Goal: Information Seeking & Learning: Find specific page/section

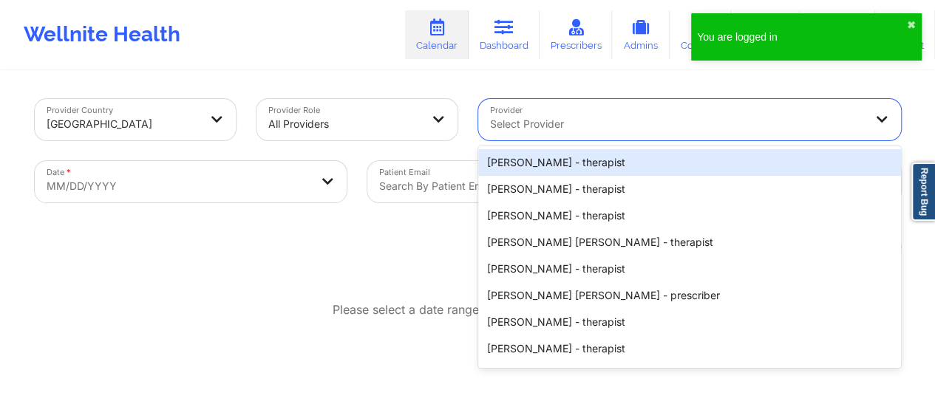
click at [584, 123] on div at bounding box center [677, 124] width 374 height 18
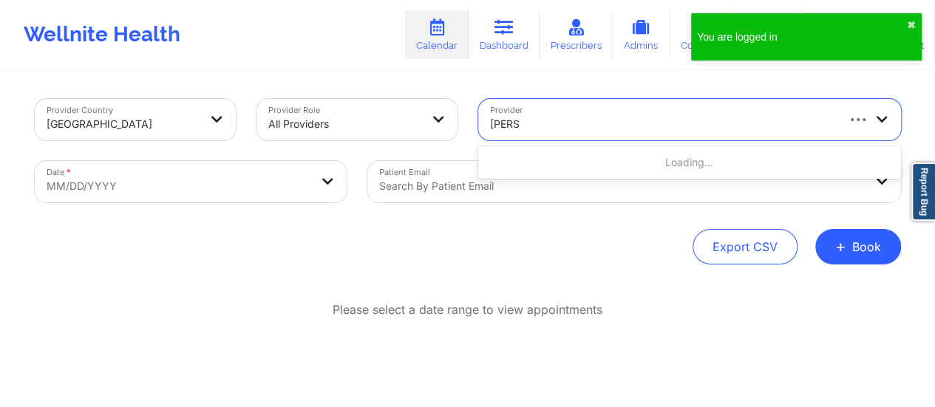
type input "[PERSON_NAME] sm"
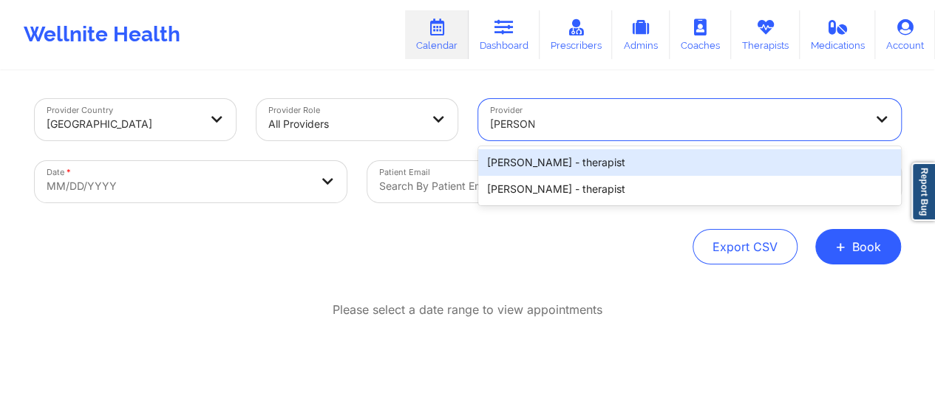
click at [597, 157] on div "[PERSON_NAME] - therapist" at bounding box center [689, 162] width 423 height 27
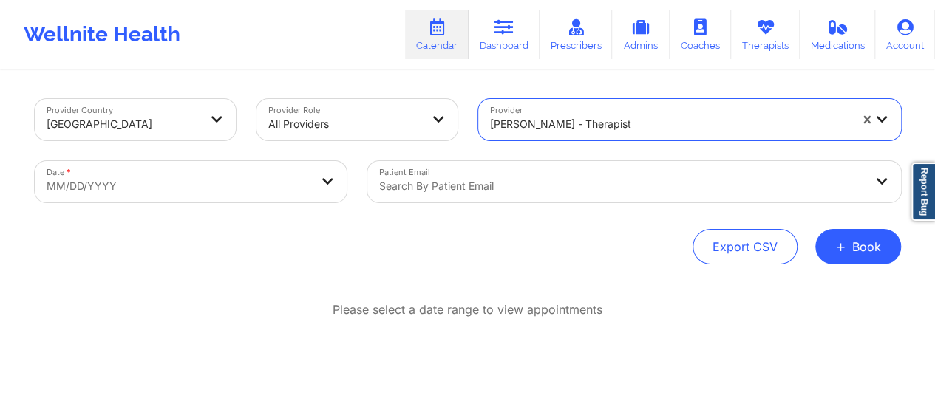
click at [268, 181] on body "You are logged in ✖︎ Wellnite Health Calendar Dashboard Prescribers Admins Coac…" at bounding box center [467, 203] width 935 height 407
select select "2025-8"
select select "2025-9"
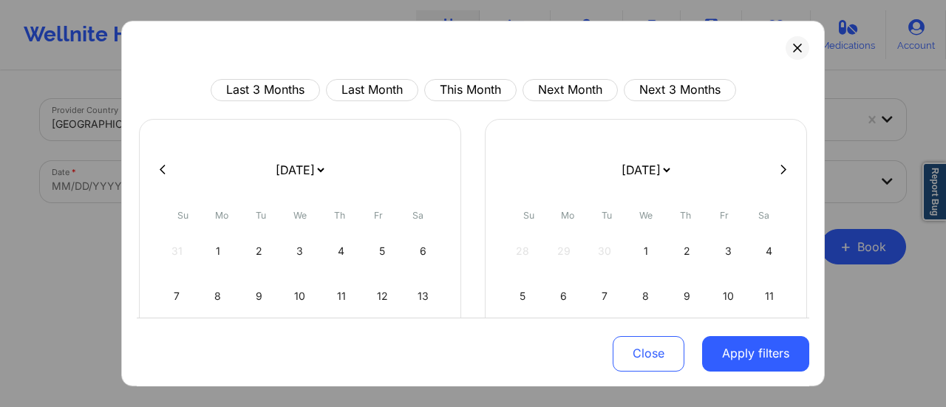
click at [327, 167] on select "[DATE] [DATE] [DATE] [DATE] [DATE] [DATE] [DATE] [DATE] [DATE] [DATE] [DATE] [D…" at bounding box center [300, 169] width 54 height 41
select select "2025-9"
select select "2025-10"
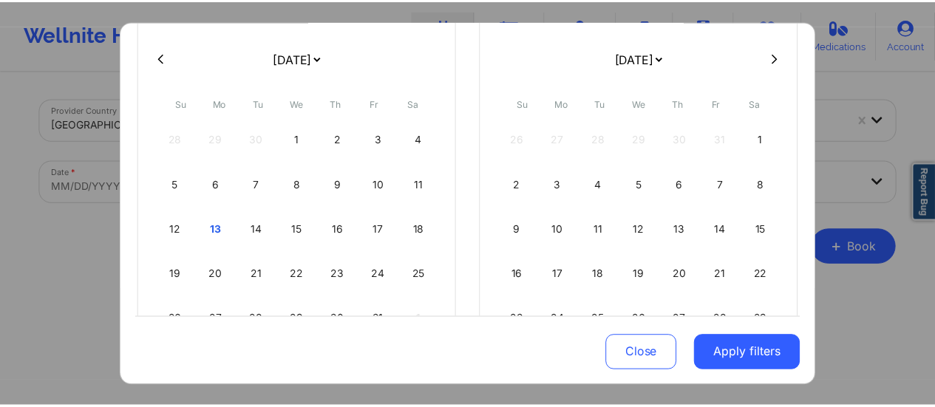
scroll to position [113, 0]
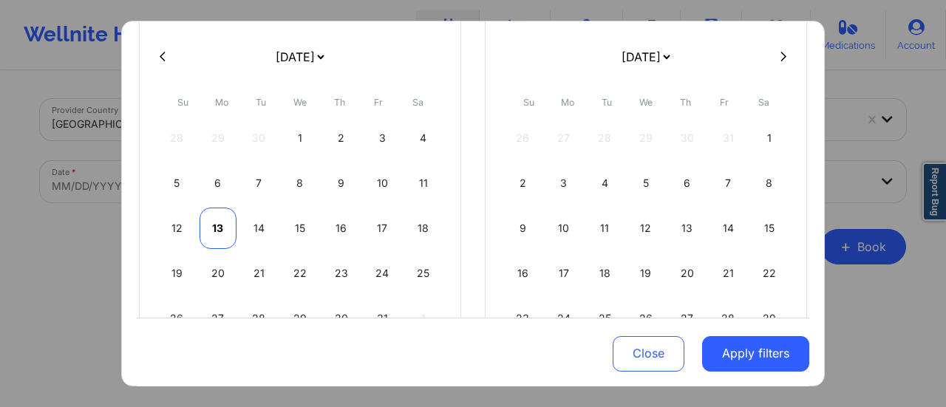
click at [211, 225] on div "13" at bounding box center [219, 228] width 38 height 41
select select "2025-9"
select select "2025-10"
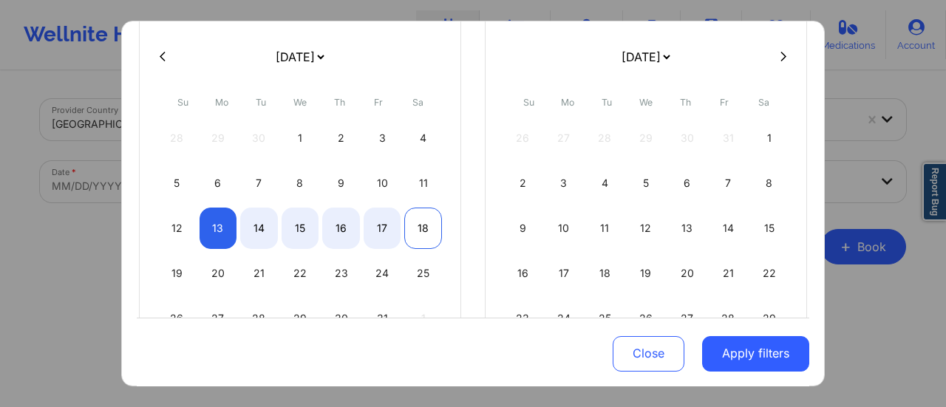
select select "2025-9"
select select "2025-10"
click at [432, 222] on div "18" at bounding box center [423, 228] width 38 height 41
select select "2025-9"
select select "2025-10"
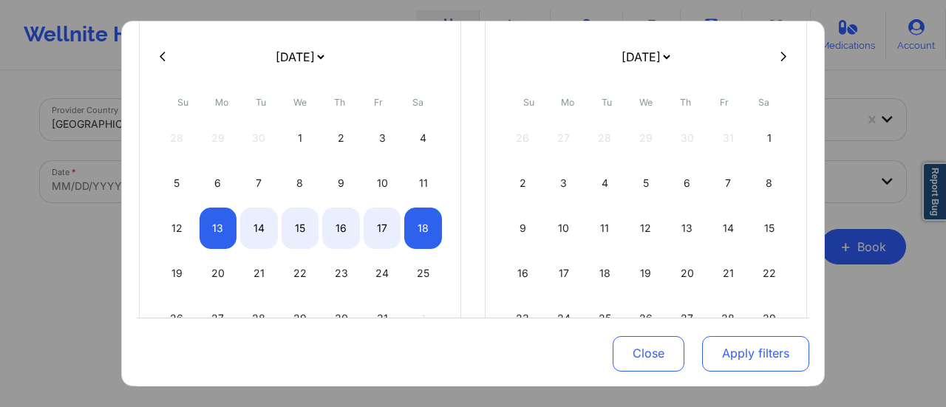
click at [760, 357] on button "Apply filters" at bounding box center [755, 352] width 107 height 35
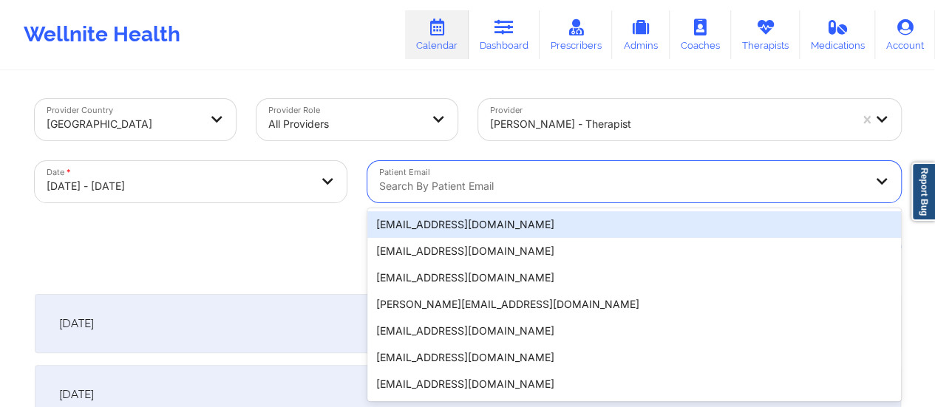
scroll to position [29, 0]
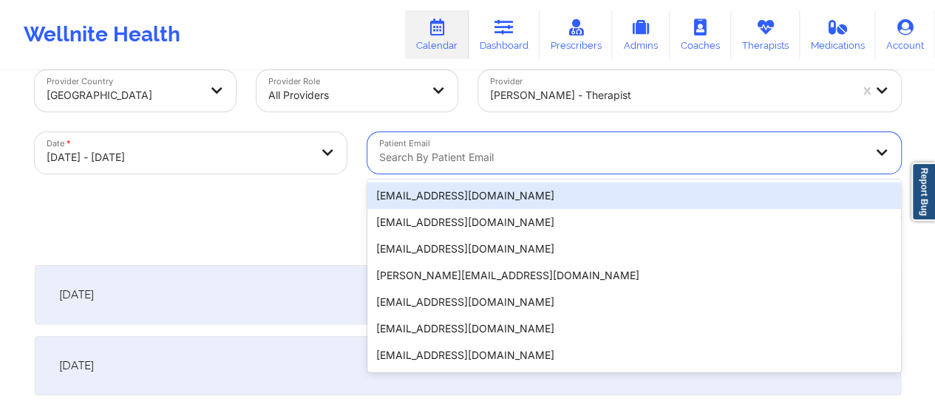
click at [489, 174] on div "20 results available. Use Up and Down to choose options, press Enter to select …" at bounding box center [634, 152] width 534 height 41
paste input "[EMAIL_ADDRESS][DOMAIN_NAME]"
type input "[EMAIL_ADDRESS][DOMAIN_NAME]"
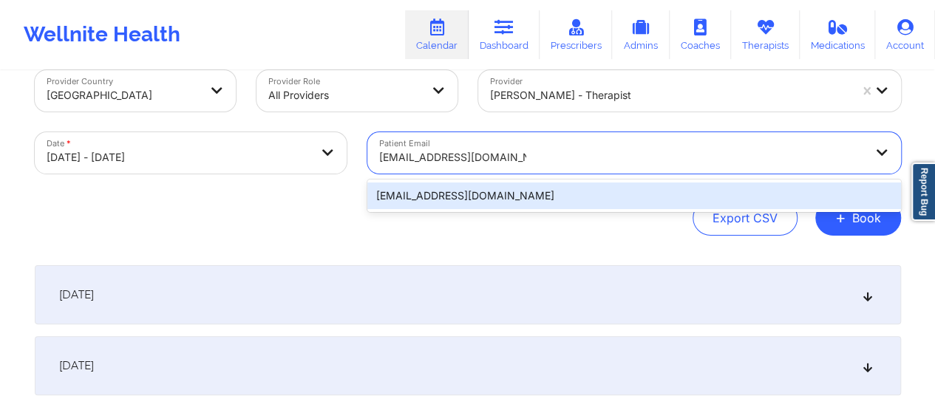
click at [575, 190] on div "[EMAIL_ADDRESS][DOMAIN_NAME]" at bounding box center [634, 196] width 534 height 27
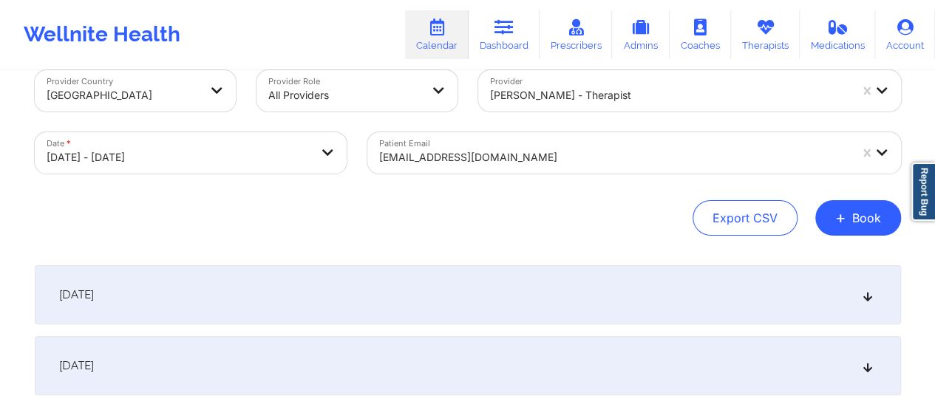
click at [461, 295] on div "[DATE]" at bounding box center [468, 294] width 866 height 59
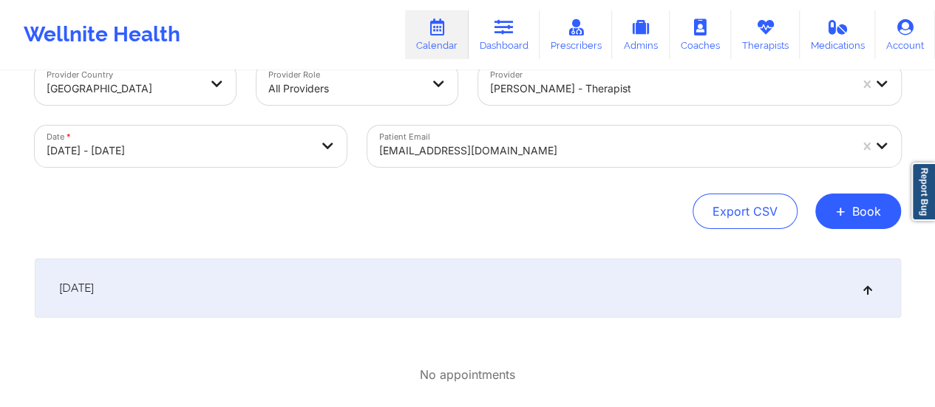
scroll to position [0, 0]
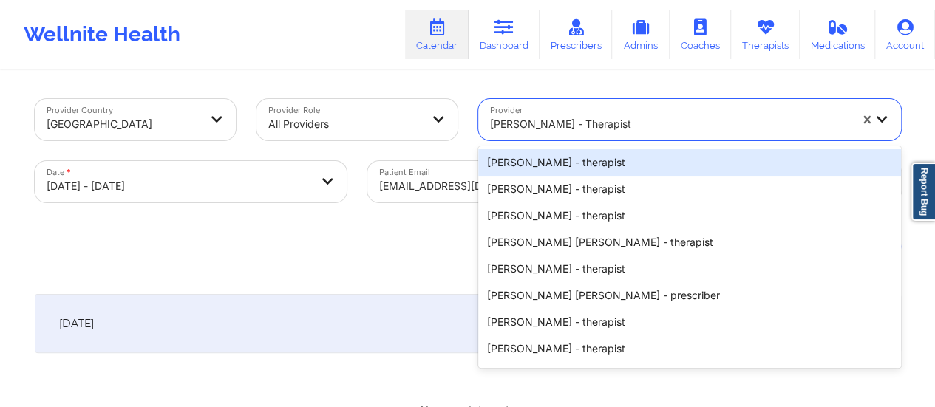
click at [532, 126] on div at bounding box center [669, 124] width 359 height 18
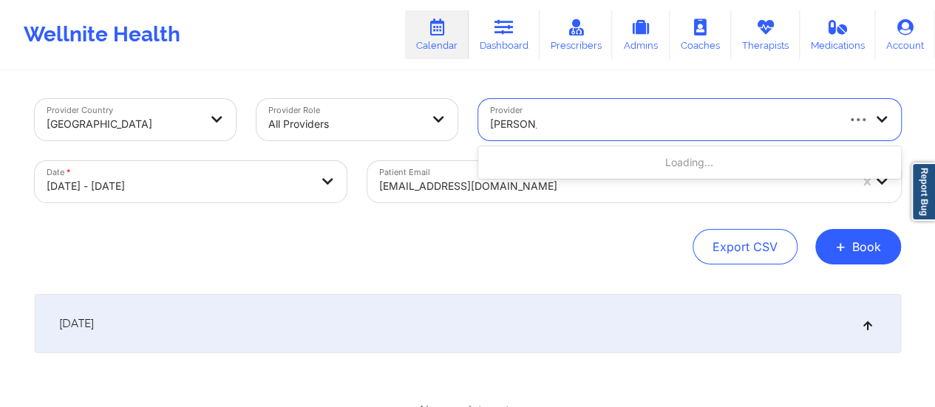
type input "[PERSON_NAME]"
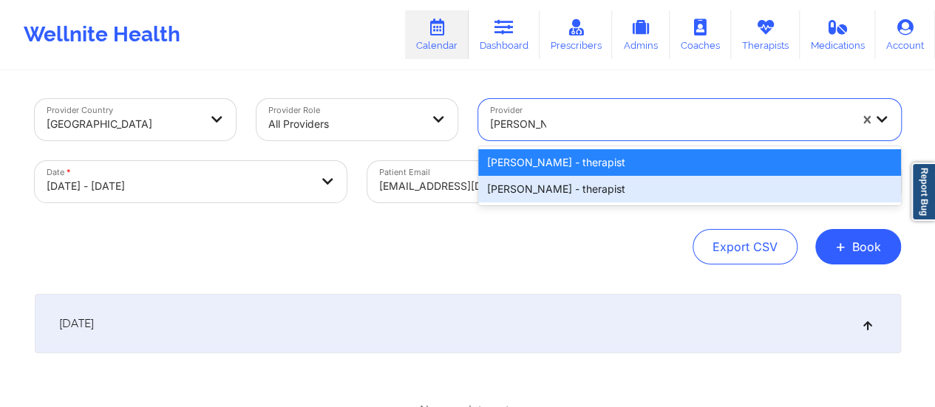
click at [593, 192] on div "[PERSON_NAME] - therapist" at bounding box center [689, 189] width 423 height 27
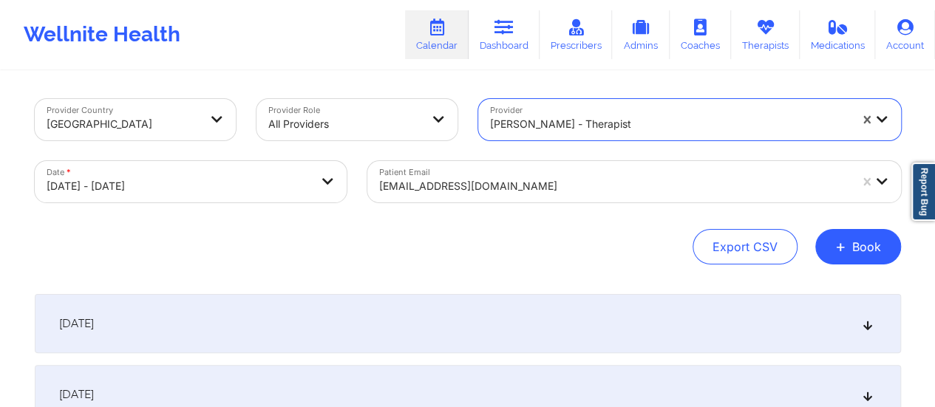
click at [418, 330] on div "[DATE]" at bounding box center [468, 323] width 866 height 59
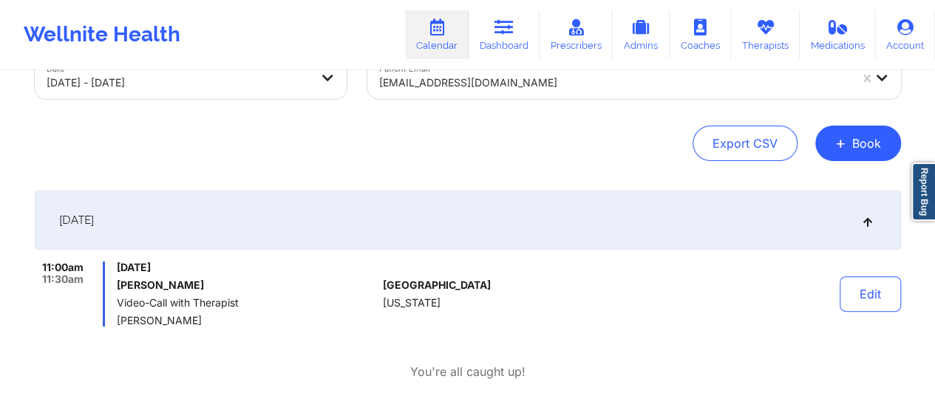
scroll to position [106, 0]
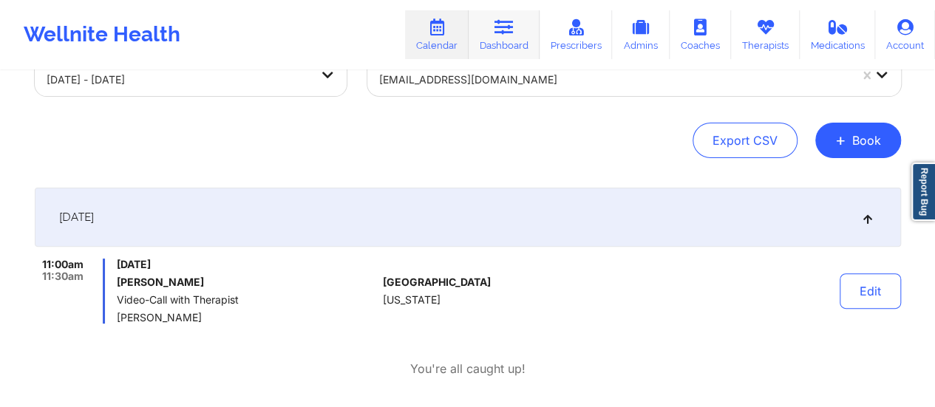
click at [522, 41] on link "Dashboard" at bounding box center [503, 34] width 71 height 49
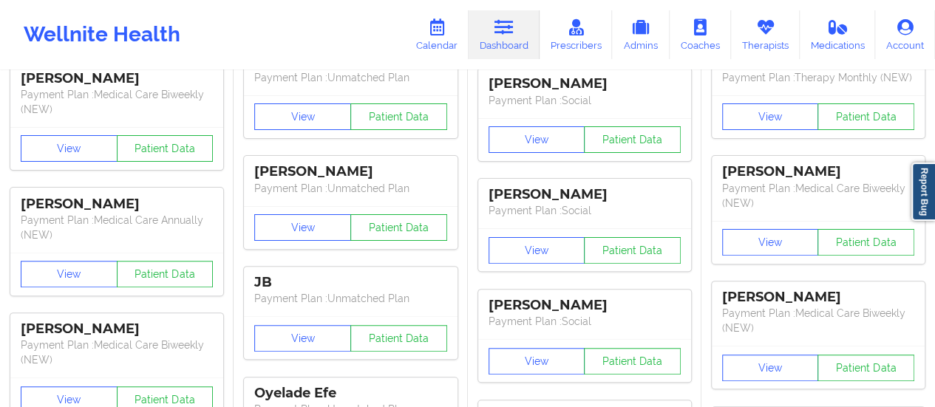
scroll to position [0, 0]
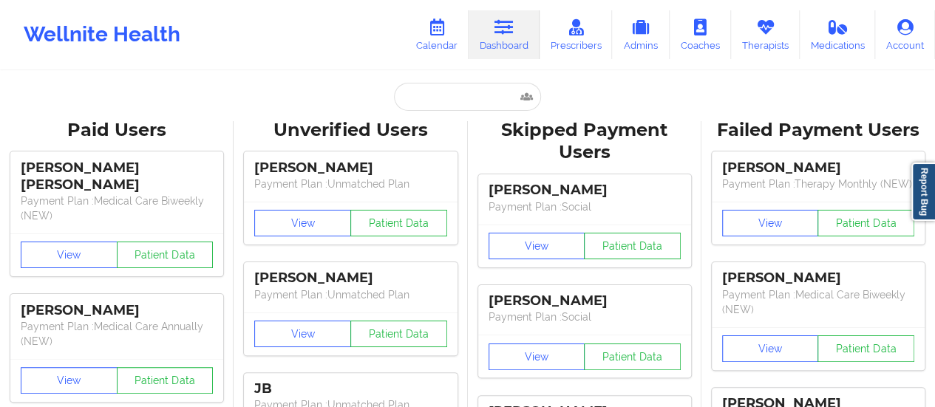
click at [459, 86] on input "text" at bounding box center [467, 97] width 146 height 28
paste input "[EMAIL_ADDRESS][DOMAIN_NAME]"
type input "[EMAIL_ADDRESS][DOMAIN_NAME]"
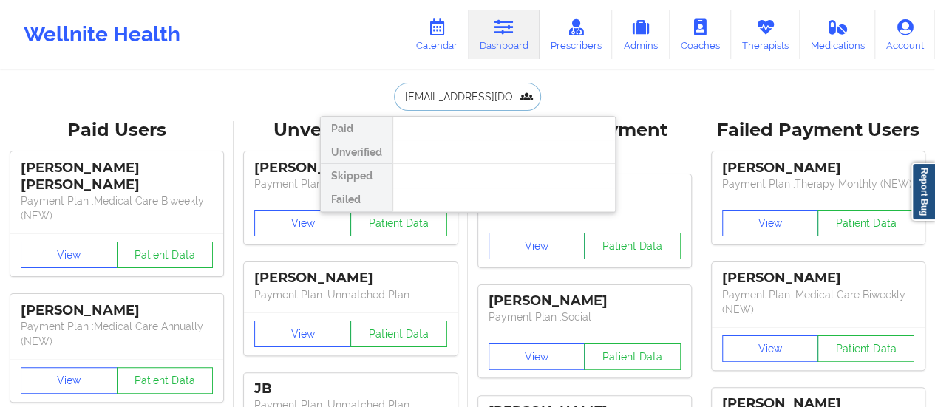
scroll to position [0, 22]
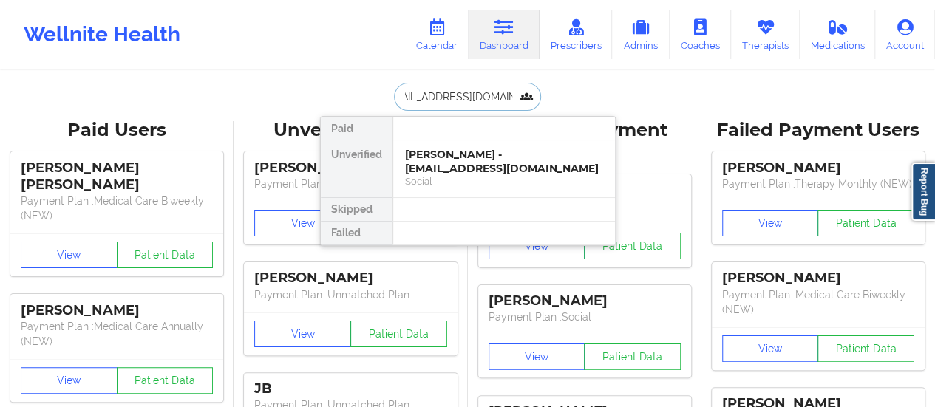
click at [446, 177] on div "Social" at bounding box center [504, 181] width 198 height 13
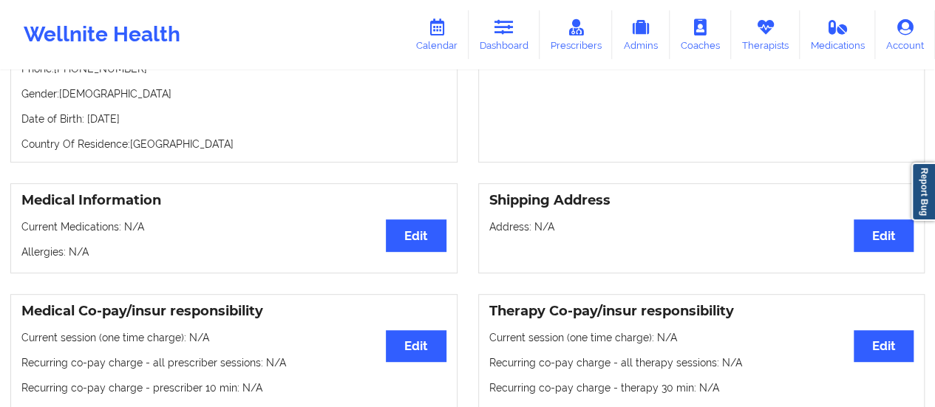
scroll to position [228, 0]
click at [432, 40] on link "Calendar" at bounding box center [437, 34] width 64 height 49
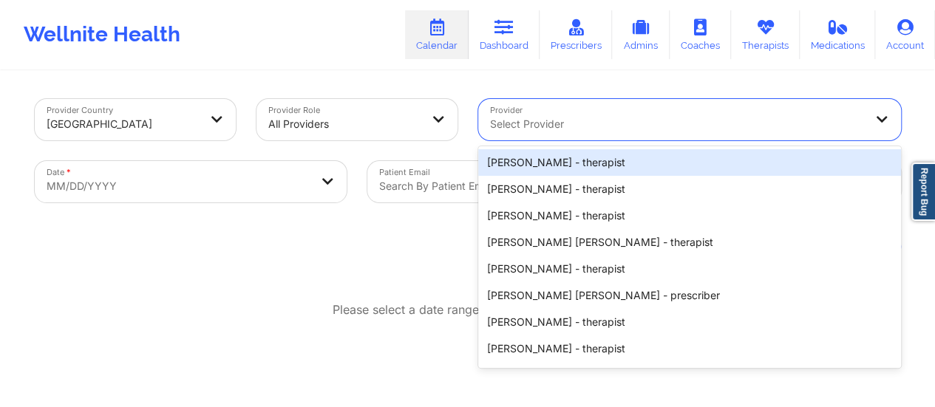
click at [593, 104] on div "Select Provider" at bounding box center [671, 119] width 387 height 41
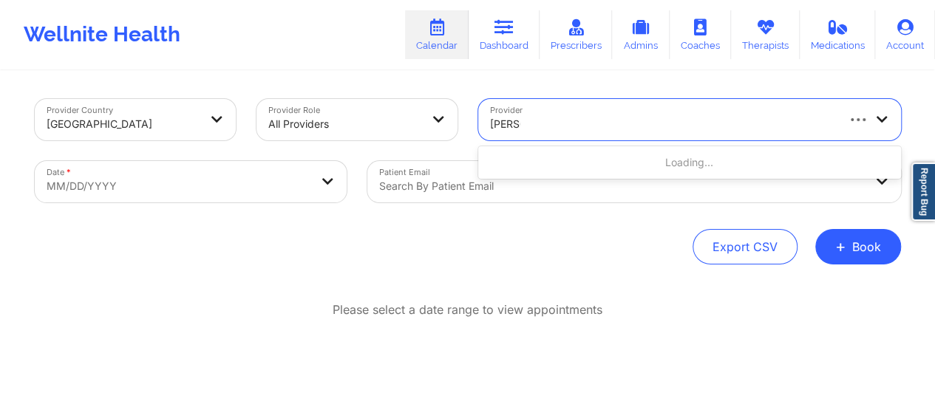
type input "[PERSON_NAME] sm"
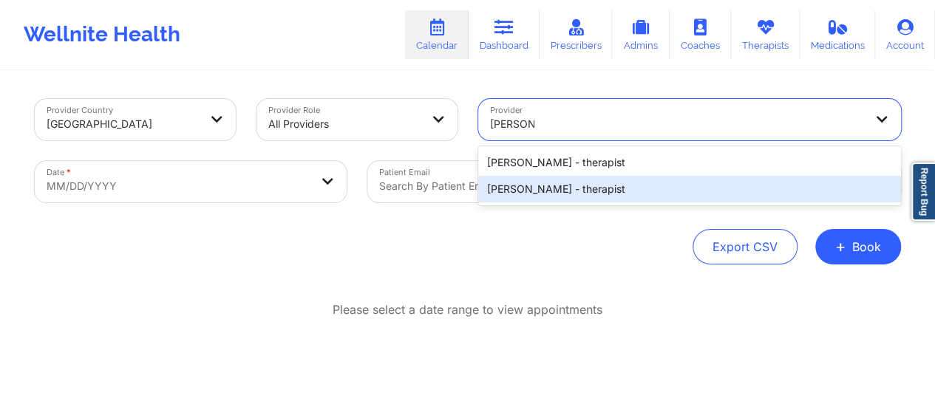
click at [606, 192] on div "[PERSON_NAME] - therapist" at bounding box center [689, 189] width 423 height 27
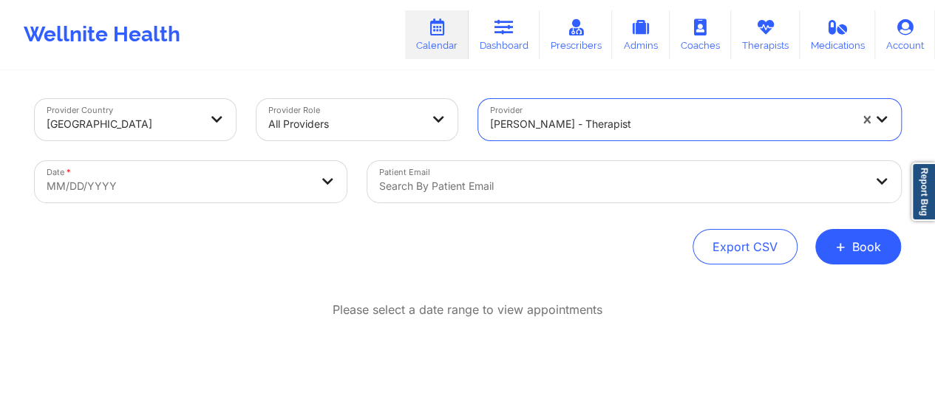
select select "2025-8"
select select "2025-9"
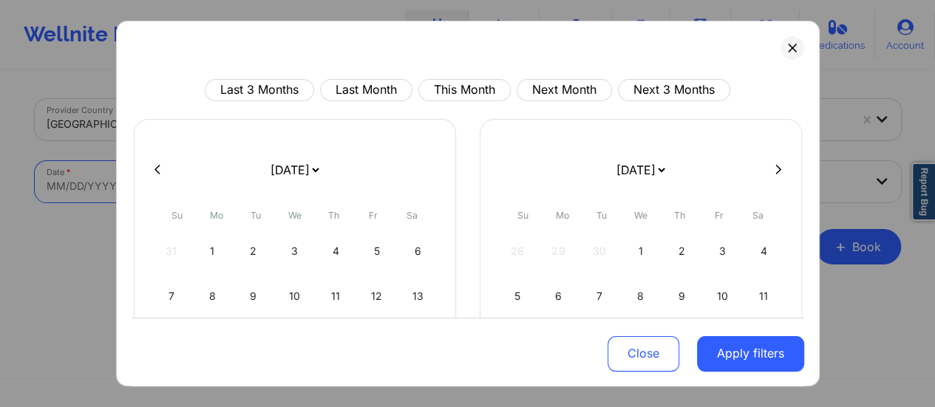
click at [316, 171] on body "Wellnite Health Calendar Dashboard Prescribers Admins Coaches Therapists Medica…" at bounding box center [467, 203] width 935 height 407
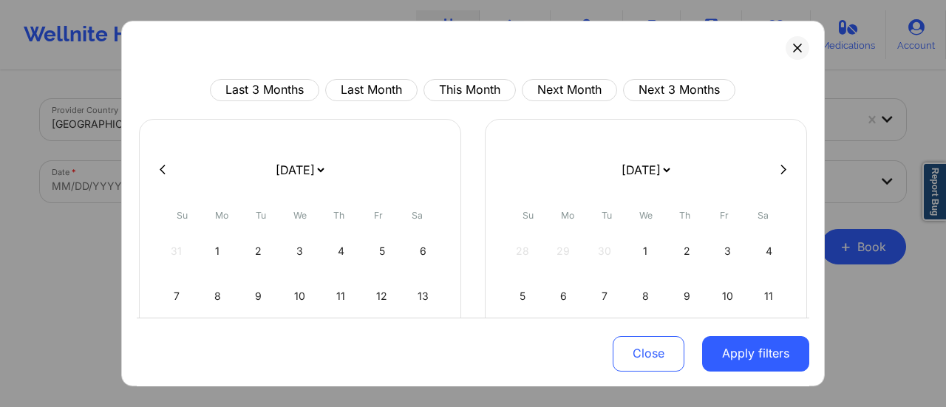
click at [291, 169] on select "[DATE] [DATE] [DATE] [DATE] [DATE] [DATE] [DATE] [DATE] [DATE] [DATE] [DATE] [D…" at bounding box center [300, 169] width 54 height 41
select select "2025-9"
select select "2025-10"
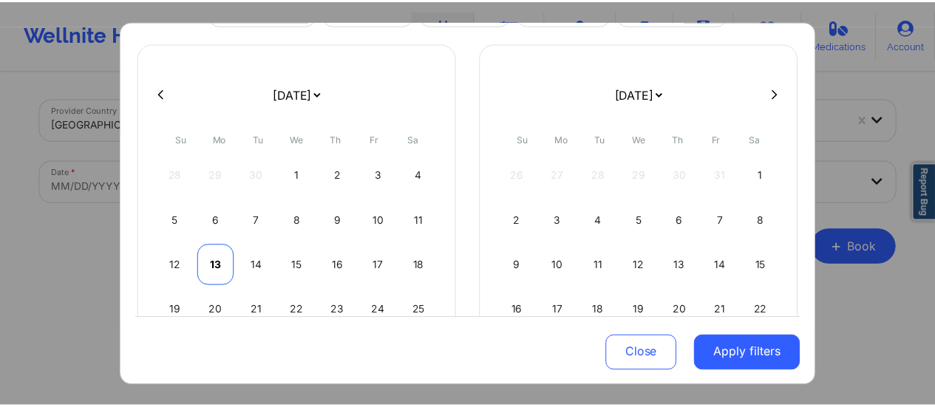
scroll to position [77, 0]
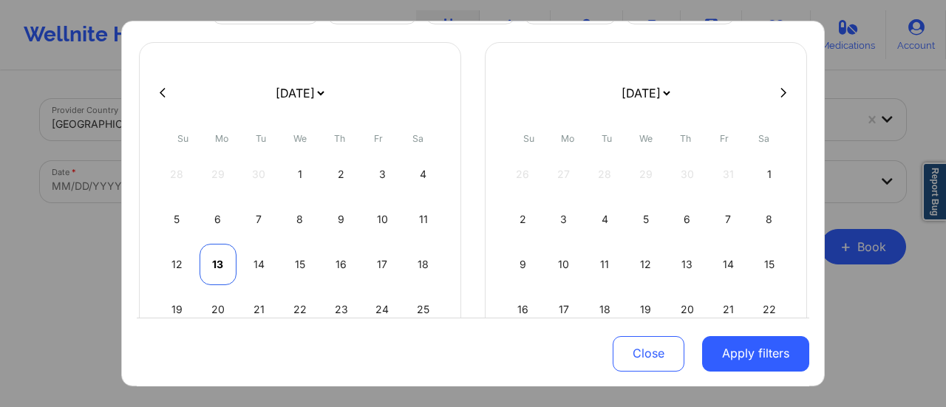
click at [206, 262] on div "13" at bounding box center [219, 264] width 38 height 41
select select "2025-9"
select select "2025-10"
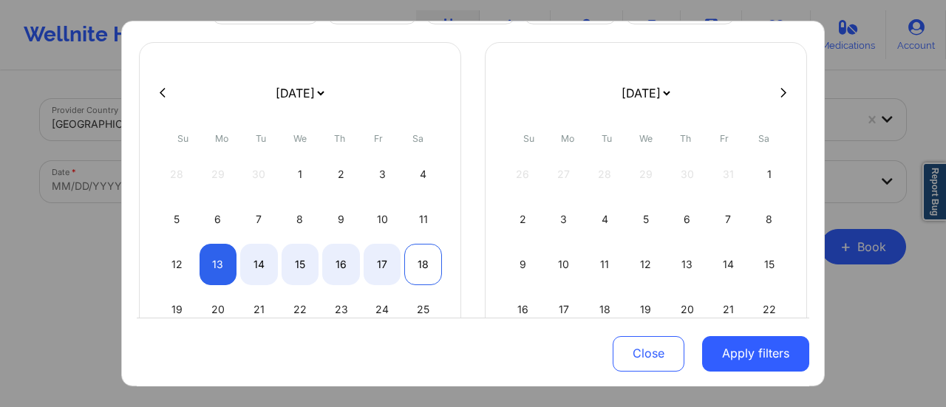
click at [421, 260] on div "18" at bounding box center [423, 264] width 38 height 41
select select "2025-9"
select select "2025-10"
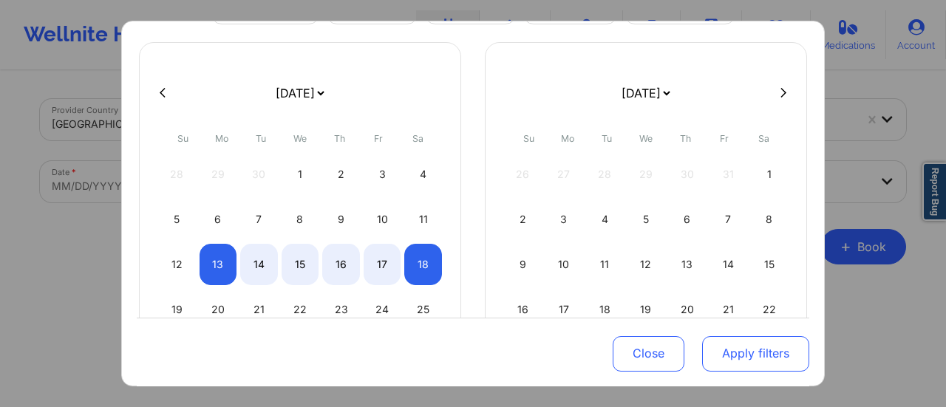
click at [718, 350] on button "Apply filters" at bounding box center [755, 352] width 107 height 35
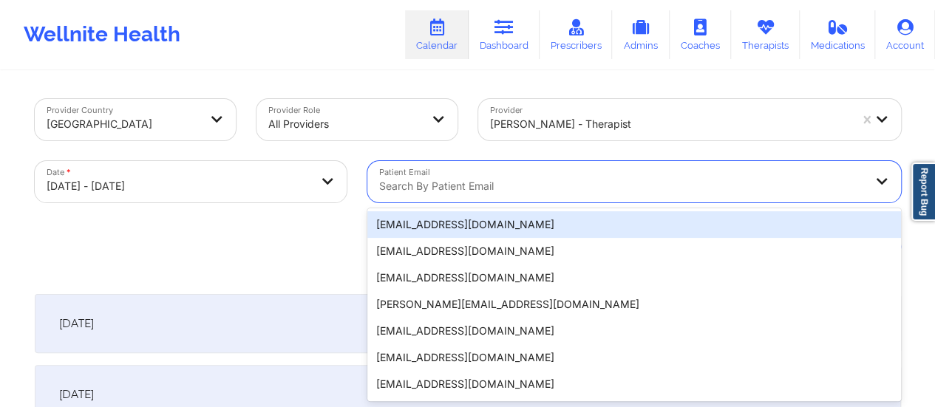
scroll to position [29, 0]
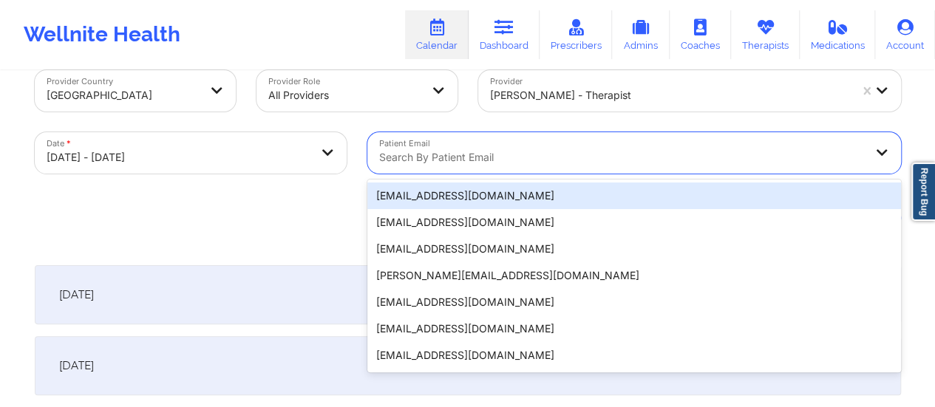
click at [500, 174] on div "20 results available. Use Up and Down to choose options, press Enter to select …" at bounding box center [634, 152] width 534 height 41
paste input "[EMAIL_ADDRESS][DOMAIN_NAME]"
type input "[EMAIL_ADDRESS][DOMAIN_NAME]"
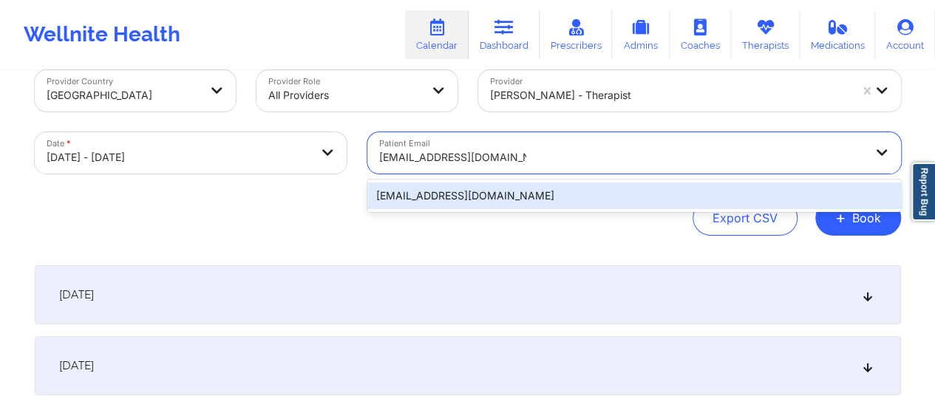
click at [480, 203] on div "[EMAIL_ADDRESS][DOMAIN_NAME]" at bounding box center [634, 196] width 534 height 27
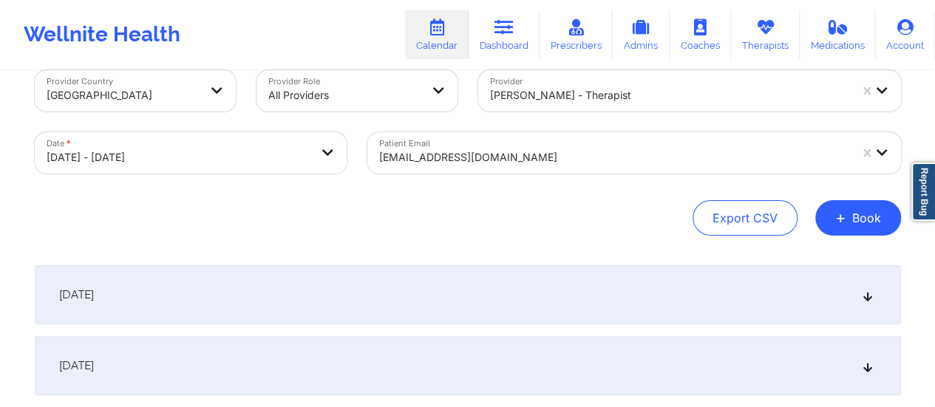
click at [398, 285] on div "[DATE]" at bounding box center [468, 294] width 866 height 59
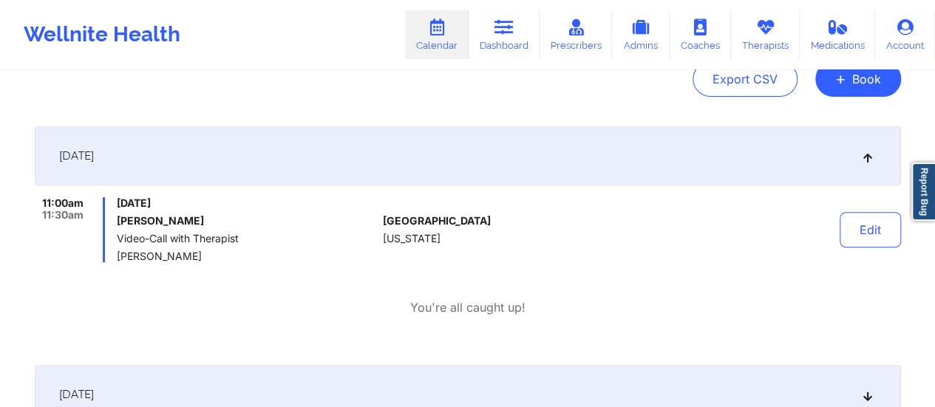
scroll to position [0, 0]
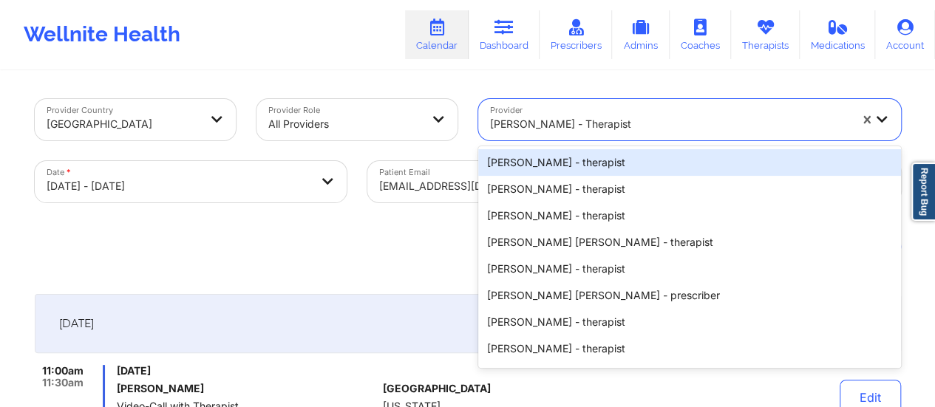
click at [554, 125] on div at bounding box center [669, 124] width 359 height 18
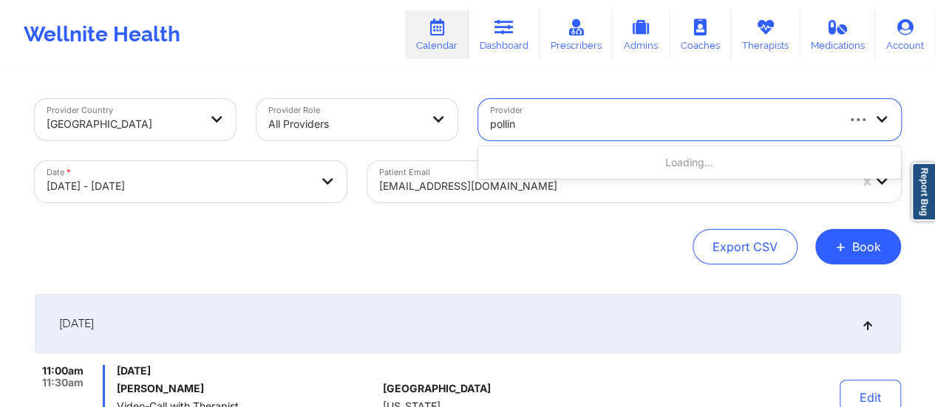
type input "[PERSON_NAME]"
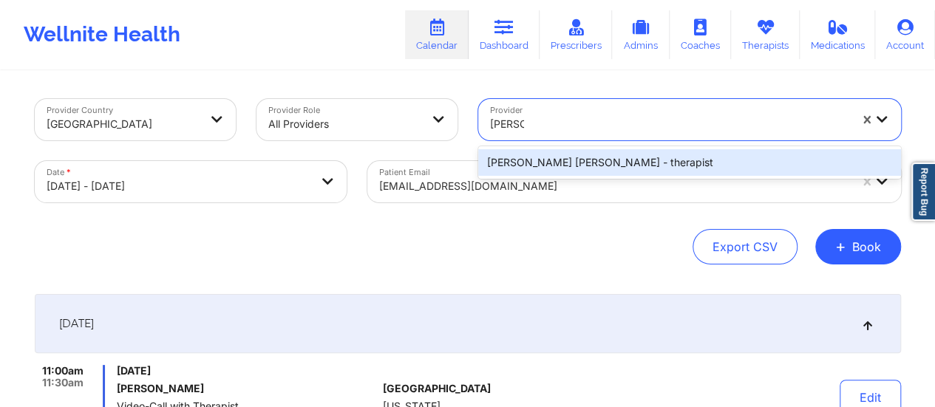
click at [583, 162] on div "[PERSON_NAME] [PERSON_NAME] - therapist" at bounding box center [689, 162] width 423 height 27
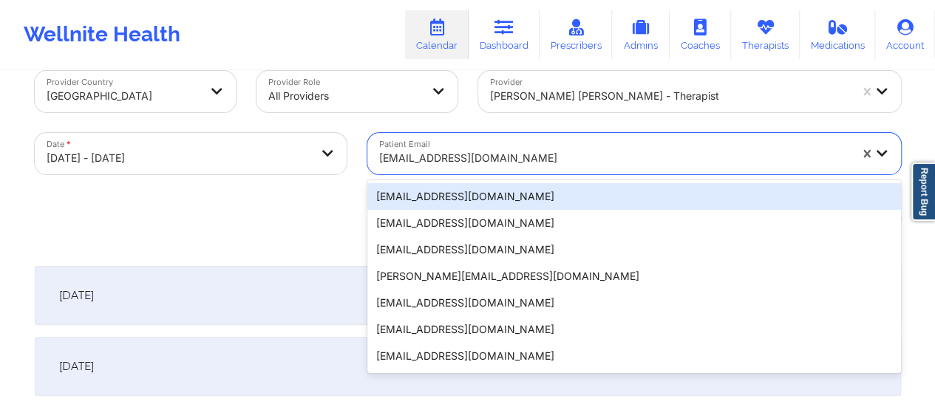
scroll to position [29, 0]
click at [480, 174] on div "20 results available. Use Up and Down to choose options, press Enter to select …" at bounding box center [634, 152] width 534 height 41
paste input "[PERSON_NAME][EMAIL_ADDRESS][DOMAIN_NAME]"
type input "[PERSON_NAME][EMAIL_ADDRESS][DOMAIN_NAME]"
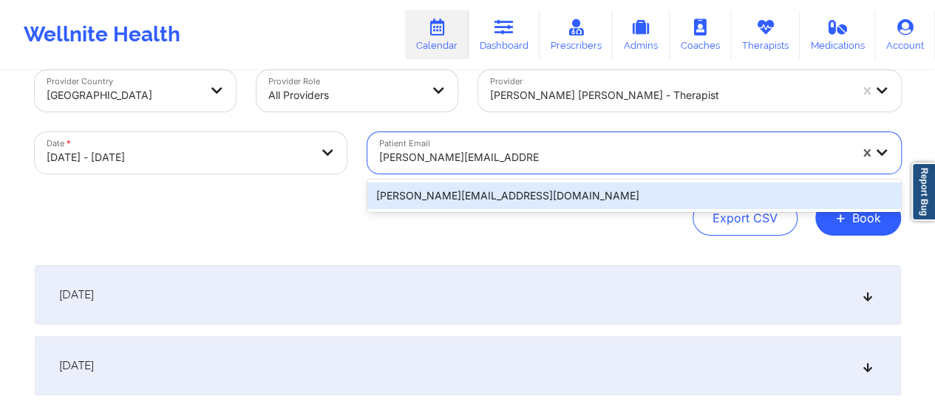
click at [505, 200] on div "[PERSON_NAME][EMAIL_ADDRESS][DOMAIN_NAME]" at bounding box center [634, 196] width 534 height 27
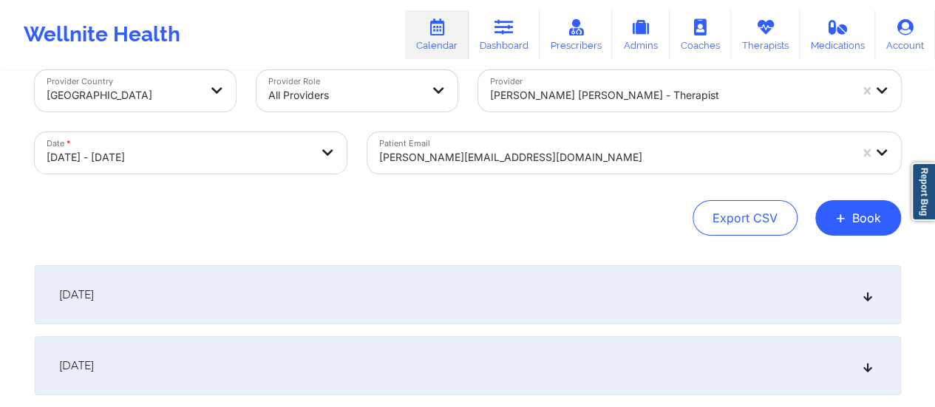
click at [421, 276] on div "[DATE]" at bounding box center [468, 294] width 866 height 59
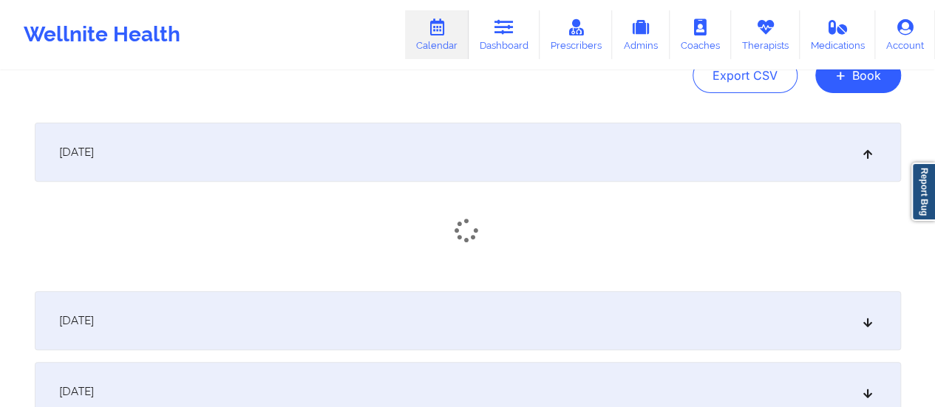
scroll to position [174, 0]
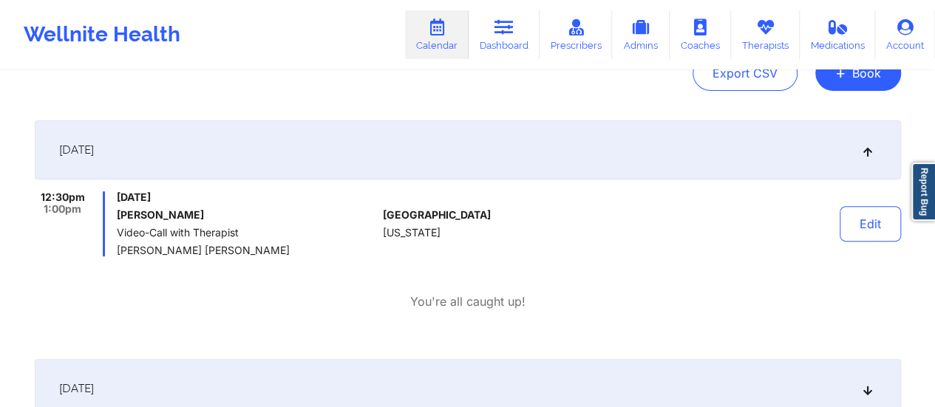
drag, startPoint x: 211, startPoint y: 218, endPoint x: 172, endPoint y: 214, distance: 38.6
click at [172, 214] on h6 "[PERSON_NAME]" at bounding box center [246, 215] width 259 height 12
copy h6 "Duenne"
click at [491, 39] on link "Dashboard" at bounding box center [503, 34] width 71 height 49
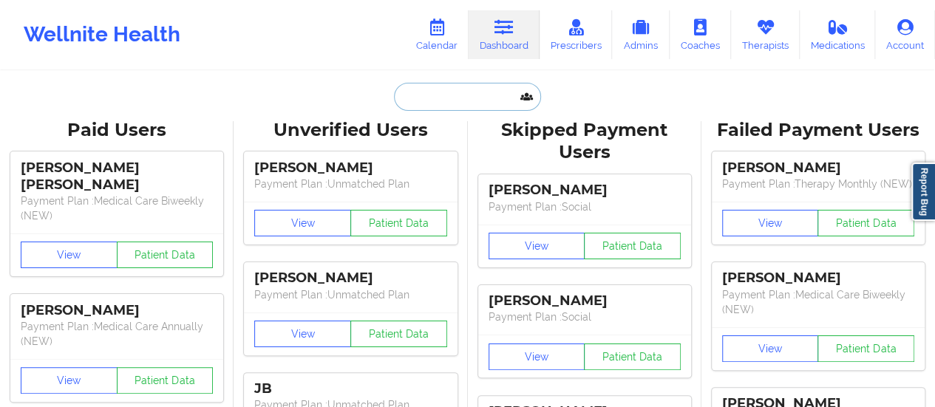
click at [437, 92] on input "text" at bounding box center [467, 97] width 146 height 28
paste input "[PERSON_NAME][EMAIL_ADDRESS][DOMAIN_NAME]"
type input "[PERSON_NAME][EMAIL_ADDRESS][DOMAIN_NAME]"
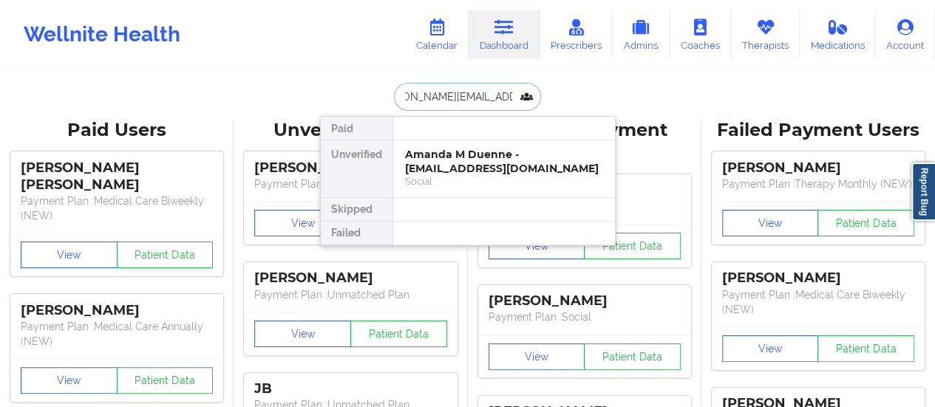
click at [433, 163] on div "Amanda M Duenne - [EMAIL_ADDRESS][DOMAIN_NAME]" at bounding box center [504, 161] width 198 height 27
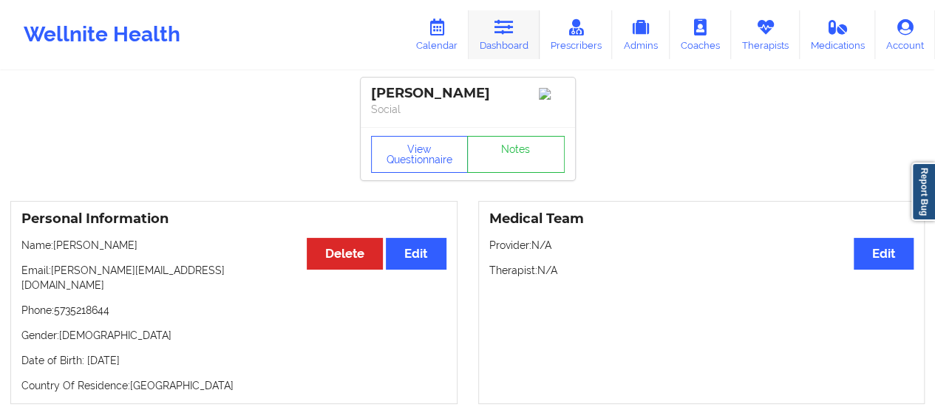
click at [501, 45] on link "Dashboard" at bounding box center [503, 34] width 71 height 49
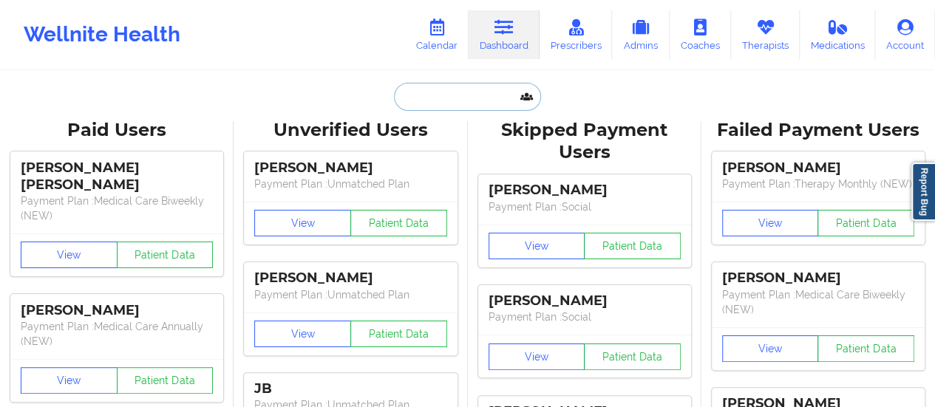
click at [482, 102] on input "text" at bounding box center [467, 97] width 146 height 28
paste input "[PERSON_NAME][EMAIL_ADDRESS][PERSON_NAME][DOMAIN_NAME]"
type input "[PERSON_NAME][EMAIL_ADDRESS][PERSON_NAME][DOMAIN_NAME]"
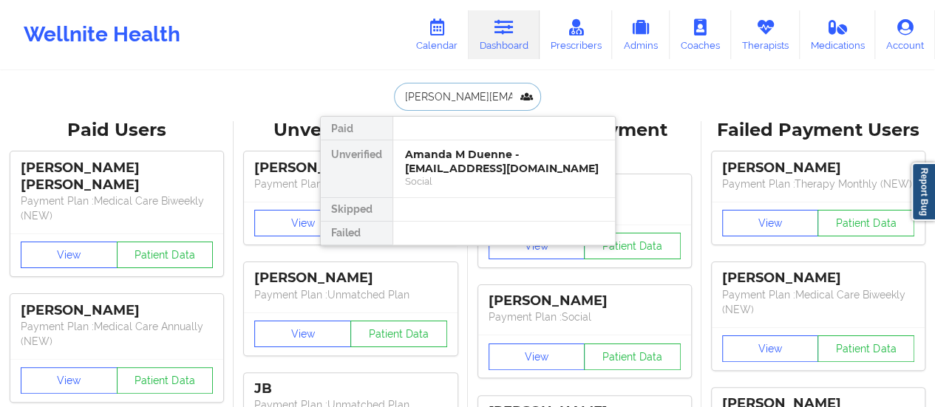
scroll to position [0, 33]
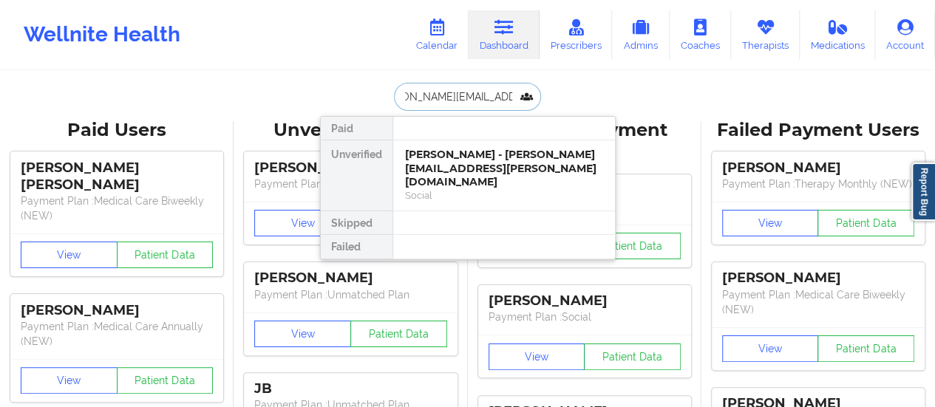
click at [464, 162] on div "[PERSON_NAME] - [PERSON_NAME][EMAIL_ADDRESS][PERSON_NAME][DOMAIN_NAME]" at bounding box center [504, 168] width 198 height 41
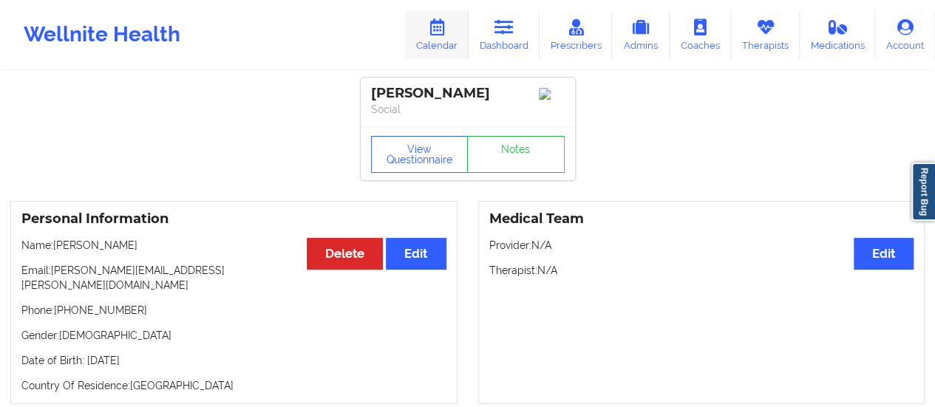
click at [430, 42] on link "Calendar" at bounding box center [437, 34] width 64 height 49
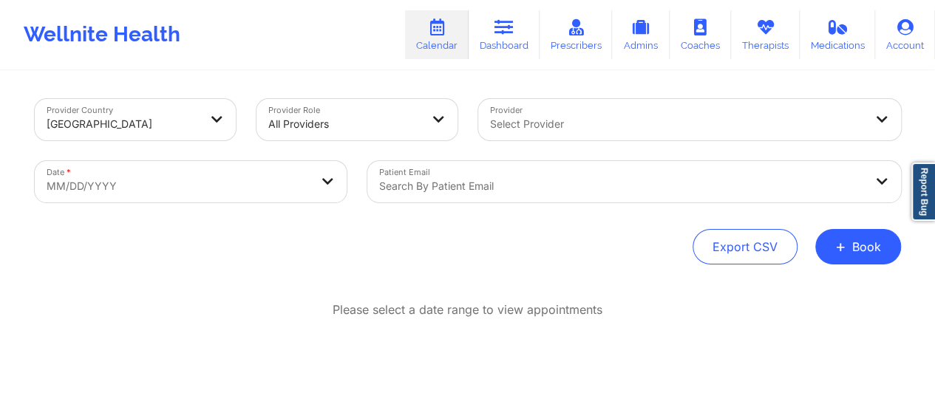
click at [577, 116] on div at bounding box center [677, 124] width 374 height 18
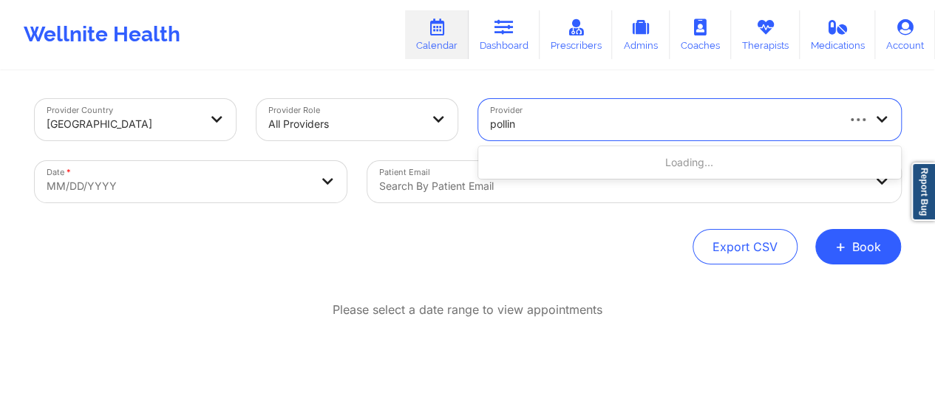
type input "[PERSON_NAME]"
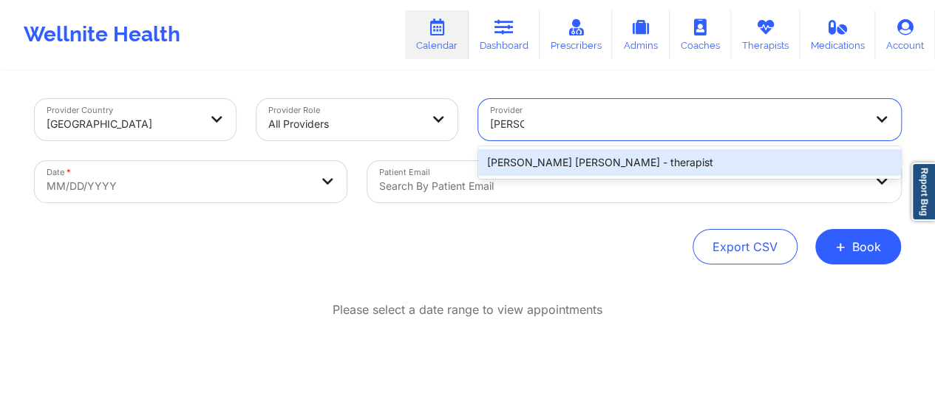
click at [590, 161] on div "[PERSON_NAME] [PERSON_NAME] - therapist" at bounding box center [689, 162] width 423 height 27
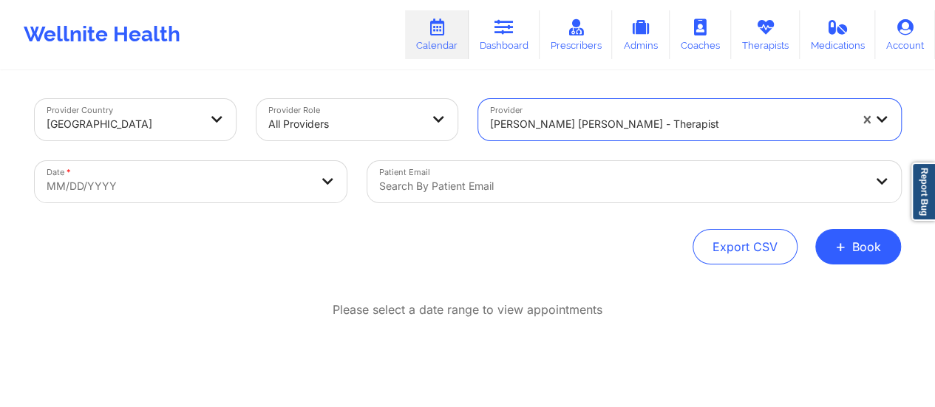
select select "2025-8"
select select "2025-9"
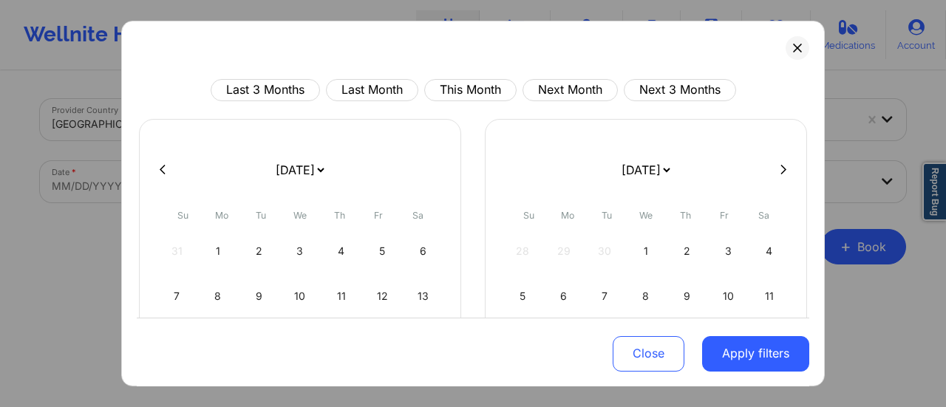
click at [288, 171] on select "[DATE] [DATE] [DATE] [DATE] [DATE] [DATE] [DATE] [DATE] [DATE] [DATE] [DATE] [D…" at bounding box center [300, 169] width 54 height 41
select select "2025-9"
select select "2025-10"
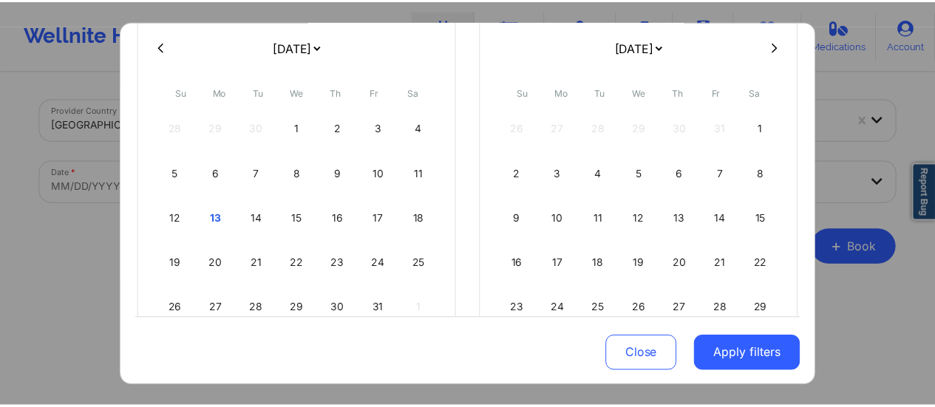
scroll to position [127, 0]
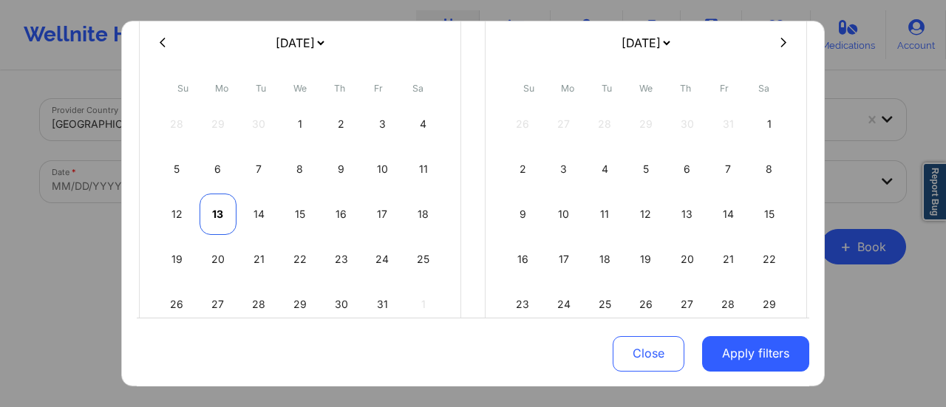
click at [213, 221] on div "13" at bounding box center [219, 214] width 38 height 41
select select "2025-9"
select select "2025-10"
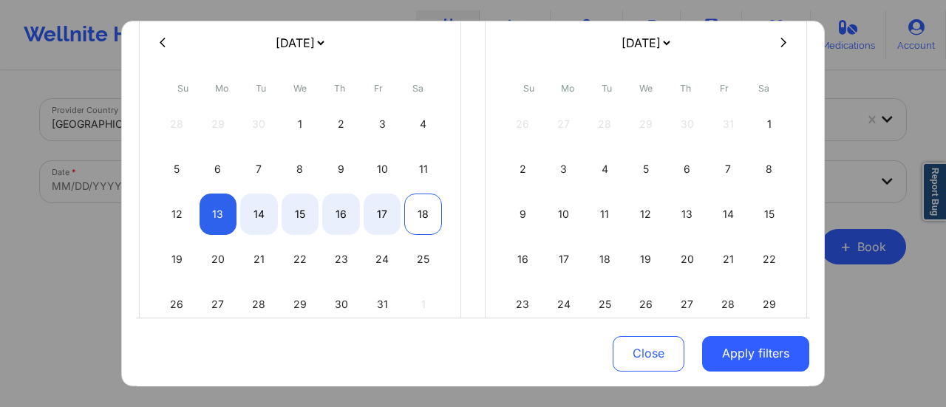
select select "2025-9"
select select "2025-10"
click at [418, 211] on div "18" at bounding box center [423, 214] width 38 height 41
select select "2025-9"
select select "2025-10"
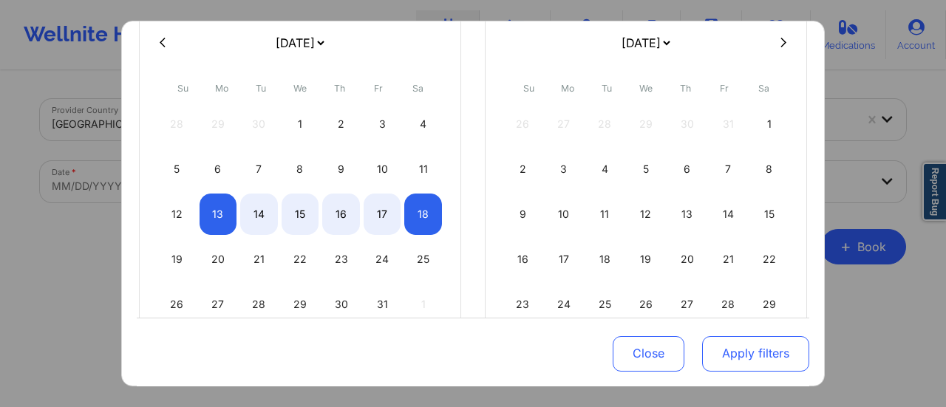
click at [775, 355] on button "Apply filters" at bounding box center [755, 352] width 107 height 35
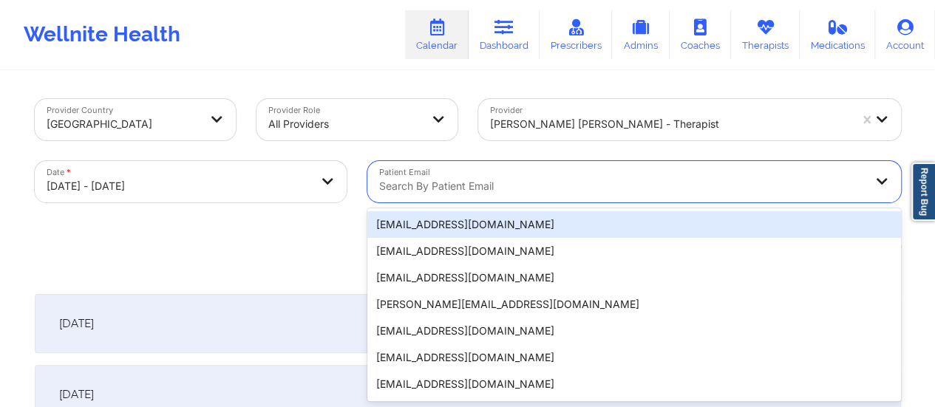
scroll to position [29, 0]
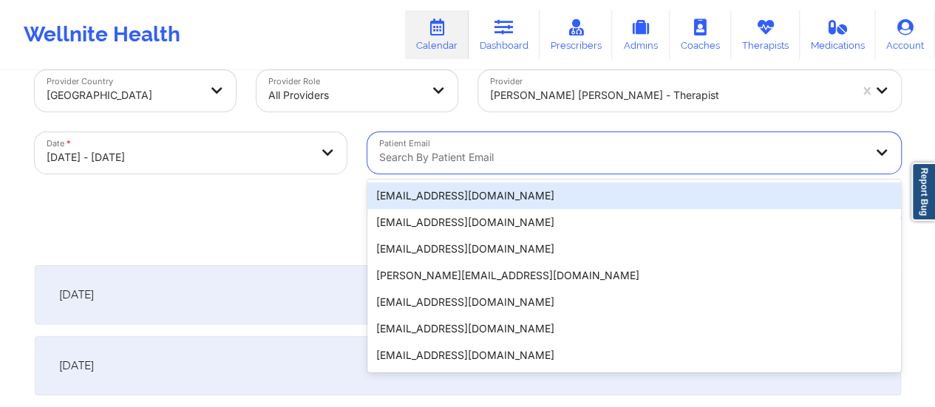
click at [562, 174] on div "20 results available. Use Up and Down to choose options, press Enter to select …" at bounding box center [634, 152] width 534 height 41
paste input "[PERSON_NAME][EMAIL_ADDRESS][PERSON_NAME][DOMAIN_NAME]"
type input "[PERSON_NAME][EMAIL_ADDRESS][PERSON_NAME][DOMAIN_NAME]"
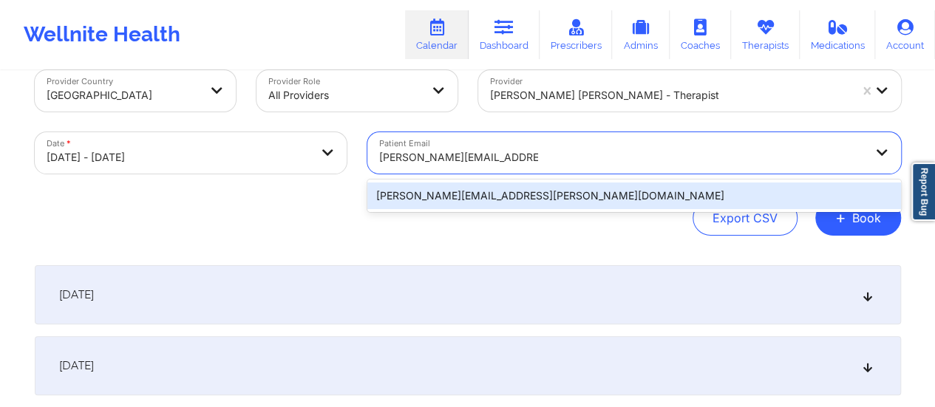
click at [517, 197] on div "[PERSON_NAME][EMAIL_ADDRESS][PERSON_NAME][DOMAIN_NAME]" at bounding box center [634, 196] width 534 height 27
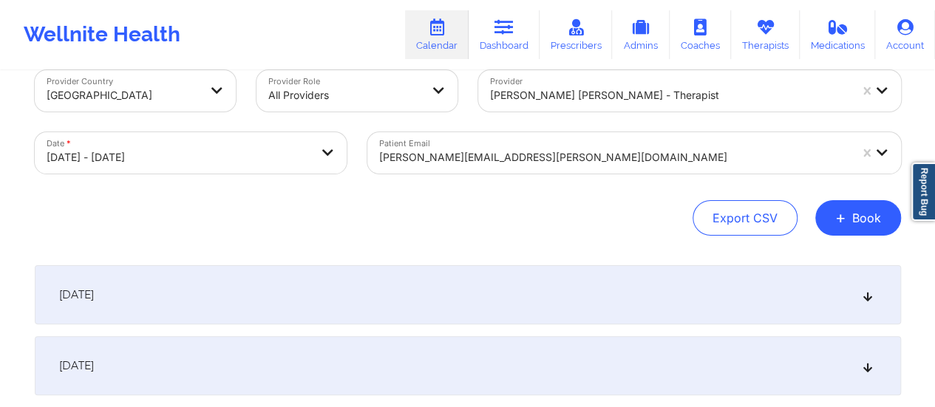
click at [398, 287] on div "[DATE]" at bounding box center [468, 294] width 866 height 59
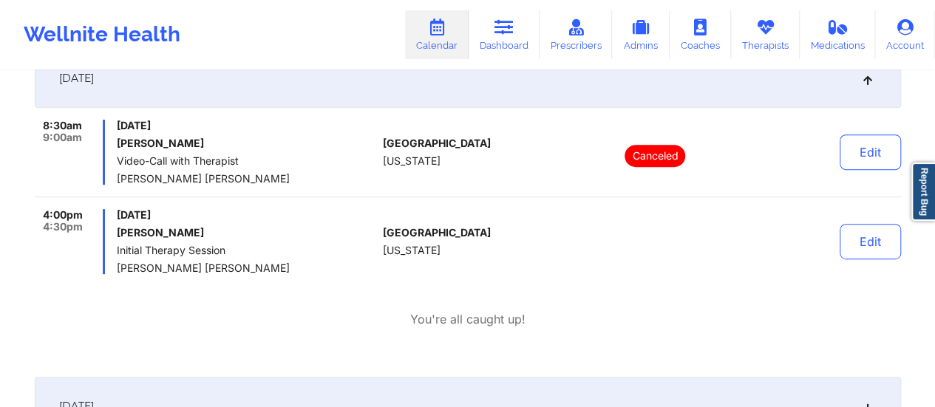
scroll to position [0, 0]
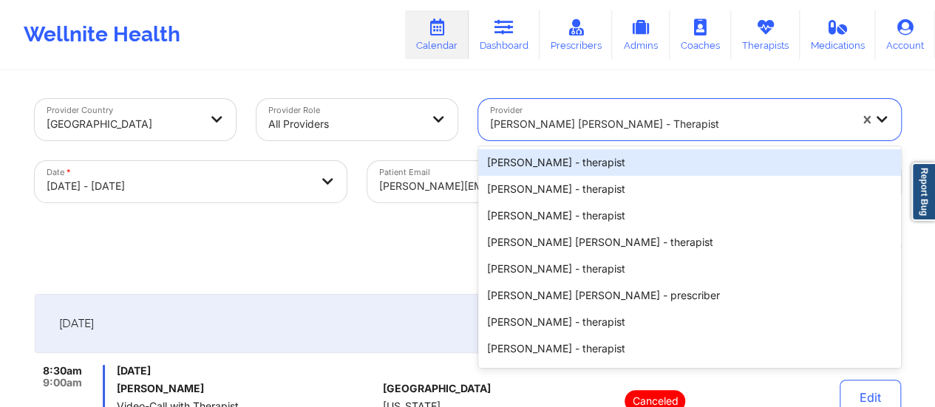
click at [574, 128] on div at bounding box center [669, 124] width 359 height 18
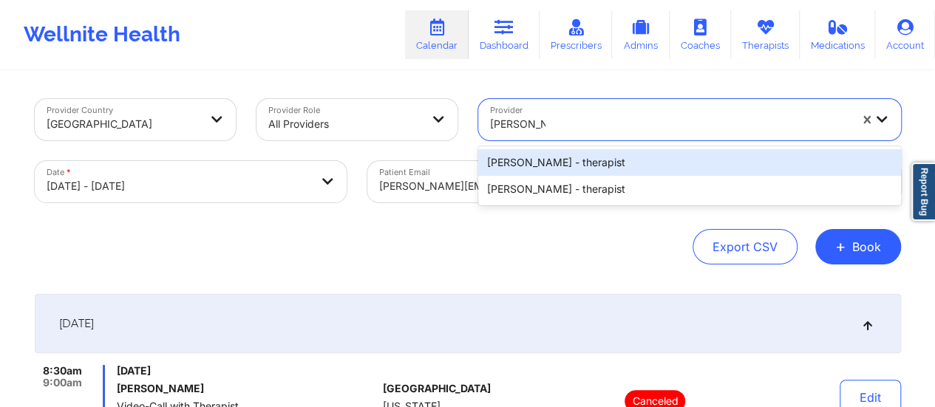
type input "[PERSON_NAME]"
click at [582, 158] on div "[PERSON_NAME] - therapist" at bounding box center [689, 162] width 423 height 27
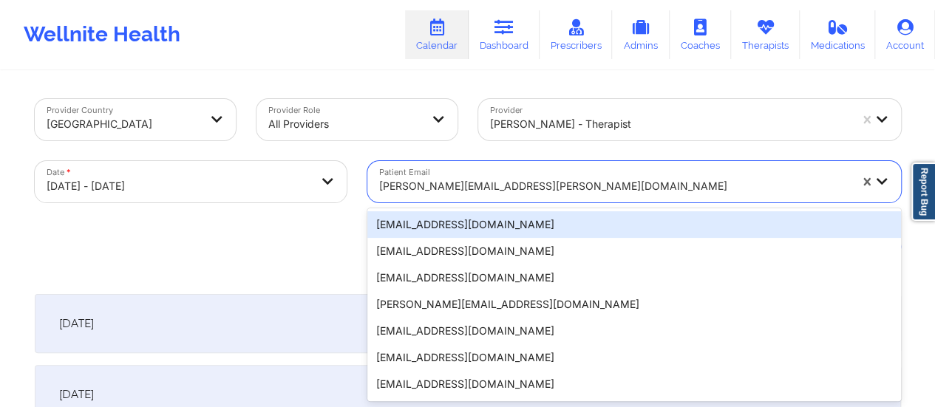
scroll to position [29, 0]
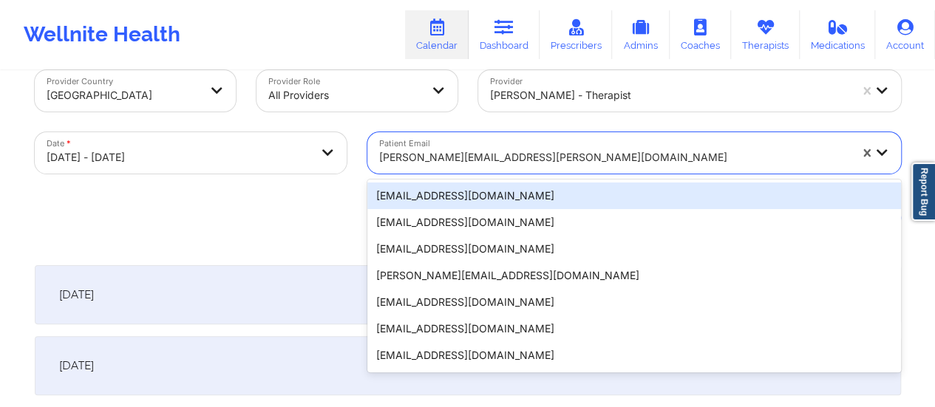
click at [471, 174] on div "Patient Email 20 results available. Use Up and Down to choose options, press En…" at bounding box center [634, 153] width 554 height 62
paste input "[EMAIL_ADDRESS][DOMAIN_NAME]"
type input "[EMAIL_ADDRESS][DOMAIN_NAME]"
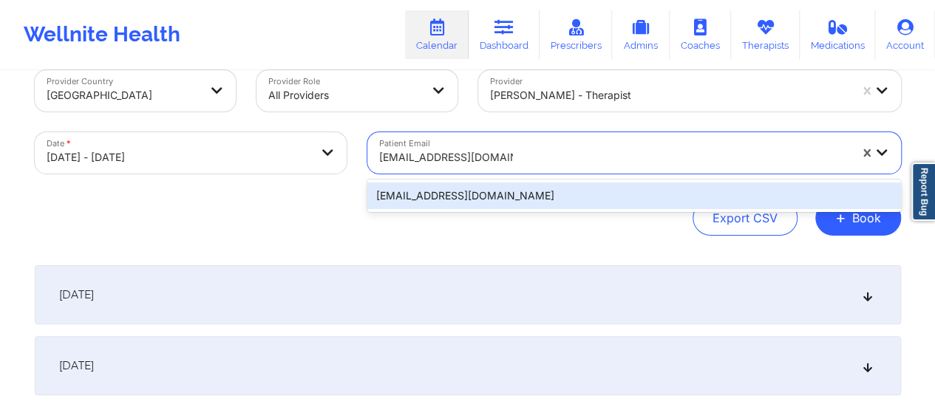
click at [495, 185] on div "[EMAIL_ADDRESS][DOMAIN_NAME]" at bounding box center [634, 196] width 534 height 27
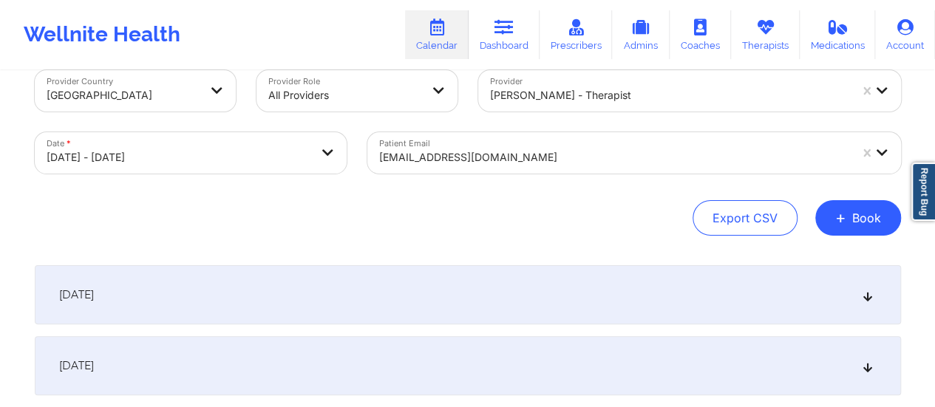
click at [331, 307] on div "[DATE]" at bounding box center [468, 294] width 866 height 59
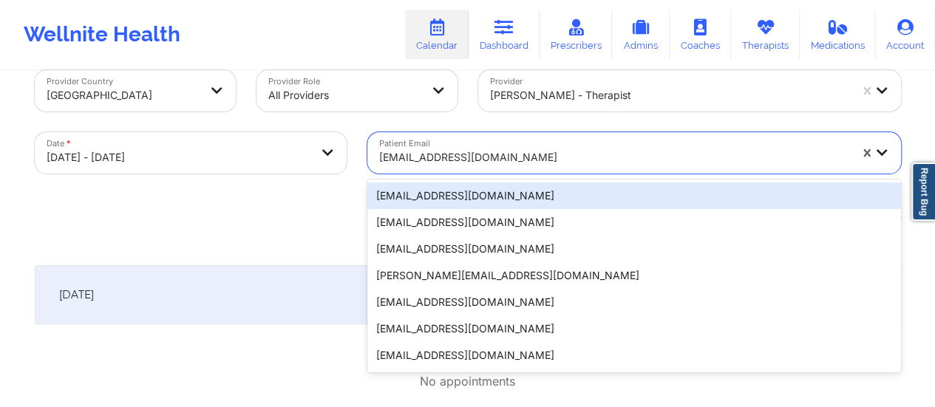
click at [482, 174] on div "20 results available. Use Up and Down to choose options, press Enter to select …" at bounding box center [634, 152] width 534 height 41
click at [482, 188] on div "[EMAIL_ADDRESS][DOMAIN_NAME]" at bounding box center [634, 196] width 534 height 27
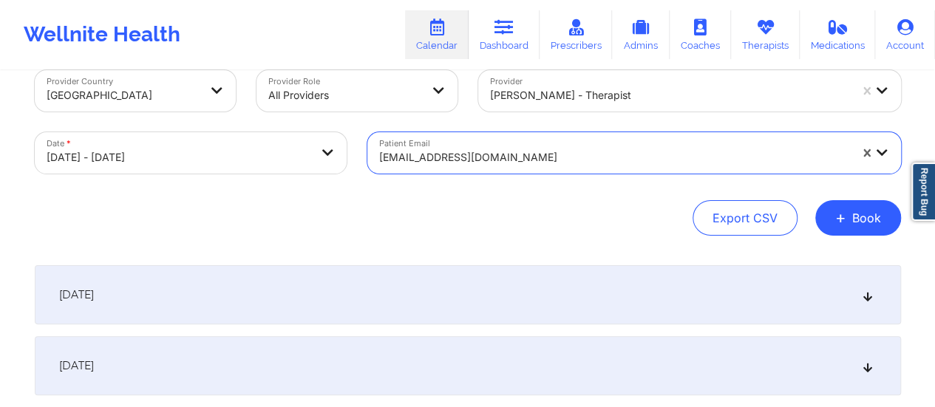
click at [459, 163] on div at bounding box center [614, 158] width 470 height 18
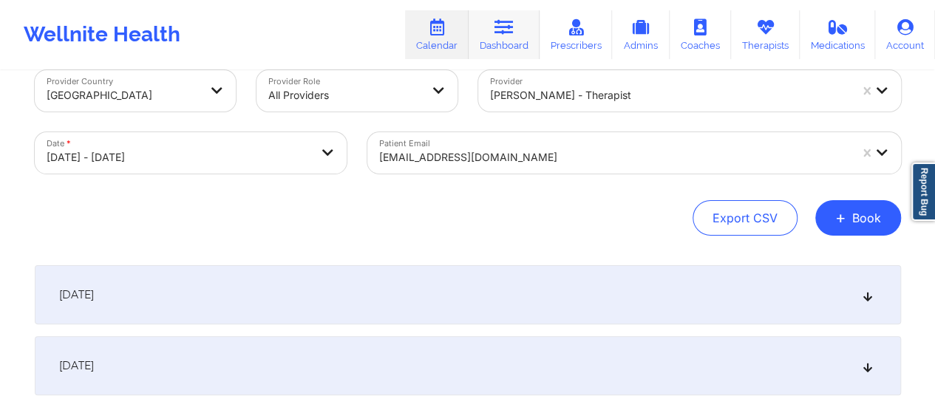
click at [514, 32] on icon at bounding box center [503, 27] width 19 height 16
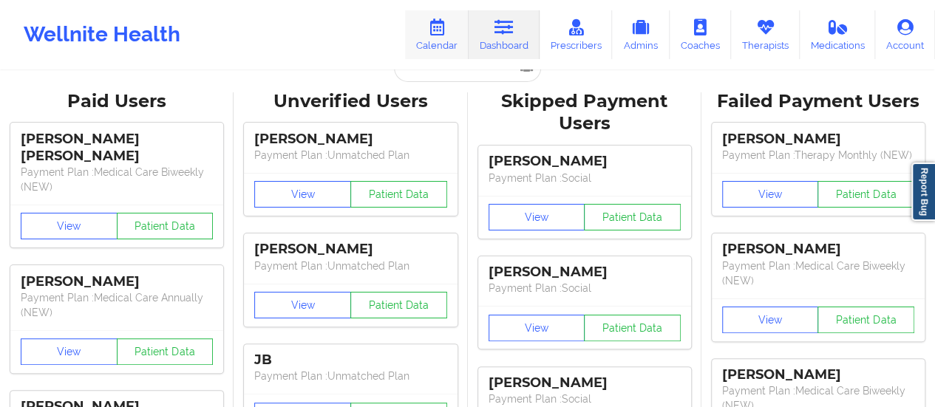
click at [454, 41] on link "Calendar" at bounding box center [437, 34] width 64 height 49
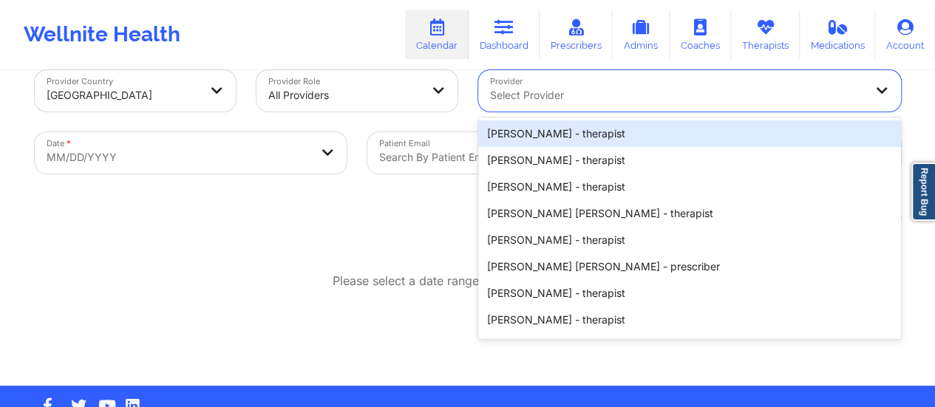
click at [531, 95] on div at bounding box center [677, 95] width 374 height 18
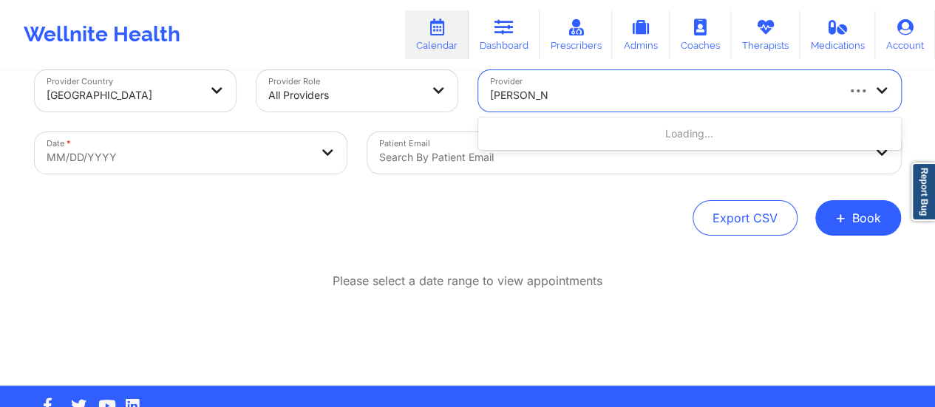
type input "[PERSON_NAME]"
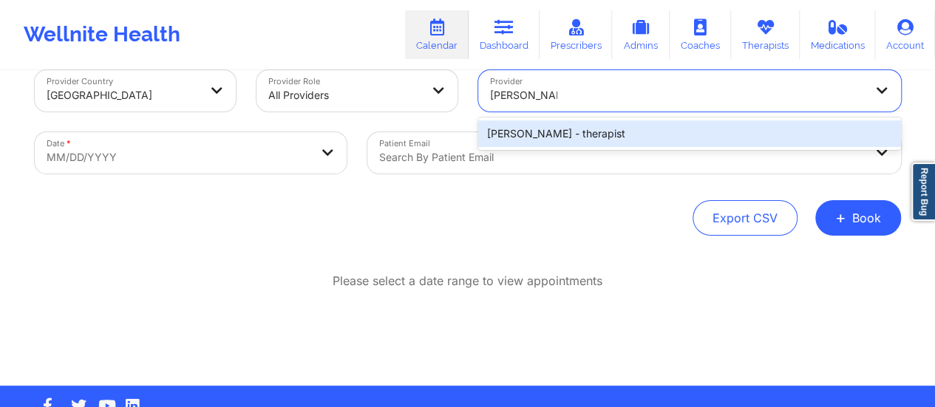
click at [562, 126] on div "[PERSON_NAME] - therapist" at bounding box center [689, 133] width 423 height 27
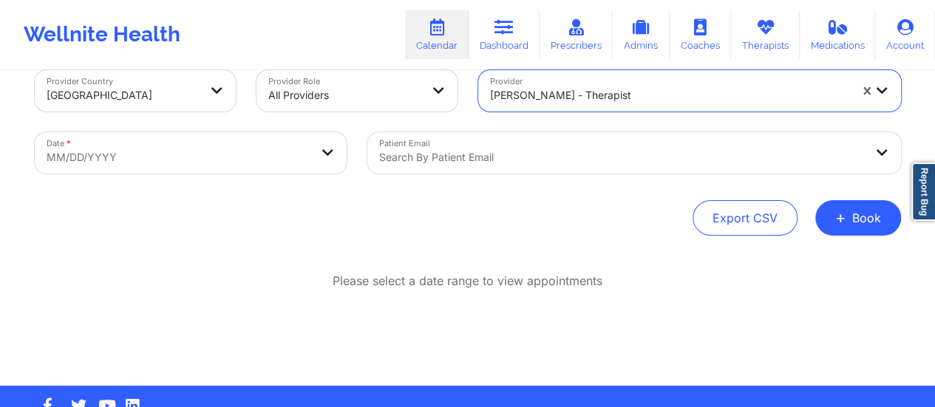
select select "2025-8"
select select "2025-9"
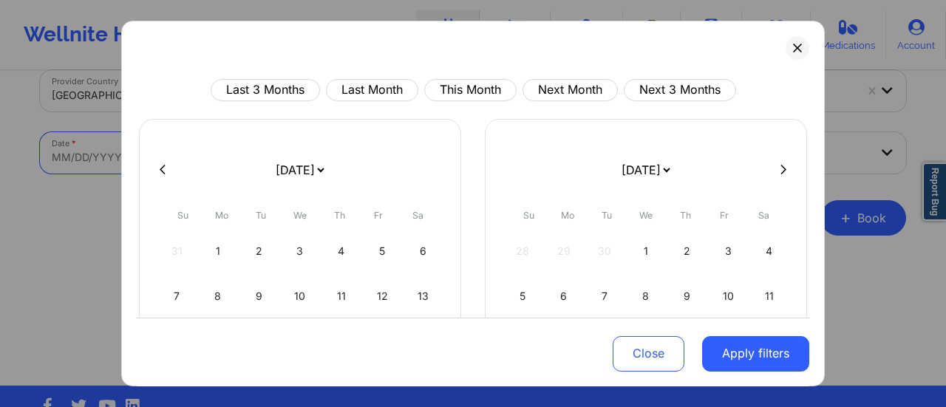
click at [219, 171] on body "Wellnite Health Calendar Dashboard Prescribers Admins Coaches Therapists Medica…" at bounding box center [473, 174] width 946 height 407
click at [307, 166] on select "[DATE] [DATE] [DATE] [DATE] [DATE] [DATE] [DATE] [DATE] [DATE] [DATE] [DATE] [D…" at bounding box center [300, 169] width 54 height 41
select select "2025-9"
select select "2025-10"
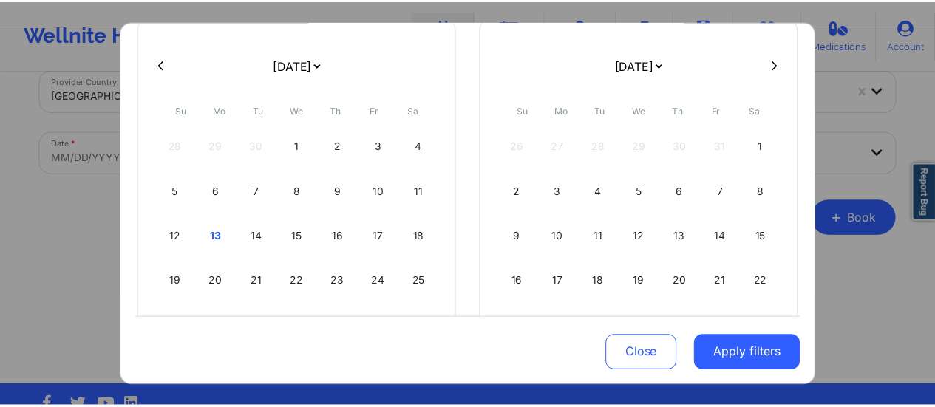
scroll to position [112, 0]
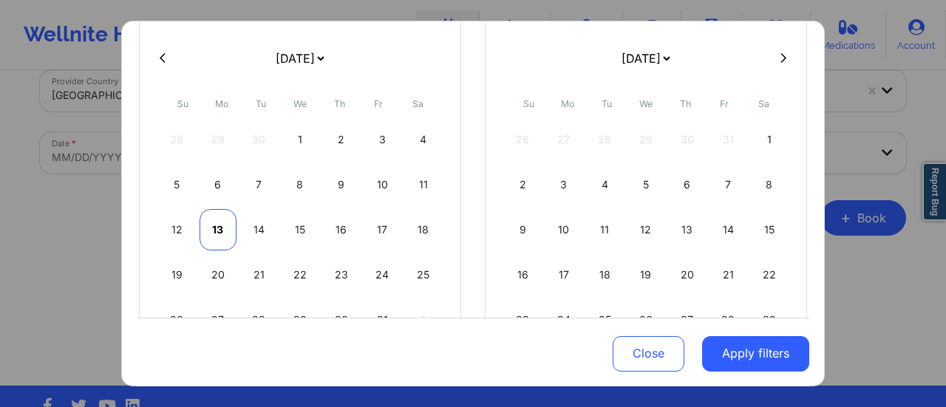
click at [220, 234] on div "13" at bounding box center [219, 229] width 38 height 41
select select "2025-9"
select select "2025-10"
select select "2025-9"
select select "2025-10"
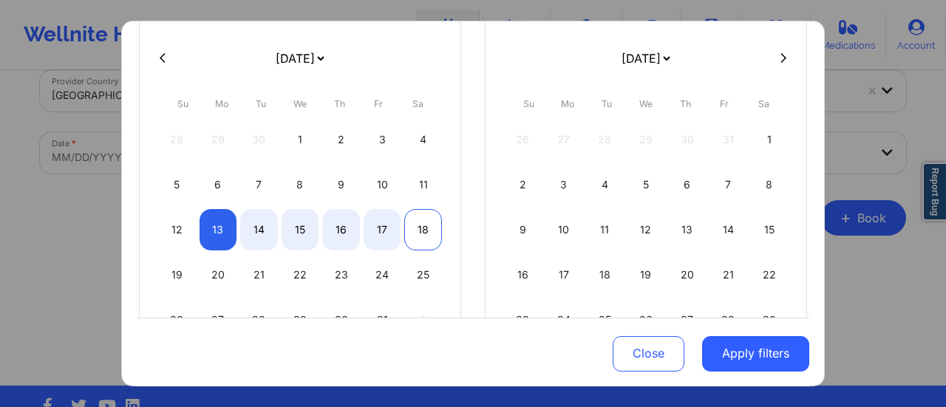
click at [424, 227] on div "18" at bounding box center [423, 229] width 38 height 41
select select "2025-9"
select select "2025-10"
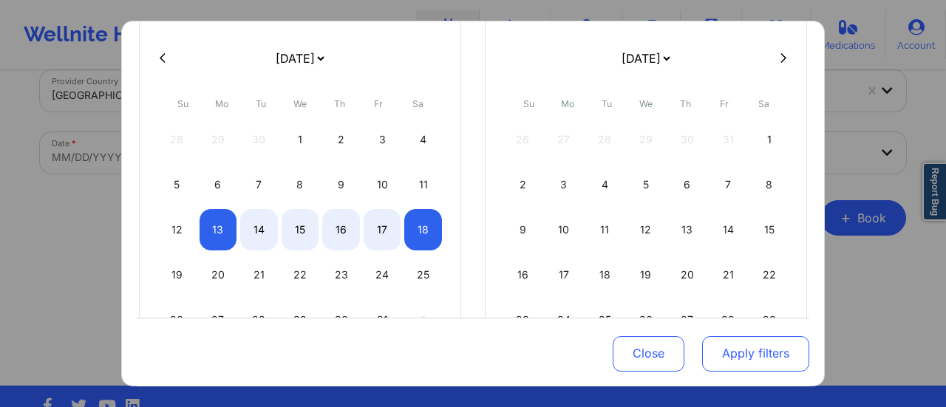
click at [737, 368] on button "Apply filters" at bounding box center [755, 352] width 107 height 35
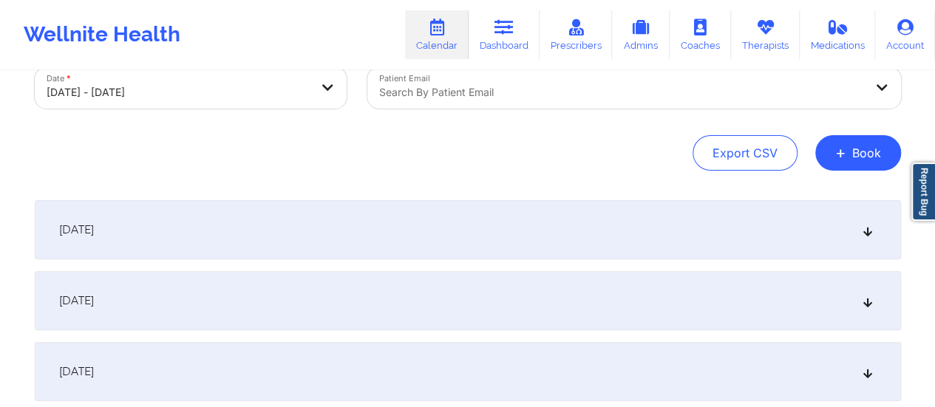
scroll to position [95, 0]
click at [548, 225] on div "[DATE]" at bounding box center [468, 228] width 866 height 59
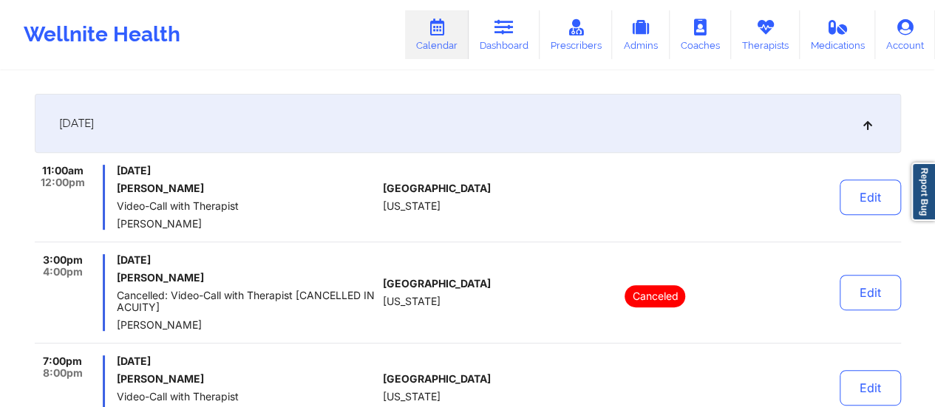
scroll to position [202, 0]
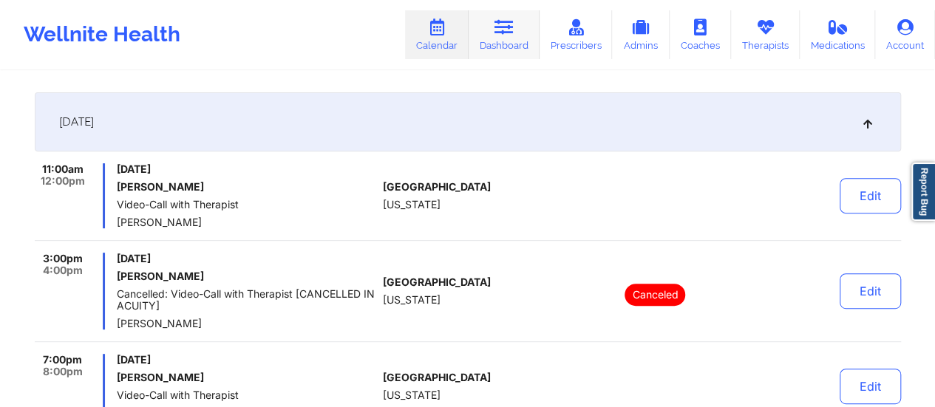
click at [494, 35] on link "Dashboard" at bounding box center [503, 34] width 71 height 49
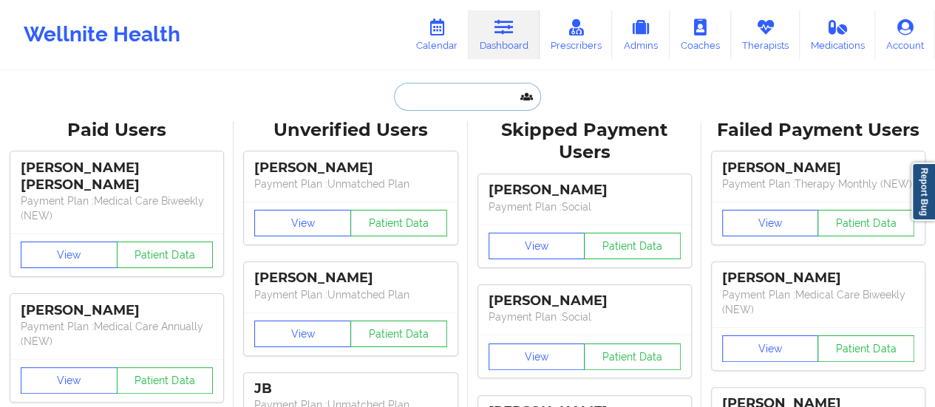
click at [482, 94] on input "text" at bounding box center [467, 97] width 146 height 28
paste input "[EMAIL_ADDRESS][DOMAIN_NAME]"
type input "[EMAIL_ADDRESS][DOMAIN_NAME]"
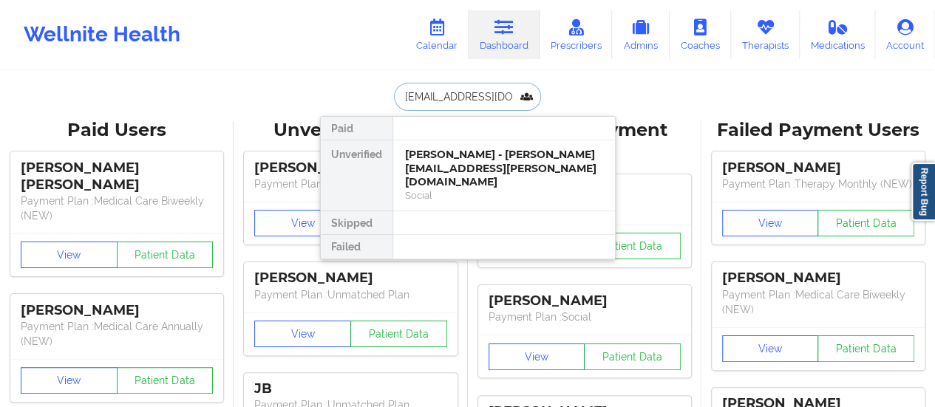
scroll to position [0, 12]
click at [430, 159] on div "[PERSON_NAME] N [PERSON_NAME] - [EMAIL_ADDRESS][DOMAIN_NAME]" at bounding box center [504, 168] width 198 height 41
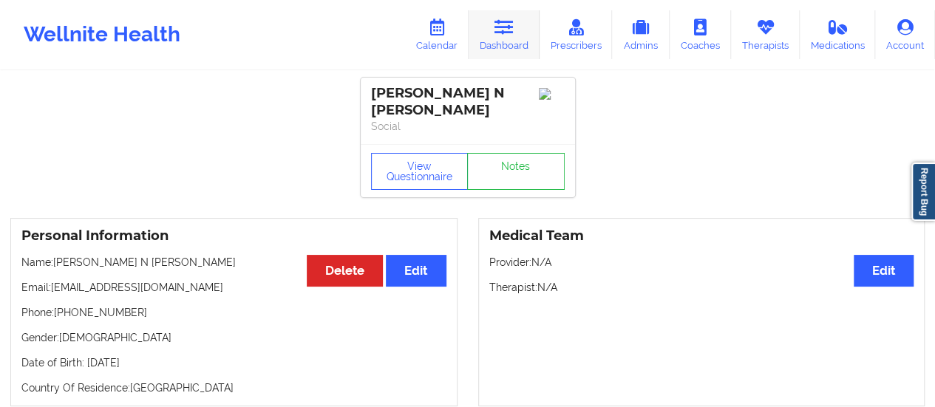
click at [491, 57] on link "Dashboard" at bounding box center [503, 34] width 71 height 49
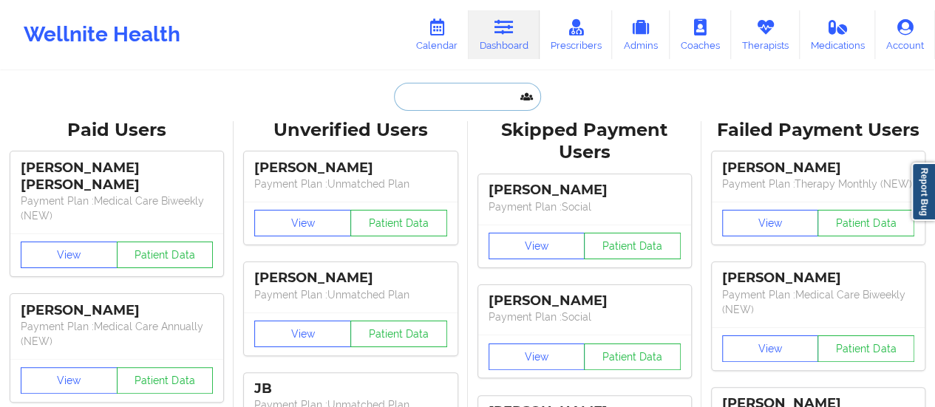
click at [467, 100] on input "text" at bounding box center [467, 97] width 146 height 28
paste input "[EMAIL_ADDRESS][DOMAIN_NAME]"
type input "[EMAIL_ADDRESS][DOMAIN_NAME]"
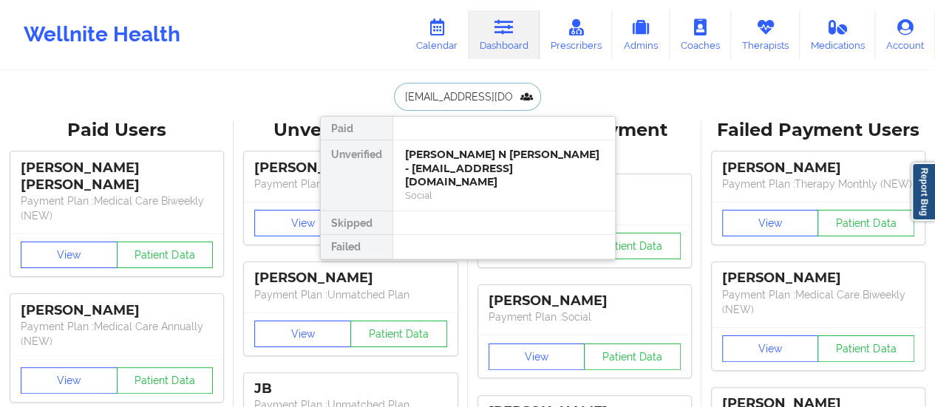
scroll to position [0, 15]
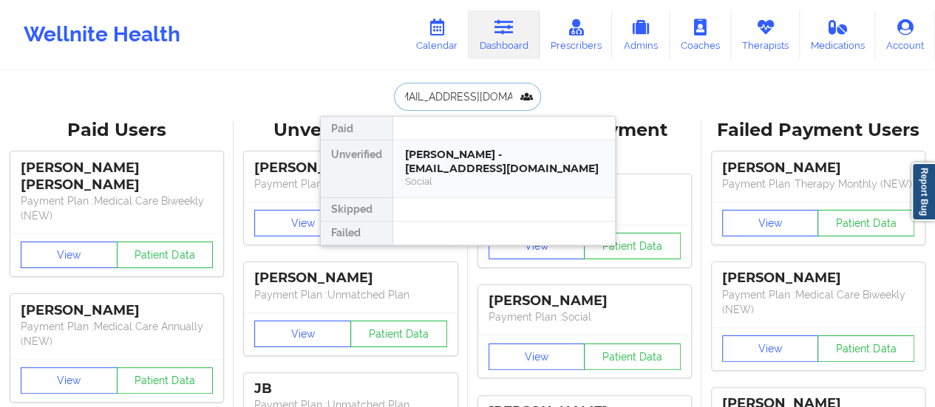
click at [498, 149] on div "[PERSON_NAME] - [EMAIL_ADDRESS][DOMAIN_NAME]" at bounding box center [504, 161] width 198 height 27
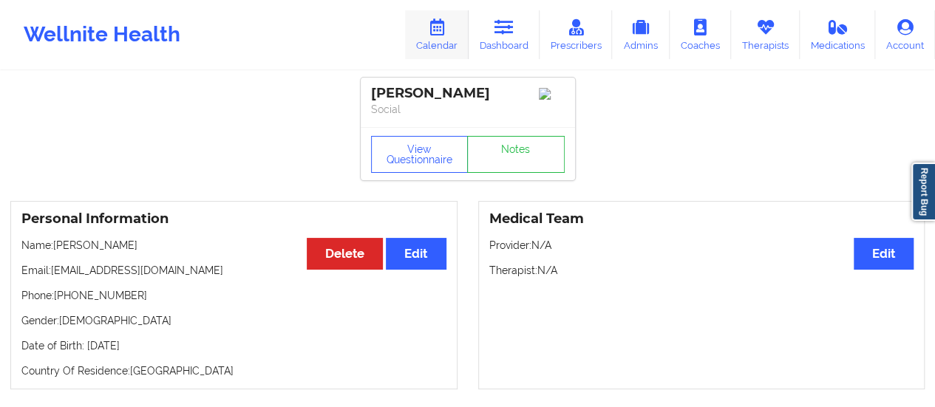
click at [456, 42] on link "Calendar" at bounding box center [437, 34] width 64 height 49
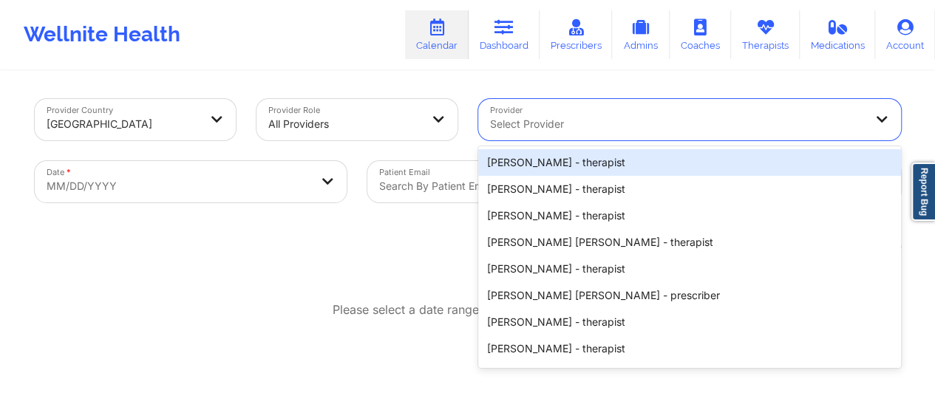
click at [607, 130] on div at bounding box center [677, 124] width 374 height 18
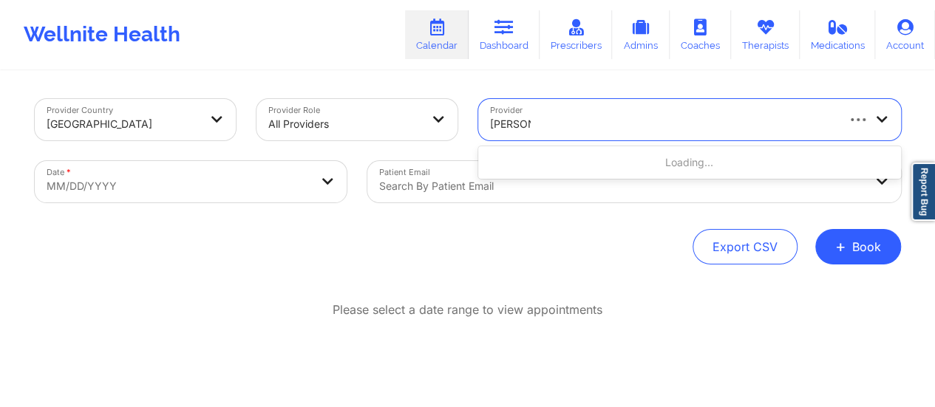
type input "Kellyn"
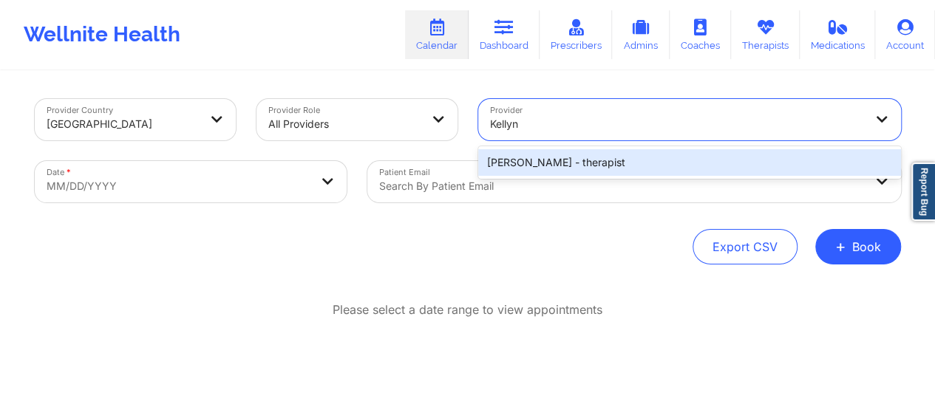
click at [596, 148] on div "[PERSON_NAME] - therapist" at bounding box center [689, 162] width 423 height 33
click at [596, 155] on div "[PERSON_NAME] - therapist" at bounding box center [689, 162] width 423 height 27
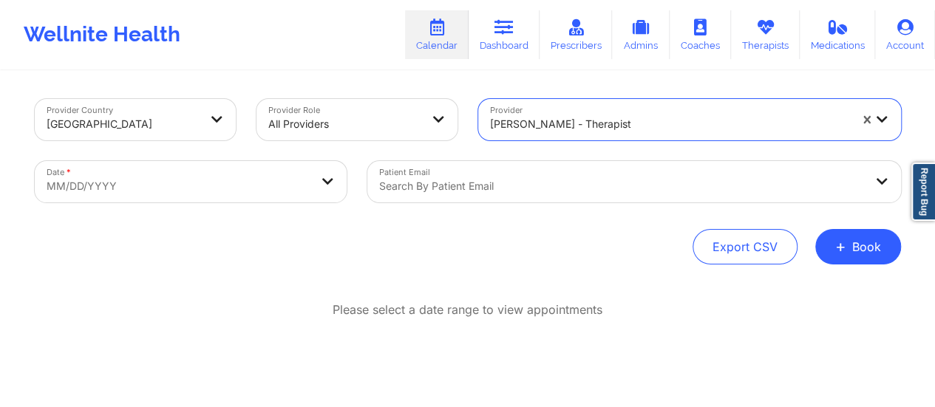
select select "2025-8"
select select "2025-9"
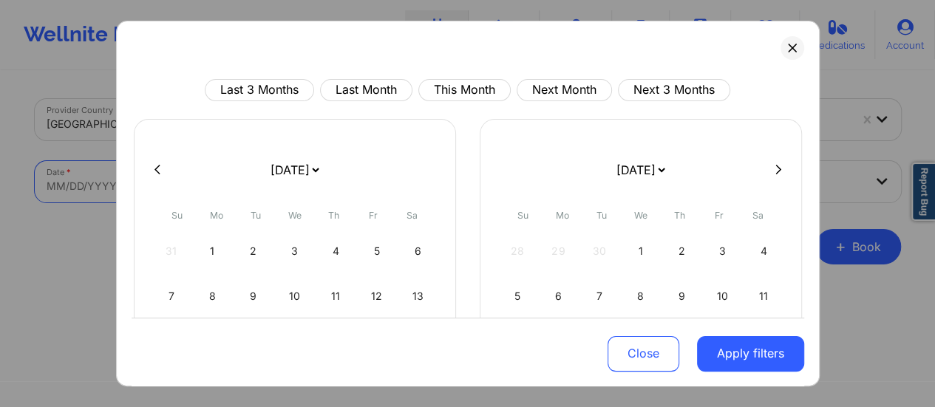
click at [272, 180] on body "Wellnite Health Calendar Dashboard Prescribers Admins Coaches Therapists Medica…" at bounding box center [467, 203] width 935 height 407
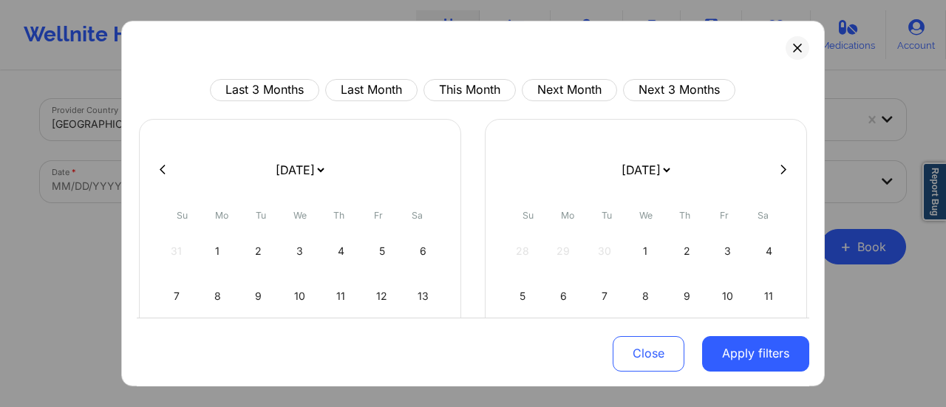
click at [322, 171] on select "[DATE] [DATE] [DATE] [DATE] [DATE] [DATE] [DATE] [DATE] [DATE] [DATE] [DATE] [D…" at bounding box center [300, 169] width 54 height 41
select select "2025-9"
select select "2025-10"
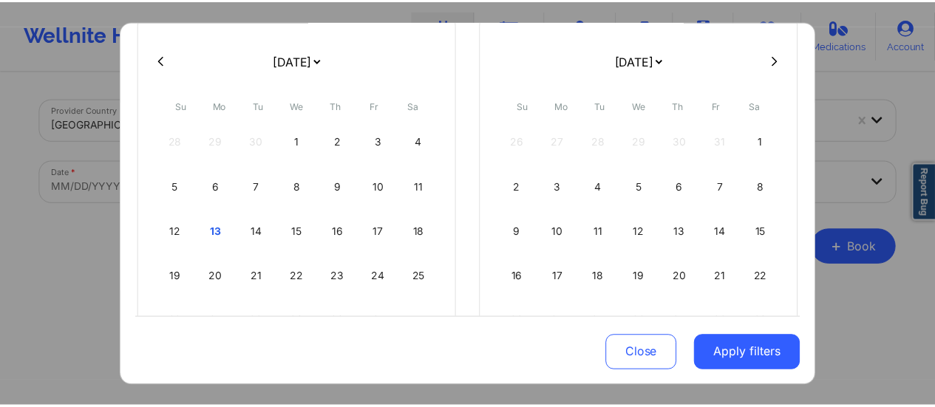
scroll to position [110, 0]
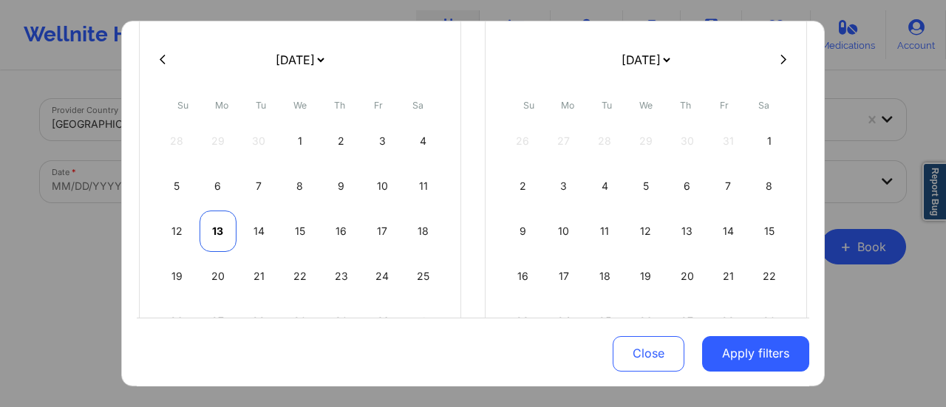
click at [213, 221] on div "13" at bounding box center [219, 231] width 38 height 41
select select "2025-9"
select select "2025-10"
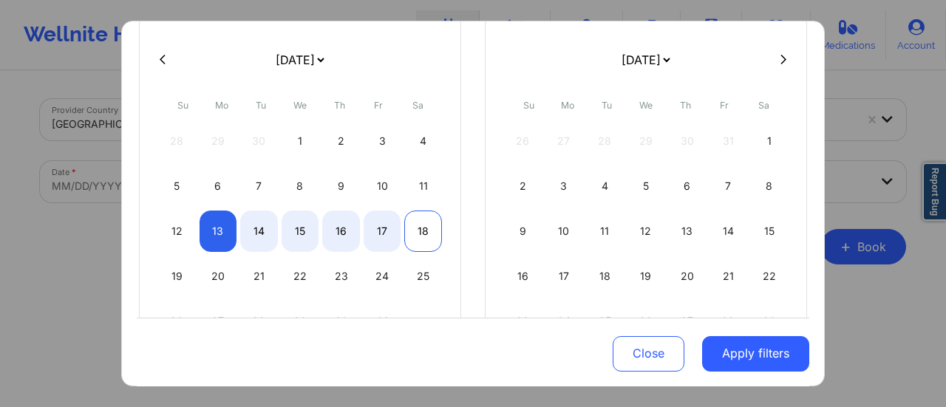
select select "2025-9"
select select "2025-10"
click at [420, 227] on div "18" at bounding box center [423, 231] width 38 height 41
select select "2025-9"
select select "2025-10"
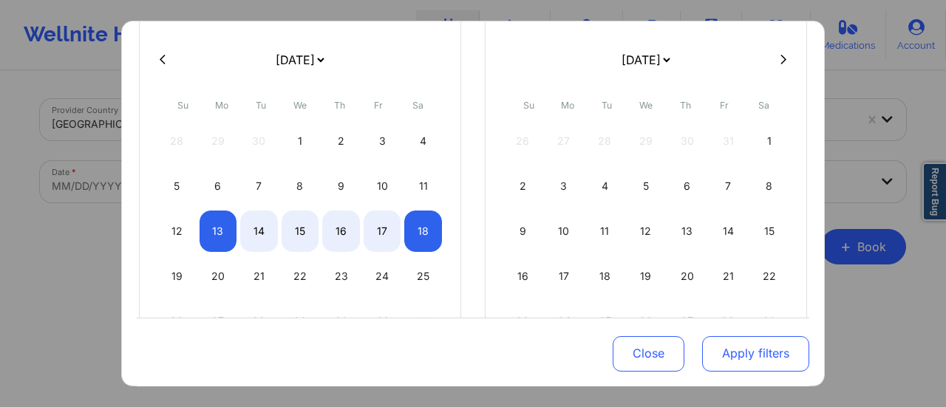
click at [745, 352] on button "Apply filters" at bounding box center [755, 352] width 107 height 35
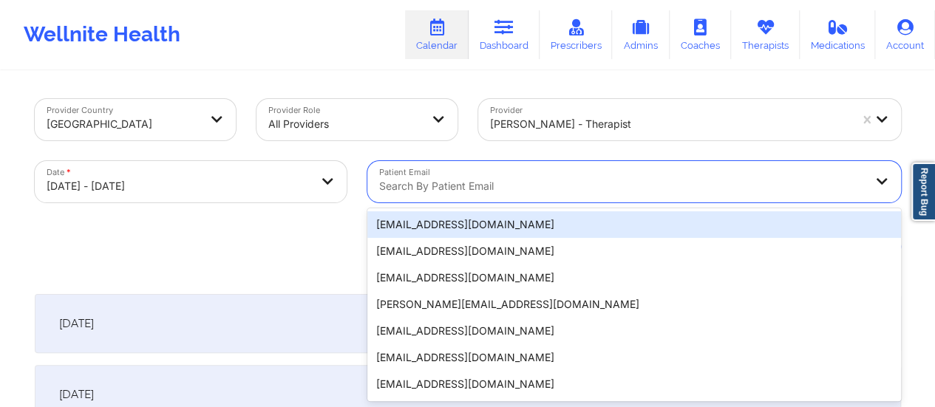
scroll to position [29, 0]
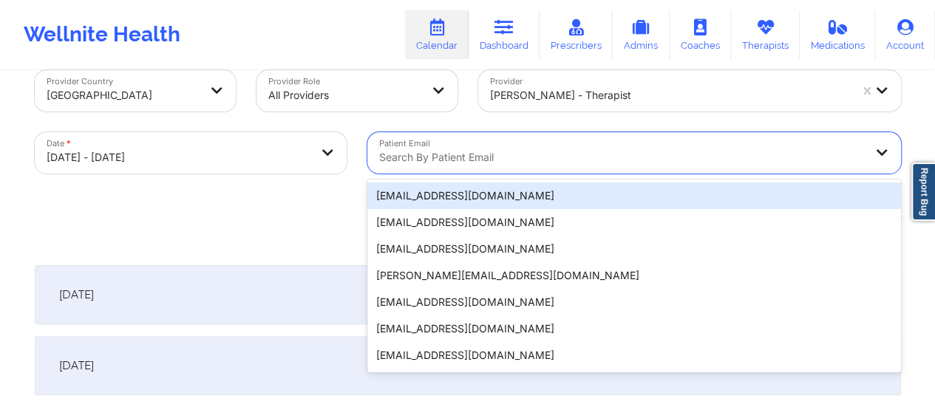
click at [517, 174] on div "20 results available. Use Up and Down to choose options, press Enter to select …" at bounding box center [634, 152] width 534 height 41
paste input "[EMAIL_ADDRESS][DOMAIN_NAME]"
type input "[EMAIL_ADDRESS][DOMAIN_NAME]"
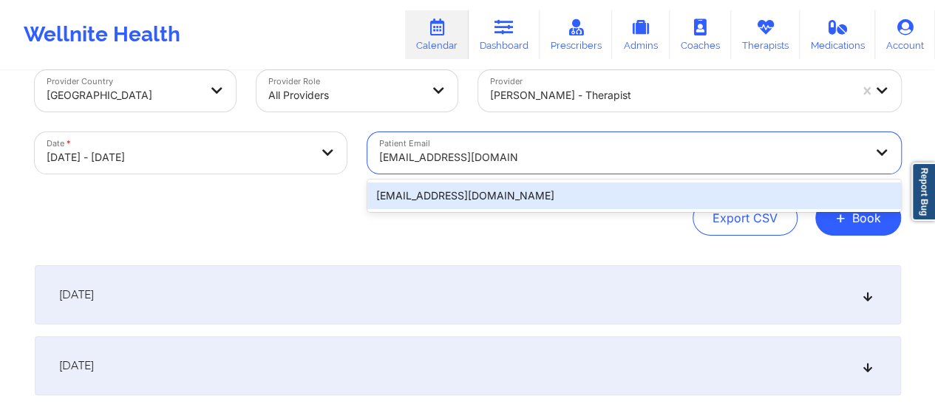
click at [521, 197] on div "[EMAIL_ADDRESS][DOMAIN_NAME]" at bounding box center [634, 196] width 534 height 27
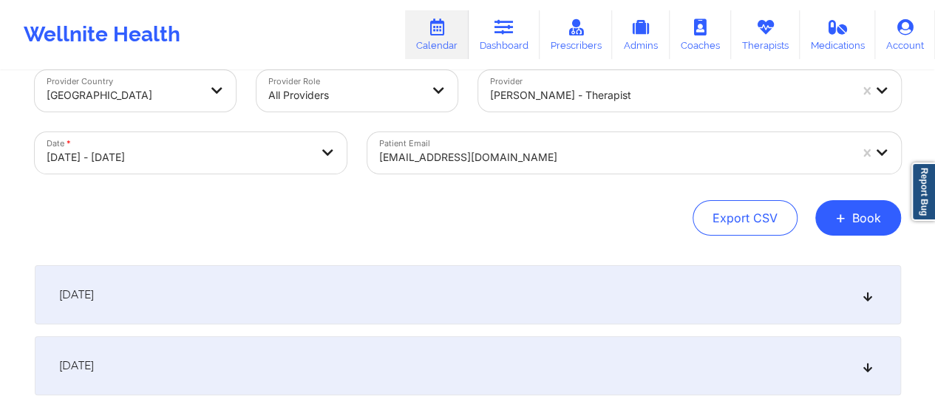
click at [412, 282] on div "[DATE]" at bounding box center [468, 294] width 866 height 59
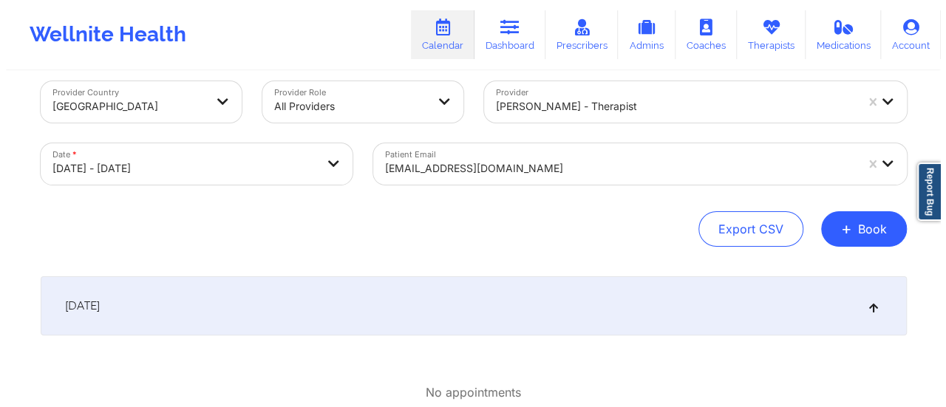
scroll to position [0, 0]
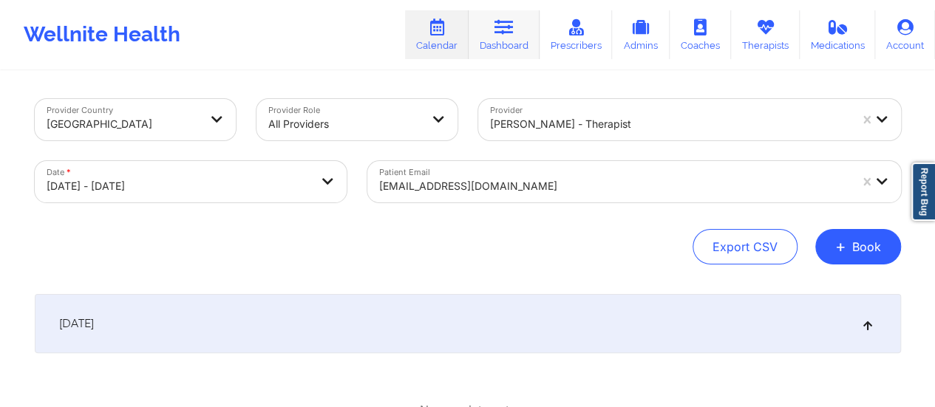
drag, startPoint x: 526, startPoint y: 0, endPoint x: 506, endPoint y: 33, distance: 38.1
click at [506, 33] on icon at bounding box center [503, 27] width 19 height 16
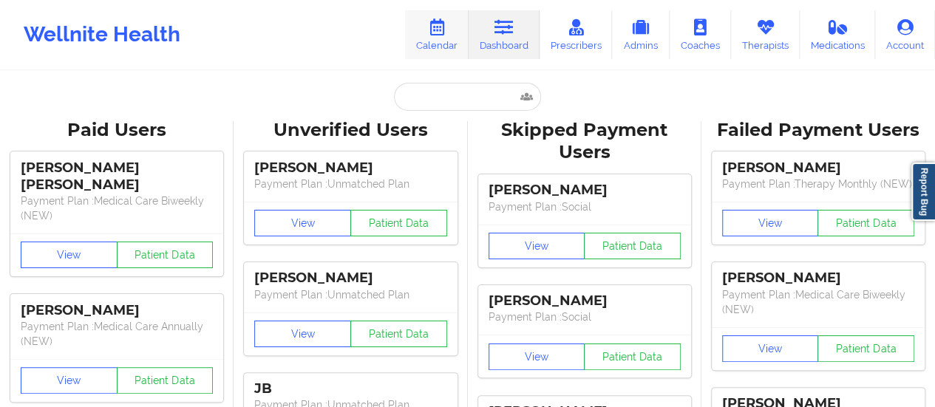
click at [443, 50] on link "Calendar" at bounding box center [437, 34] width 64 height 49
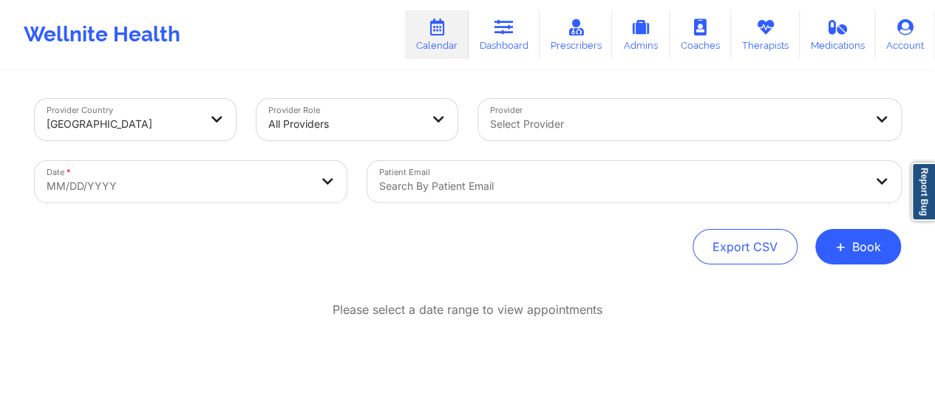
click at [556, 140] on div "Provider Select Provider" at bounding box center [689, 120] width 443 height 62
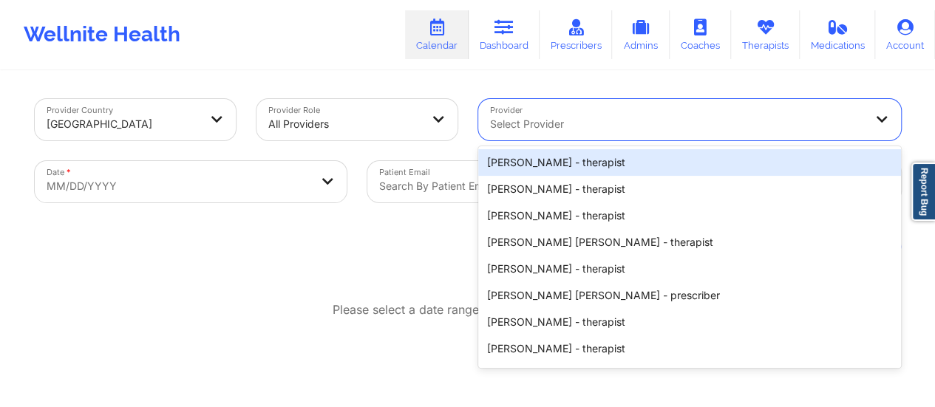
click at [561, 126] on div at bounding box center [677, 124] width 374 height 18
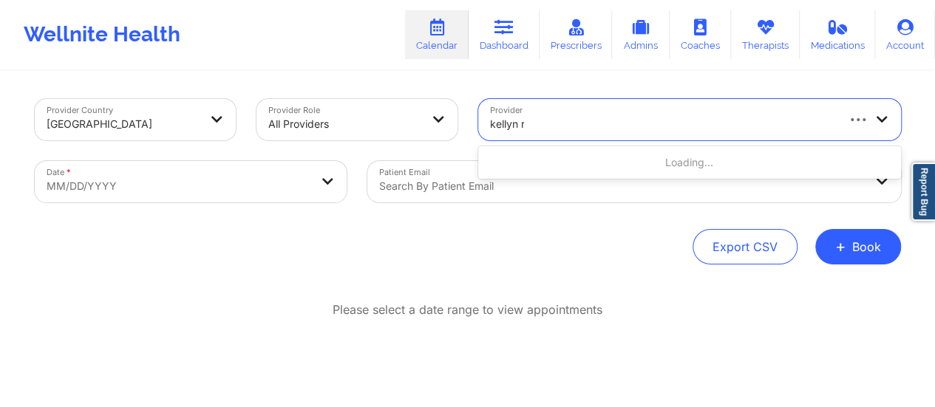
type input "kellyn ro"
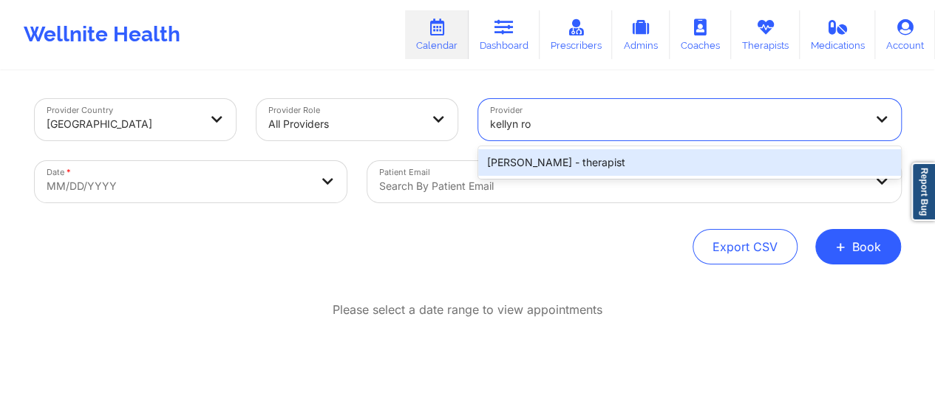
click at [620, 163] on div "[PERSON_NAME] - therapist" at bounding box center [689, 162] width 423 height 27
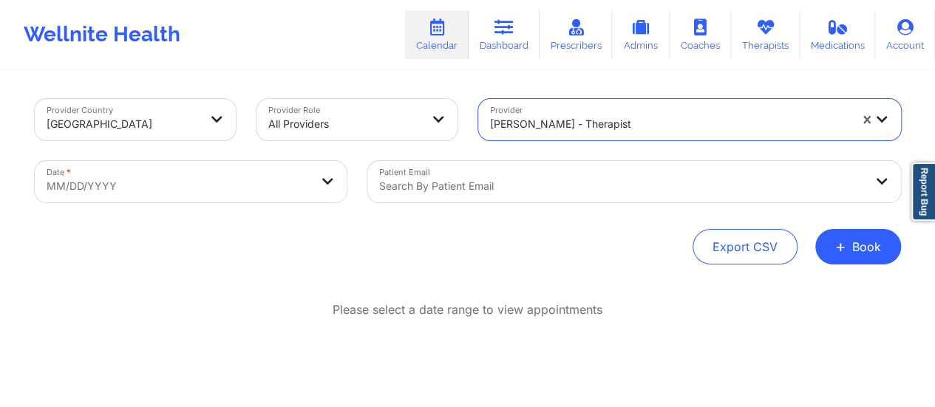
select select "2025-8"
select select "2025-9"
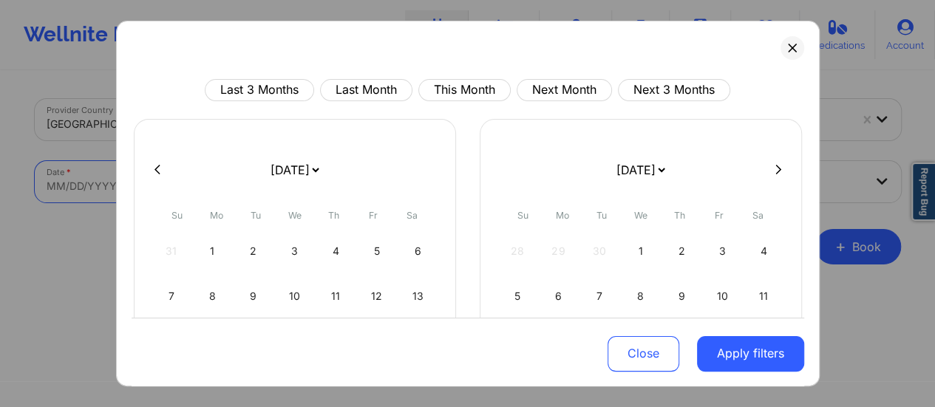
click at [282, 177] on body "Wellnite Health Calendar Dashboard Prescribers Admins Coaches Therapists Medica…" at bounding box center [467, 203] width 935 height 407
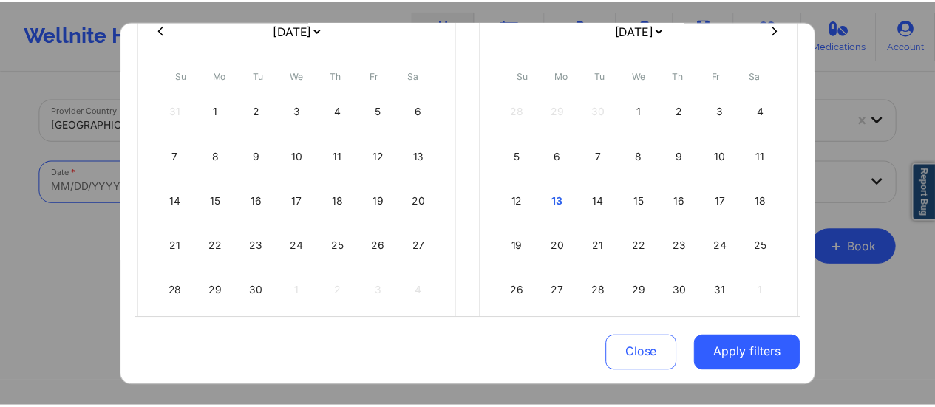
scroll to position [127, 0]
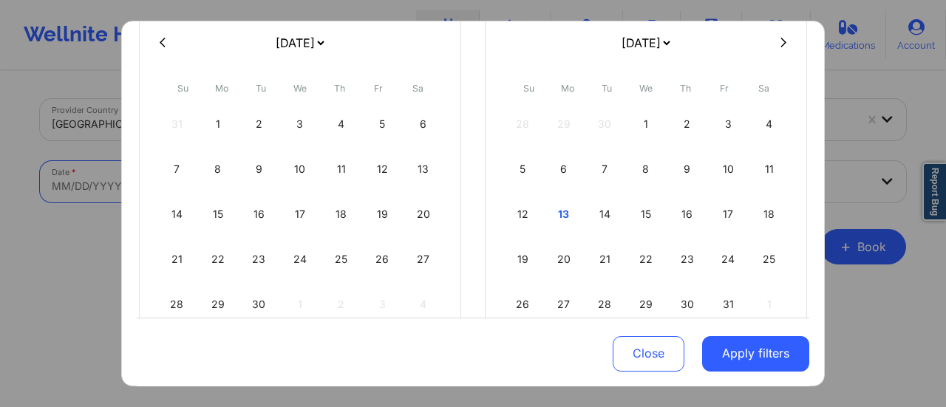
click at [304, 38] on select "[DATE] [DATE] [DATE] [DATE] [DATE] [DATE] [DATE] [DATE] [DATE] [DATE] [DATE] [D…" at bounding box center [300, 42] width 54 height 41
select select "2025-9"
select select "2025-10"
click at [224, 211] on div "13" at bounding box center [219, 214] width 38 height 41
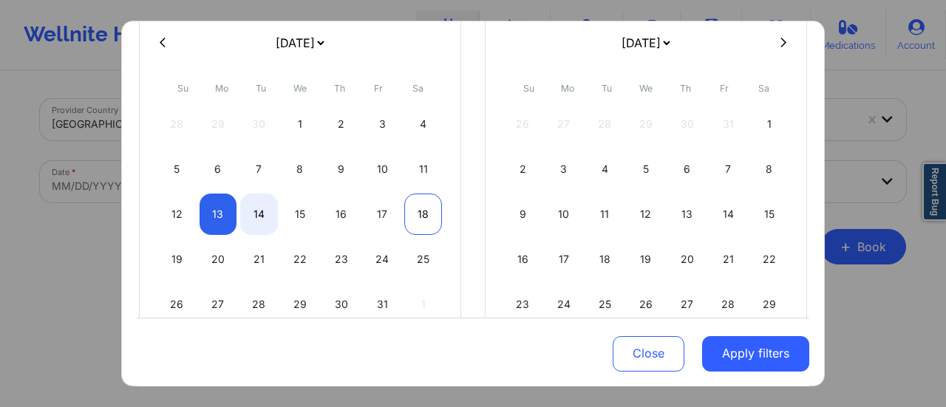
select select "2025-9"
select select "2025-10"
click at [423, 208] on div "18" at bounding box center [423, 214] width 38 height 41
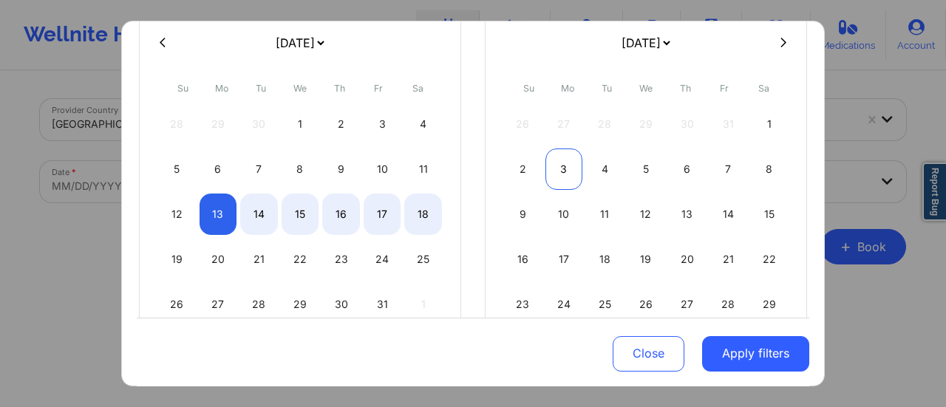
select select "2025-9"
select select "2025-10"
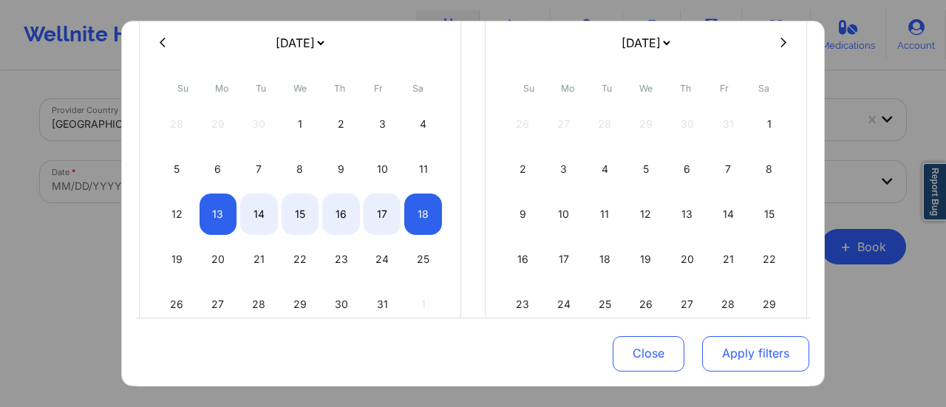
click at [778, 348] on button "Apply filters" at bounding box center [755, 352] width 107 height 35
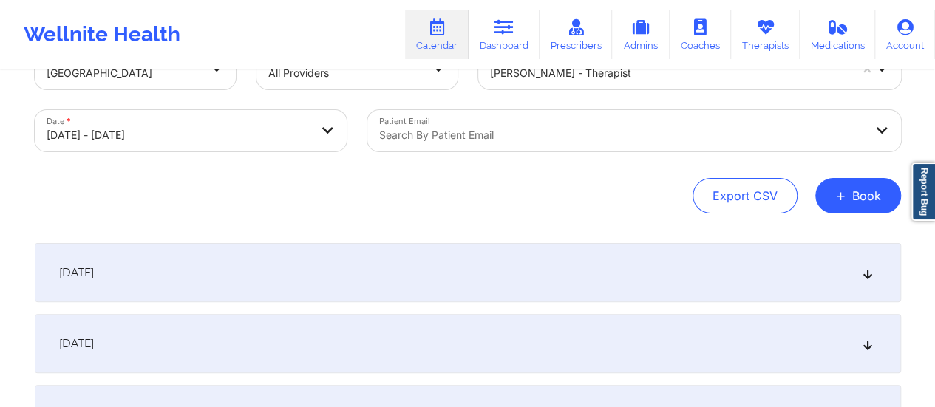
scroll to position [58, 0]
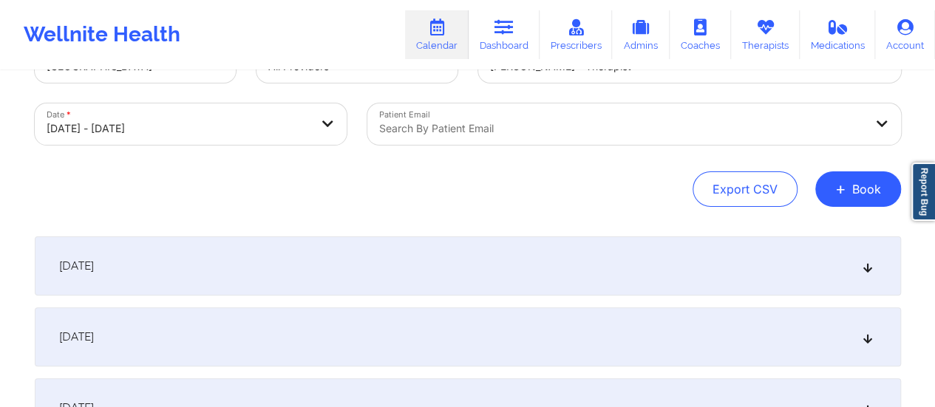
click at [568, 253] on div "[DATE]" at bounding box center [468, 265] width 866 height 59
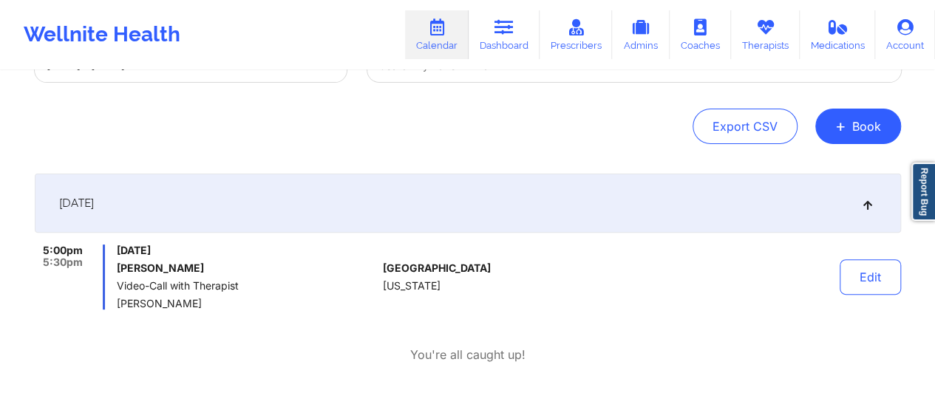
scroll to position [0, 0]
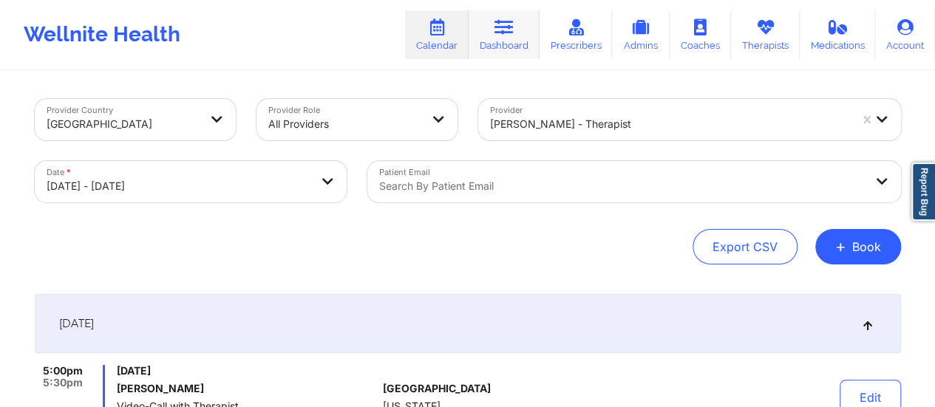
click at [514, 21] on icon at bounding box center [503, 27] width 19 height 16
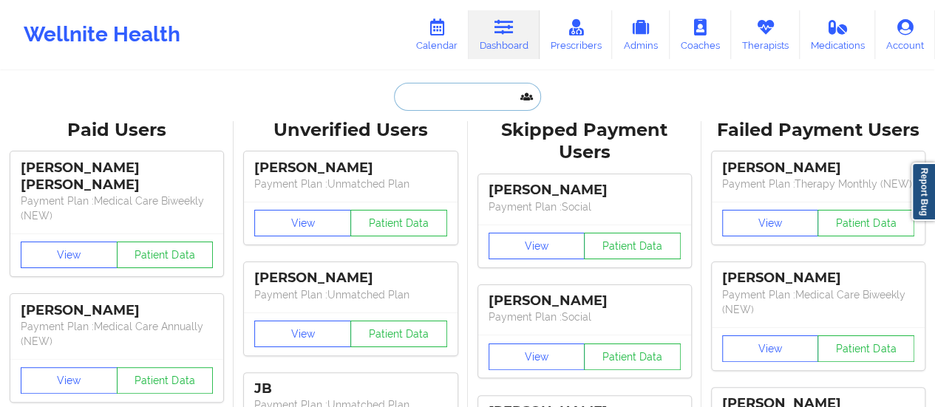
click at [471, 103] on input "text" at bounding box center [467, 97] width 146 height 28
paste input "[EMAIL_ADDRESS][DOMAIN_NAME]"
type input "[EMAIL_ADDRESS][DOMAIN_NAME]"
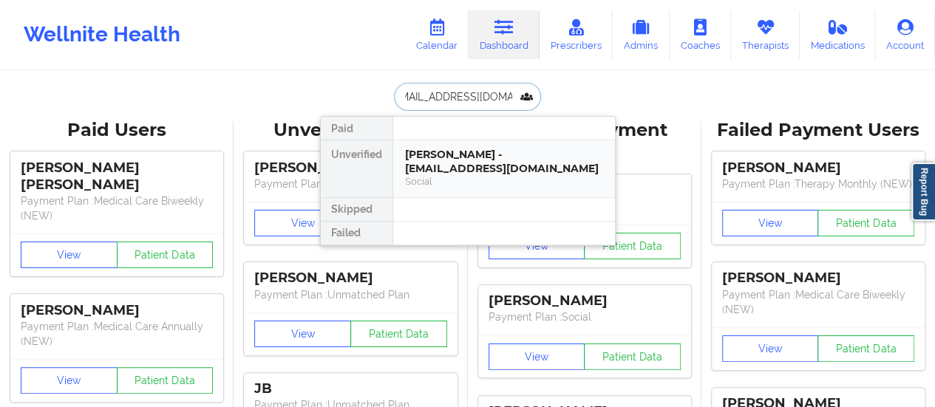
click at [484, 177] on div "Social" at bounding box center [504, 181] width 198 height 13
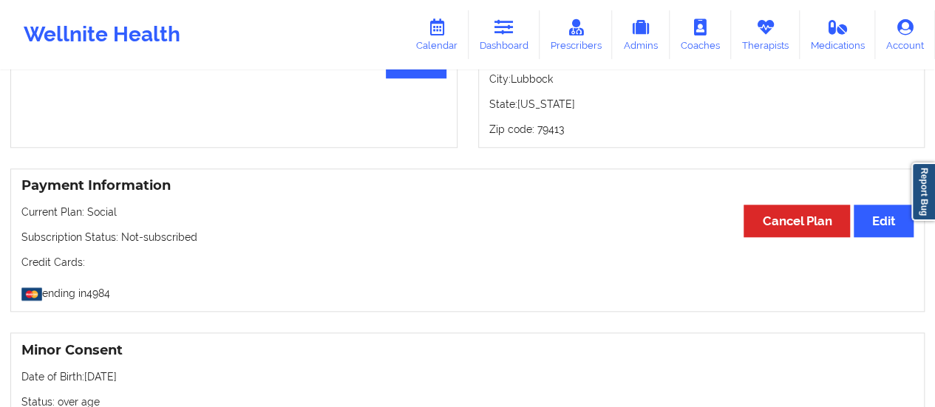
scroll to position [693, 0]
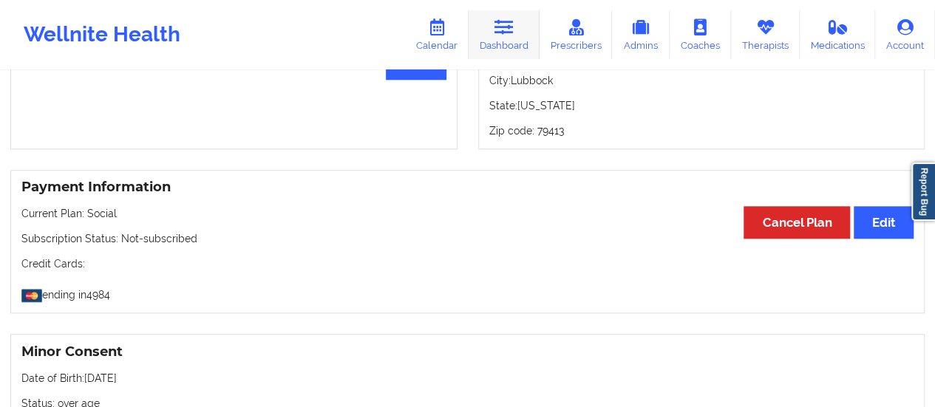
click at [518, 24] on link "Dashboard" at bounding box center [503, 34] width 71 height 49
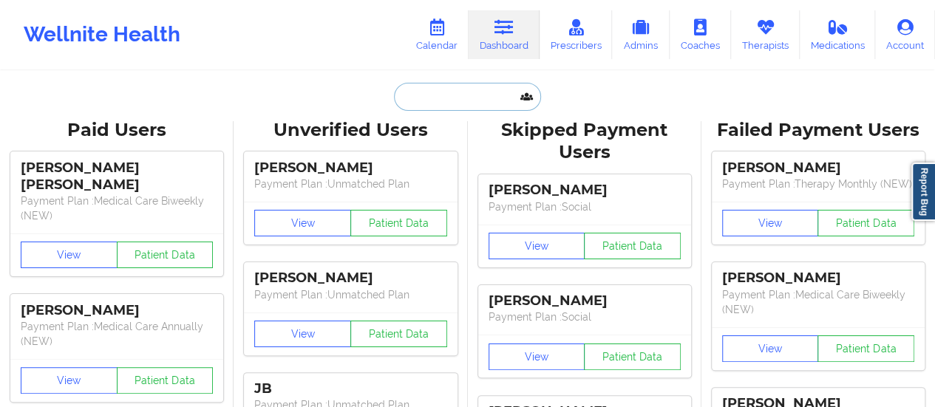
click at [482, 86] on input "text" at bounding box center [467, 97] width 146 height 28
paste input "[EMAIL_ADDRESS][DOMAIN_NAME]"
type input "[EMAIL_ADDRESS][DOMAIN_NAME]"
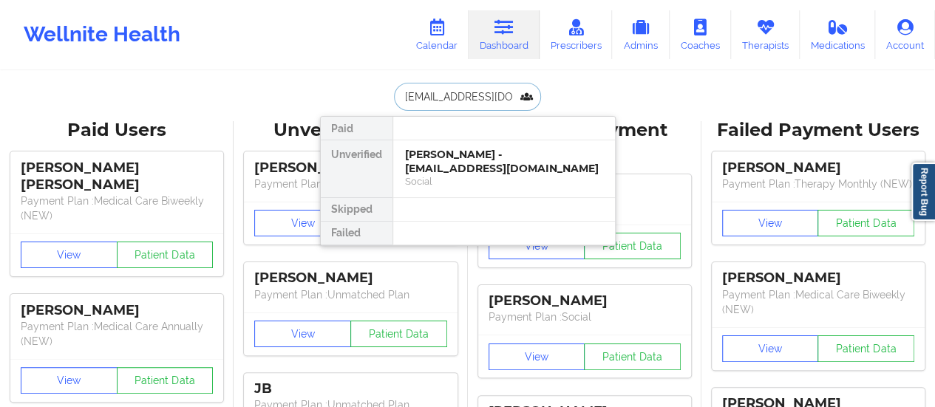
scroll to position [0, 10]
click at [448, 157] on div "[PERSON_NAME] - [EMAIL_ADDRESS][DOMAIN_NAME]" at bounding box center [504, 161] width 198 height 27
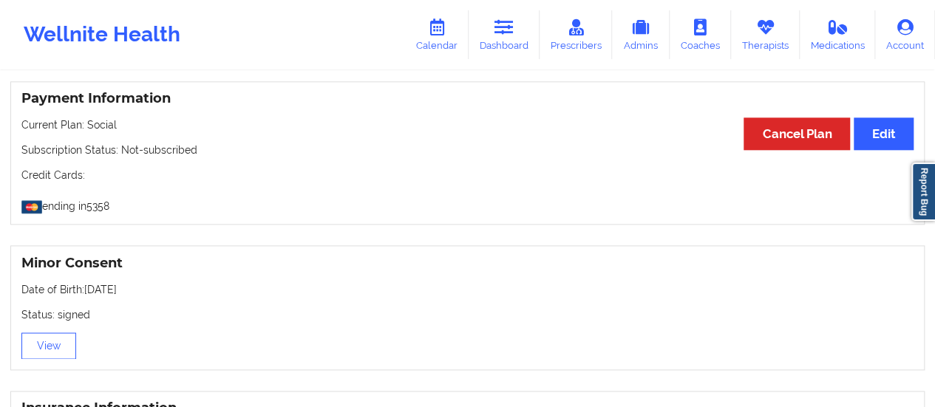
scroll to position [810, 0]
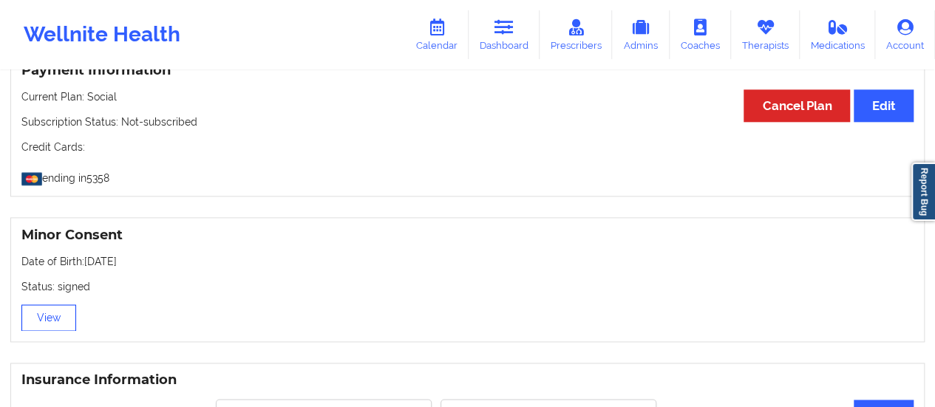
click at [64, 324] on button "View" at bounding box center [48, 317] width 55 height 27
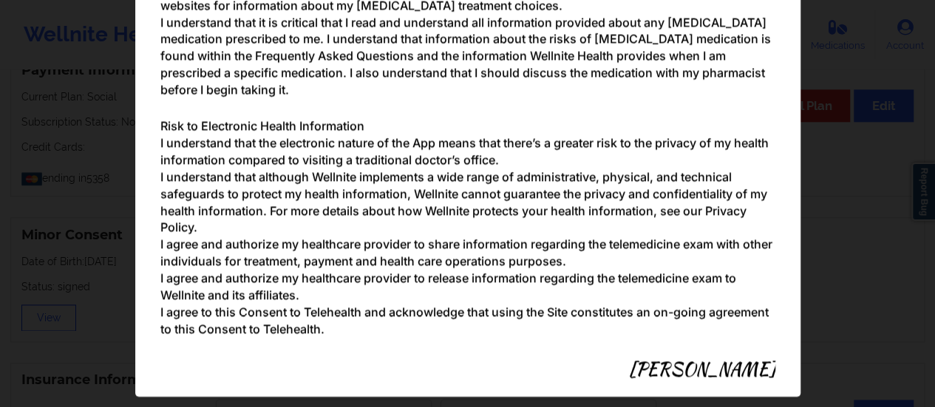
scroll to position [1436, 0]
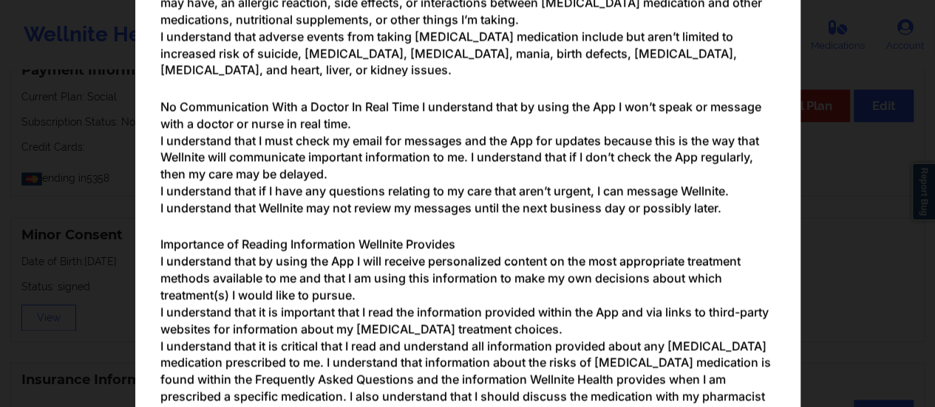
click at [852, 258] on div "Parental/Guardian Consent form for minors Minor's guardian or custodian is need…" at bounding box center [467, 203] width 935 height 407
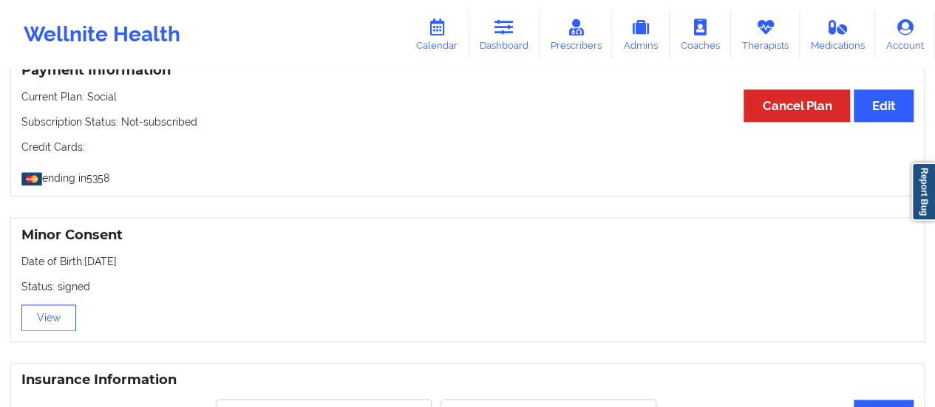
click at [495, 60] on div "Wellnite Health Calendar Dashboard Prescribers Admins Coaches Therapists Medica…" at bounding box center [467, 34] width 935 height 59
click at [497, 38] on link "Dashboard" at bounding box center [503, 34] width 71 height 49
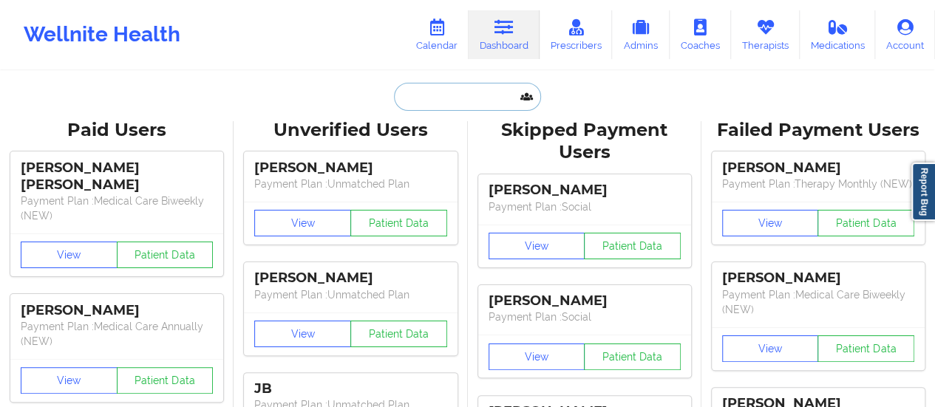
click at [491, 99] on input "text" at bounding box center [467, 97] width 146 height 28
paste input "[EMAIL_ADDRESS][DOMAIN_NAME]"
type input "[EMAIL_ADDRESS][DOMAIN_NAME]"
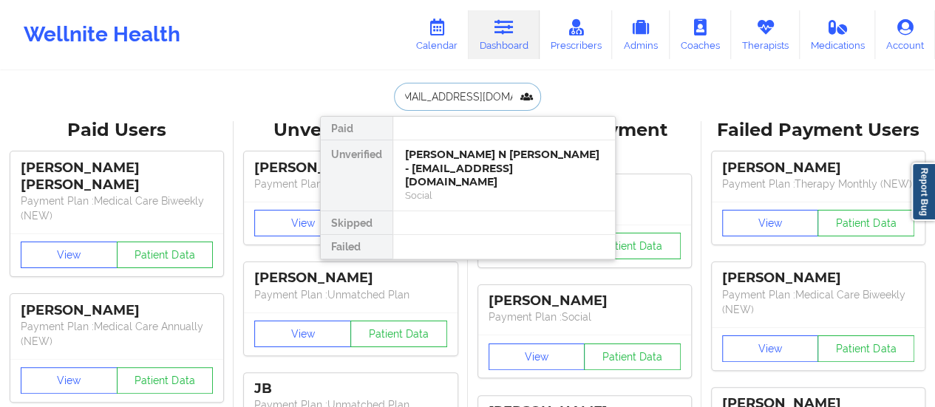
click at [446, 165] on div "[PERSON_NAME] N [PERSON_NAME] - [EMAIL_ADDRESS][DOMAIN_NAME]" at bounding box center [504, 168] width 198 height 41
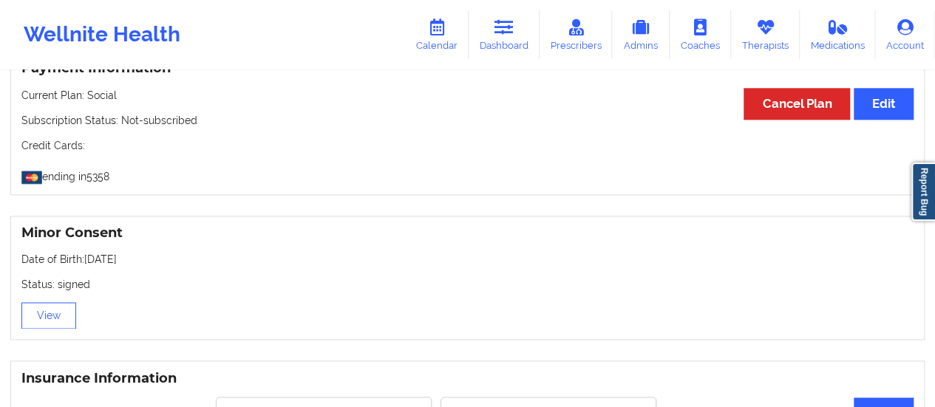
scroll to position [829, 0]
click at [58, 302] on button "View" at bounding box center [48, 315] width 55 height 27
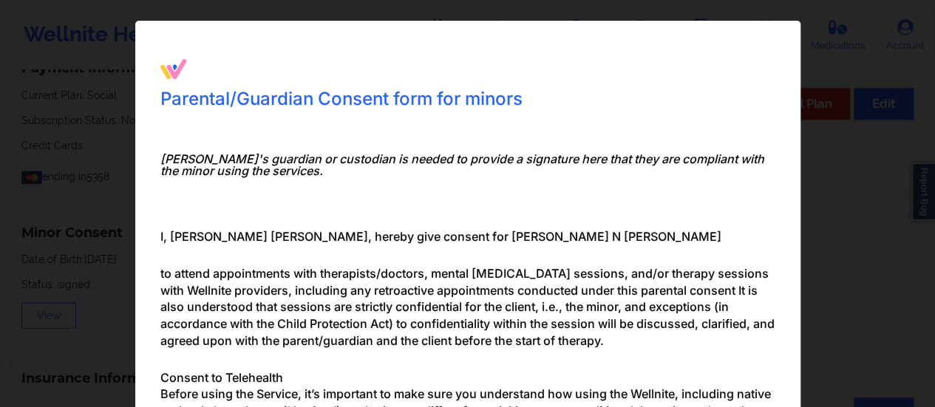
click at [808, 219] on div "Parental/Guardian Consent form for minors Minor's guardian or custodian is need…" at bounding box center [467, 203] width 935 height 407
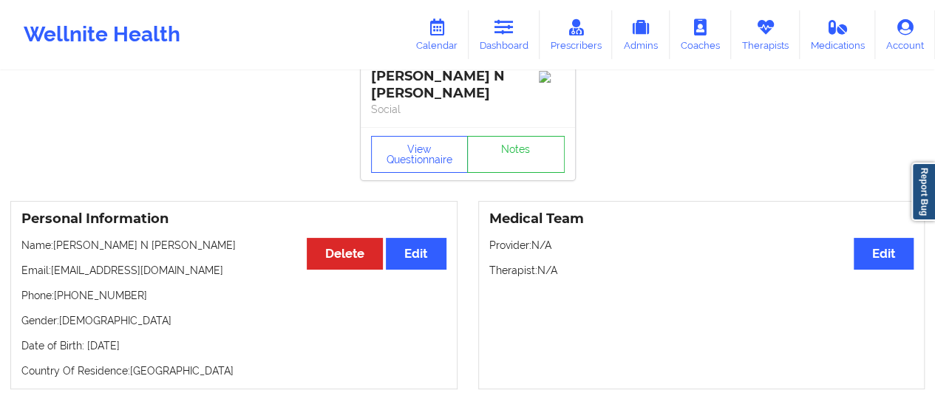
scroll to position [18, 0]
click at [519, 33] on link "Dashboard" at bounding box center [503, 34] width 71 height 49
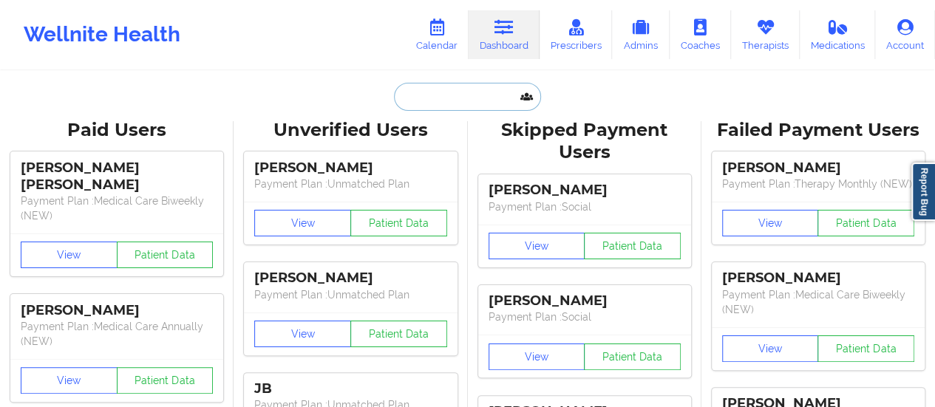
click at [455, 105] on input "text" at bounding box center [467, 97] width 146 height 28
paste input "[EMAIL_ADDRESS][DOMAIN_NAME]"
type input "[EMAIL_ADDRESS][DOMAIN_NAME]"
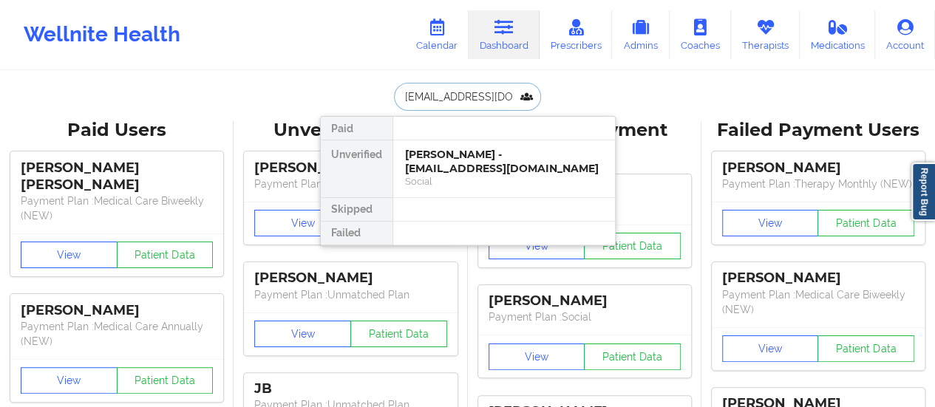
click at [423, 149] on div "[PERSON_NAME] - [EMAIL_ADDRESS][DOMAIN_NAME]" at bounding box center [504, 161] width 198 height 27
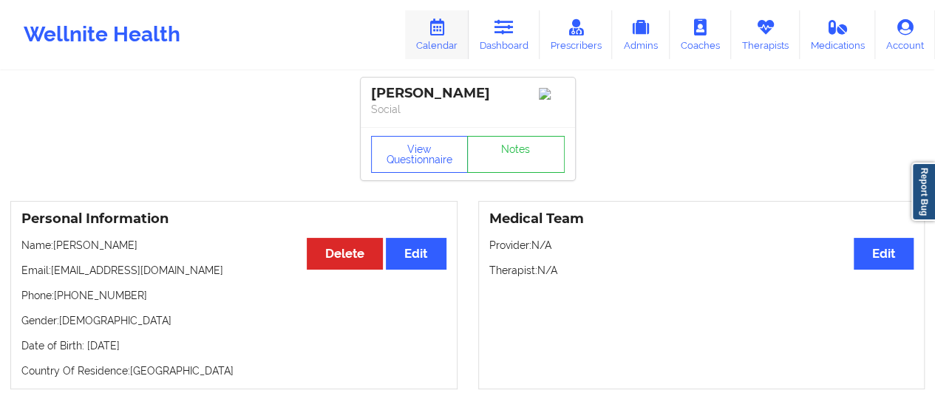
click at [443, 42] on link "Calendar" at bounding box center [437, 34] width 64 height 49
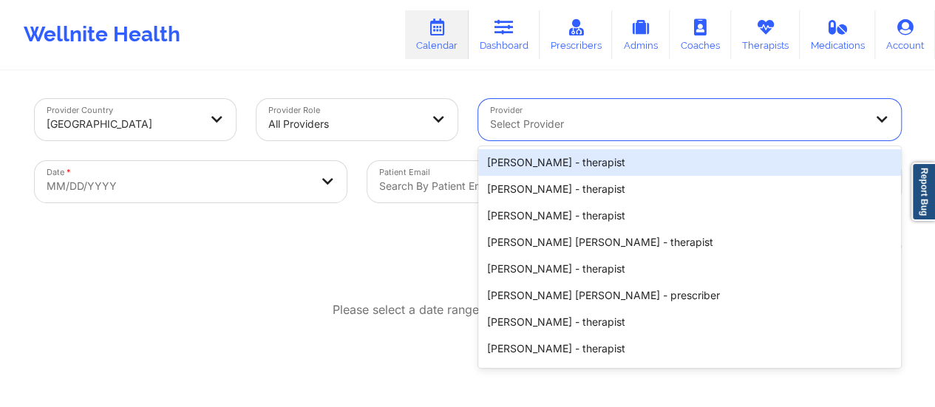
click at [574, 126] on div at bounding box center [677, 124] width 374 height 18
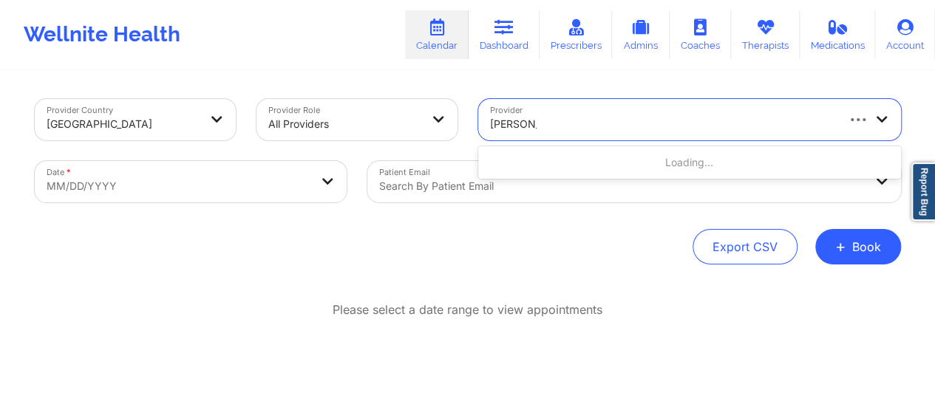
type input "[PERSON_NAME]"
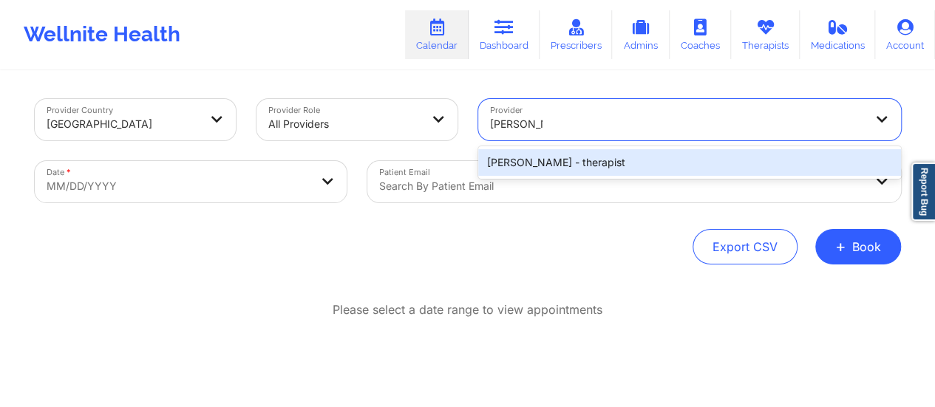
click at [604, 160] on div "[PERSON_NAME] - therapist" at bounding box center [689, 162] width 423 height 27
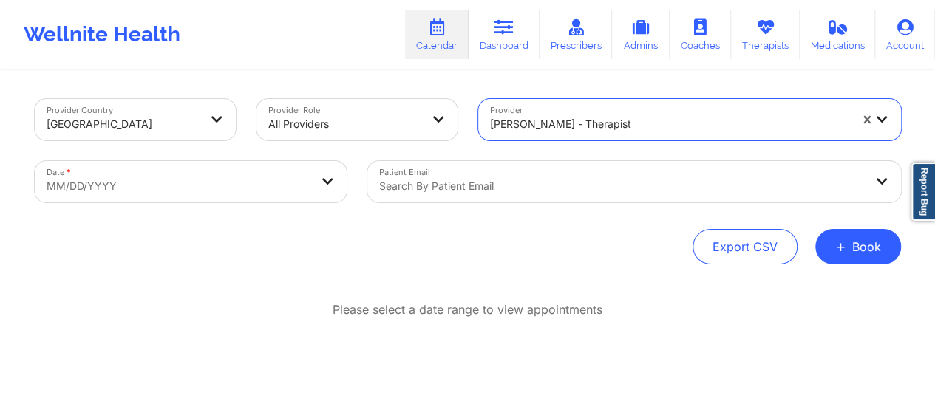
select select "2025-8"
select select "2025-9"
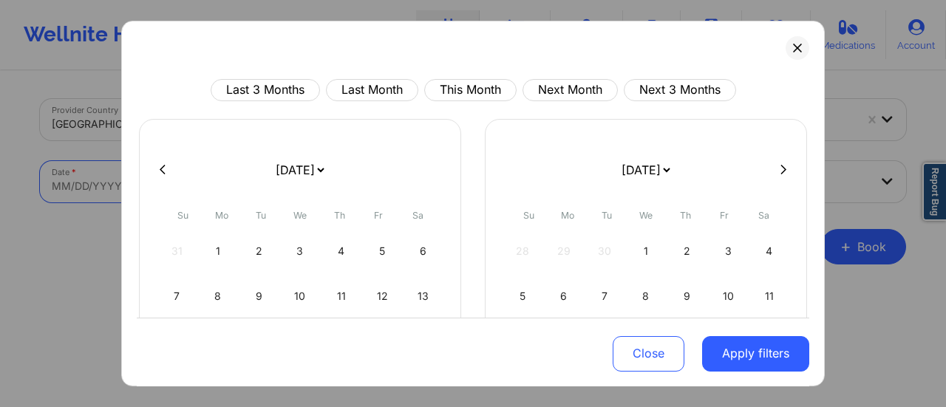
click at [260, 185] on body "Wellnite Health Calendar Dashboard Prescribers Admins Coaches Therapists Medica…" at bounding box center [473, 203] width 946 height 407
click at [299, 171] on select "[DATE] [DATE] [DATE] [DATE] [DATE] [DATE] [DATE] [DATE] [DATE] [DATE] [DATE] [D…" at bounding box center [300, 169] width 54 height 41
select select "2025-9"
select select "2025-10"
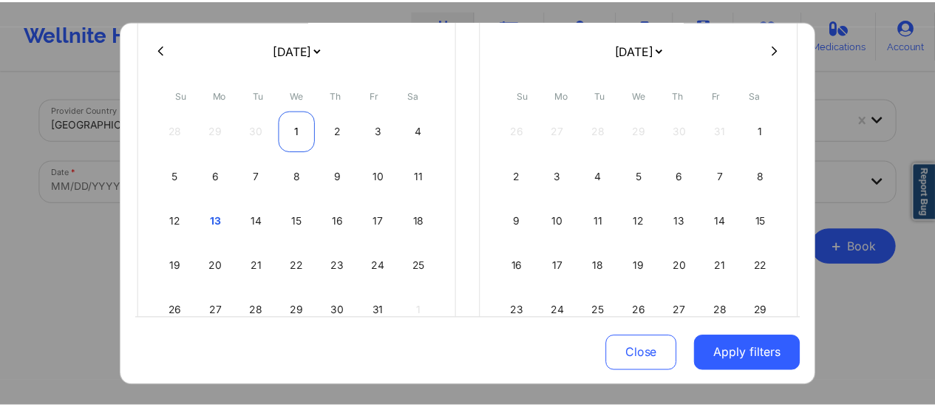
scroll to position [121, 0]
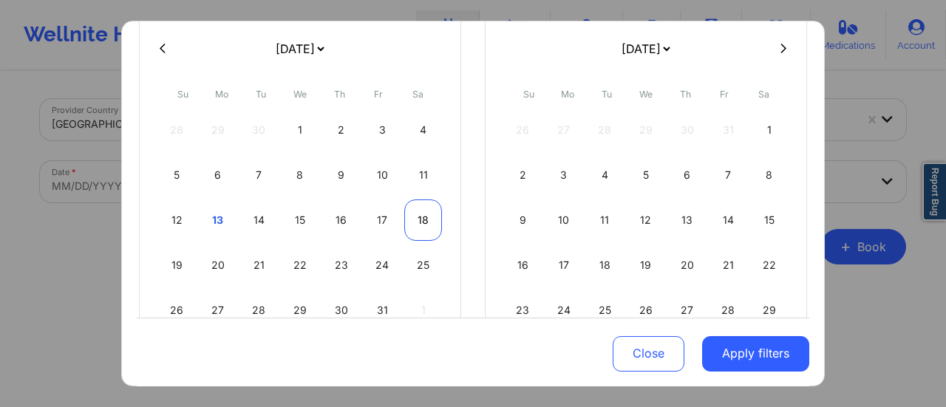
drag, startPoint x: 218, startPoint y: 210, endPoint x: 418, endPoint y: 219, distance: 200.5
click at [418, 219] on div "12 13 14 15 16 17 18" at bounding box center [300, 220] width 284 height 41
click at [418, 219] on div "18" at bounding box center [423, 220] width 38 height 41
select select "2025-9"
select select "2025-10"
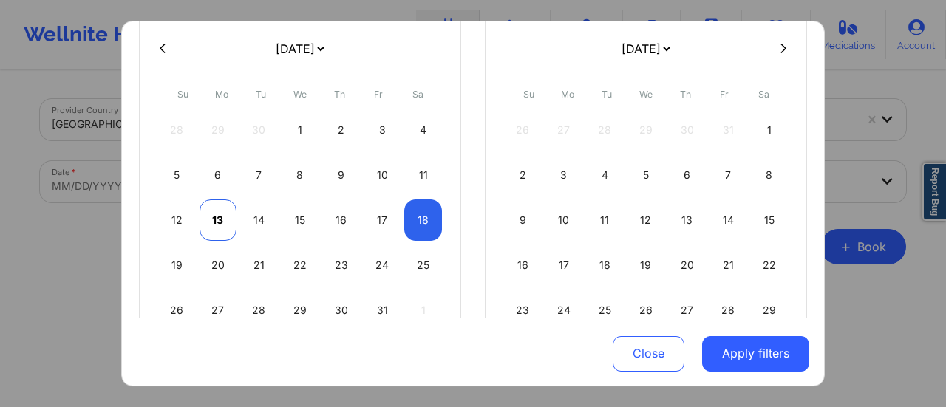
select select "2025-9"
select select "2025-10"
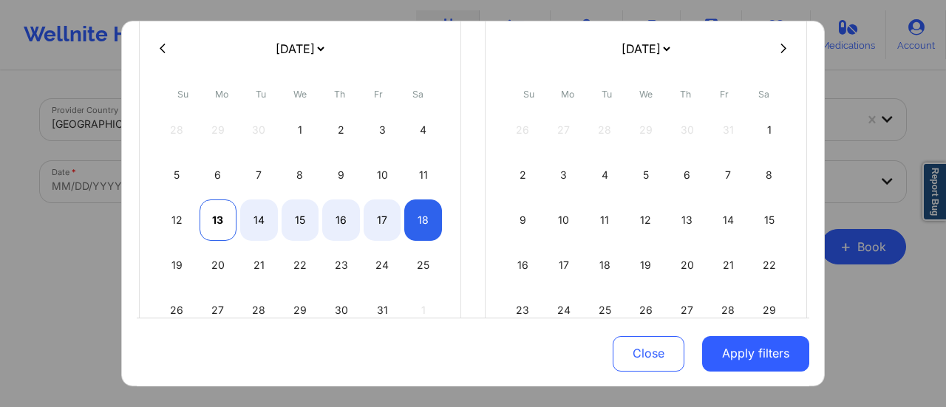
click at [202, 217] on div "13" at bounding box center [219, 220] width 38 height 41
select select "2025-9"
select select "2025-10"
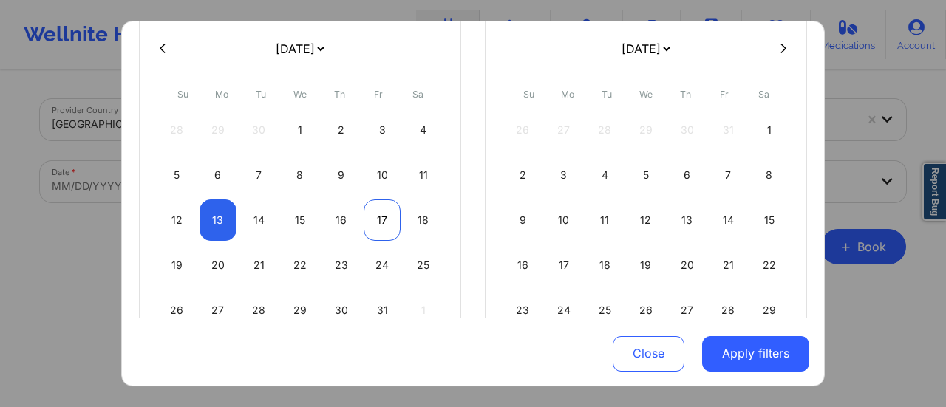
select select "2025-9"
select select "2025-10"
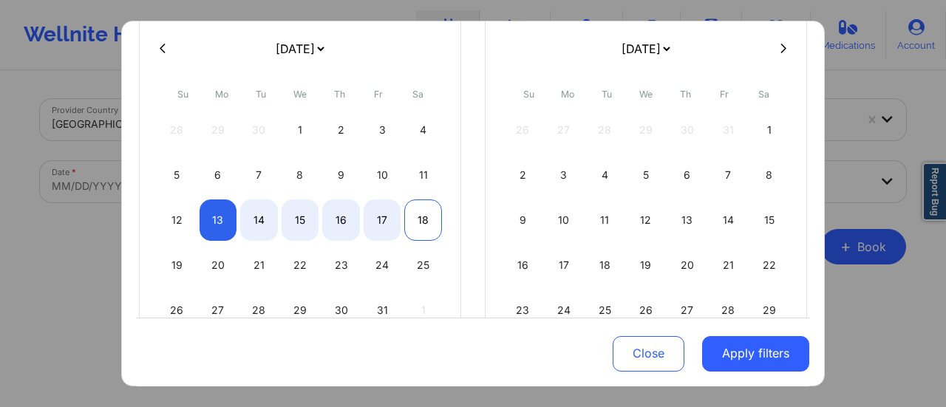
select select "2025-9"
select select "2025-10"
click at [415, 218] on div "18" at bounding box center [423, 220] width 38 height 41
select select "2025-9"
select select "2025-10"
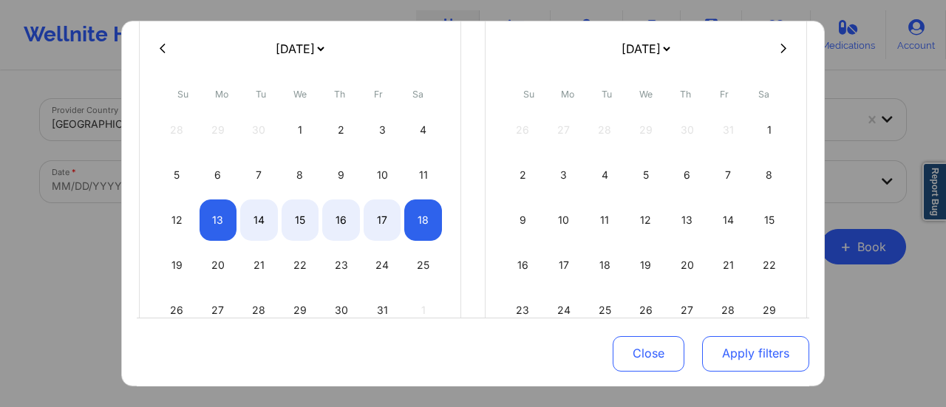
click at [711, 363] on button "Apply filters" at bounding box center [755, 352] width 107 height 35
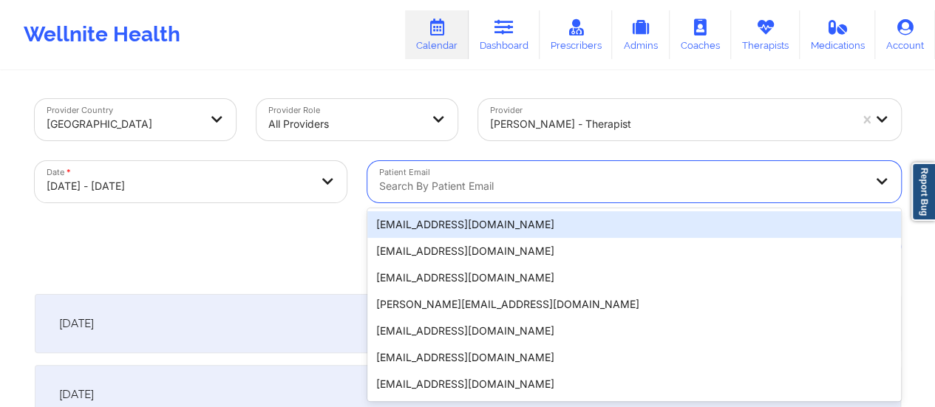
scroll to position [29, 0]
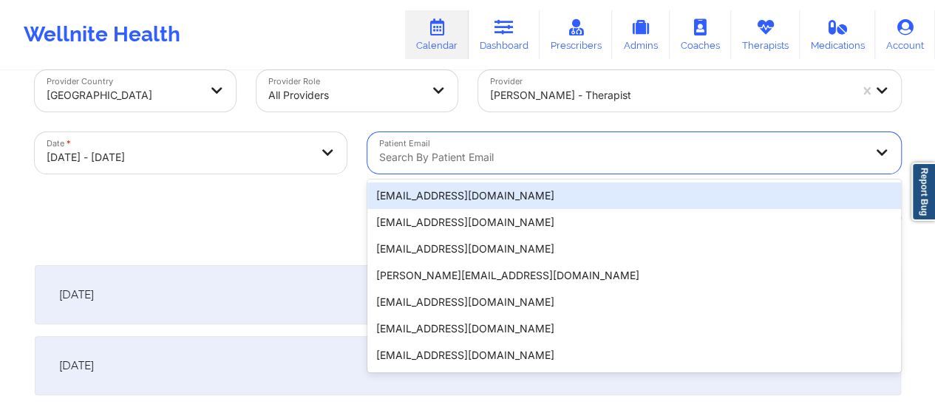
click at [511, 174] on div "20 results available. Use Up and Down to choose options, press Enter to select …" at bounding box center [634, 152] width 534 height 41
paste input "[EMAIL_ADDRESS][DOMAIN_NAME]"
type input "[EMAIL_ADDRESS][DOMAIN_NAME]"
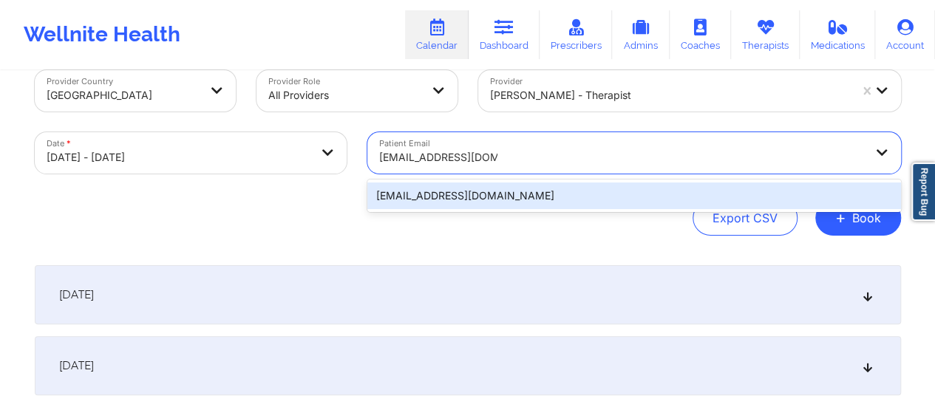
click at [516, 188] on div "[EMAIL_ADDRESS][DOMAIN_NAME]" at bounding box center [634, 196] width 534 height 27
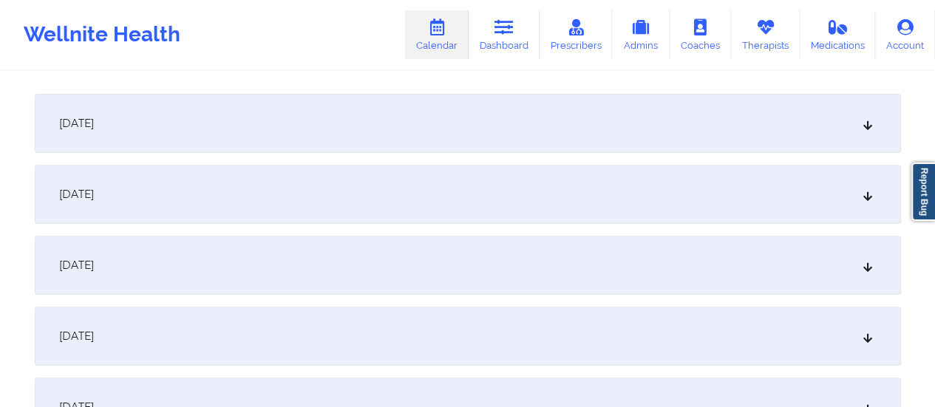
scroll to position [201, 0]
click at [344, 110] on div "[DATE]" at bounding box center [468, 122] width 866 height 59
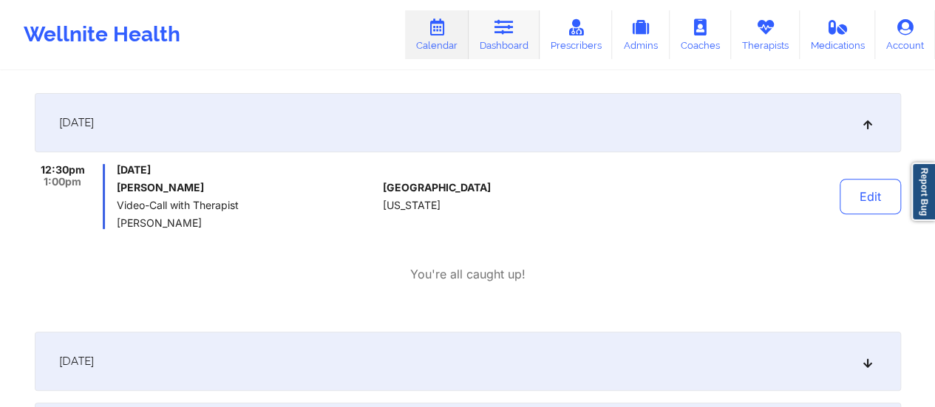
click at [507, 30] on icon at bounding box center [503, 27] width 19 height 16
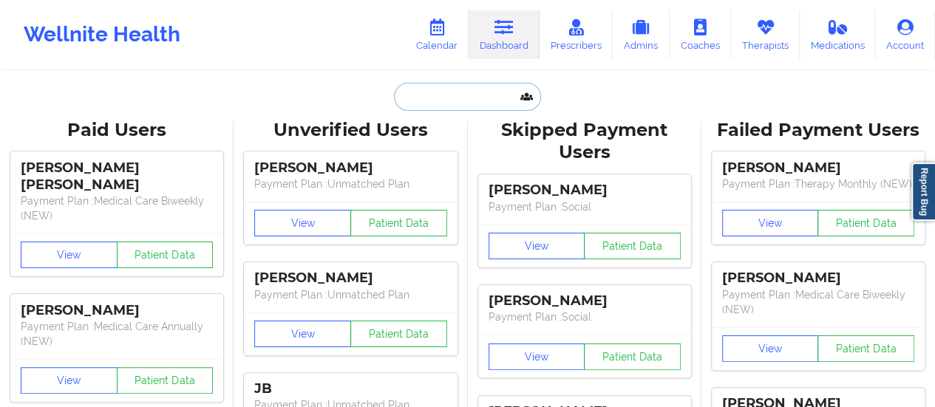
click at [449, 90] on input "text" at bounding box center [467, 97] width 146 height 28
paste input "[EMAIL_ADDRESS][DOMAIN_NAME]"
type input "[EMAIL_ADDRESS][DOMAIN_NAME]"
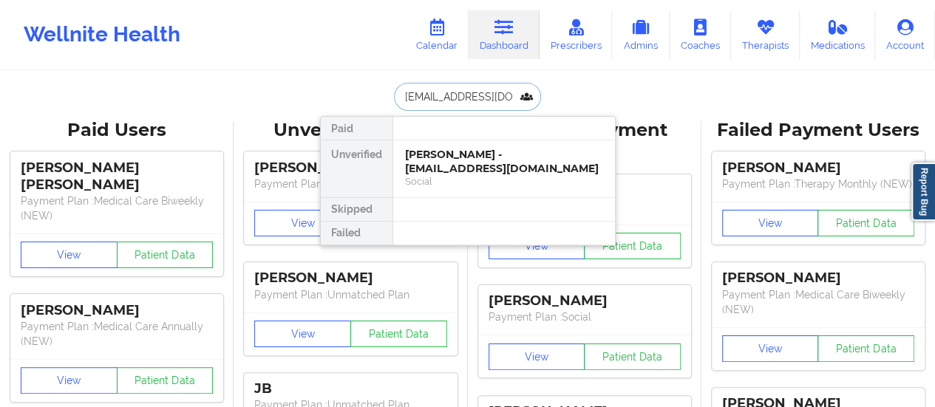
click at [454, 168] on div "[PERSON_NAME] - [EMAIL_ADDRESS][DOMAIN_NAME]" at bounding box center [504, 161] width 198 height 27
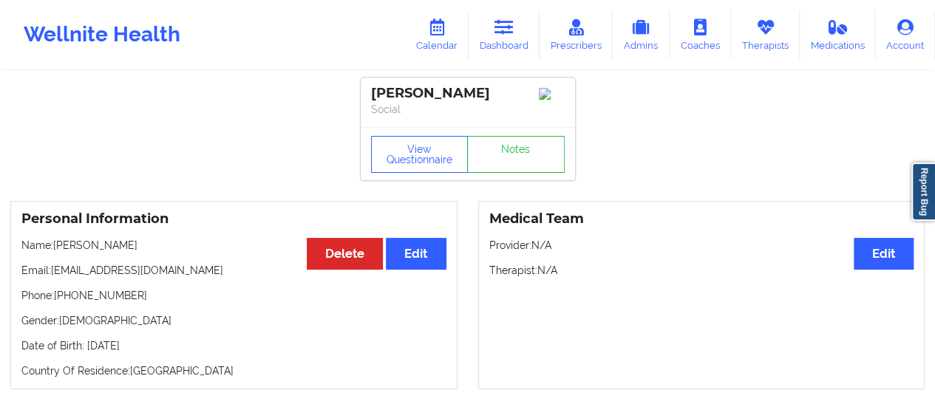
drag, startPoint x: 132, startPoint y: 249, endPoint x: 58, endPoint y: 250, distance: 73.9
click at [58, 250] on p "Name: [PERSON_NAME]" at bounding box center [233, 245] width 425 height 15
click at [58, 248] on p "Name: [PERSON_NAME]" at bounding box center [233, 245] width 425 height 15
drag, startPoint x: 58, startPoint y: 248, endPoint x: 175, endPoint y: 253, distance: 117.6
click at [175, 253] on p "Name: [PERSON_NAME]" at bounding box center [233, 245] width 425 height 15
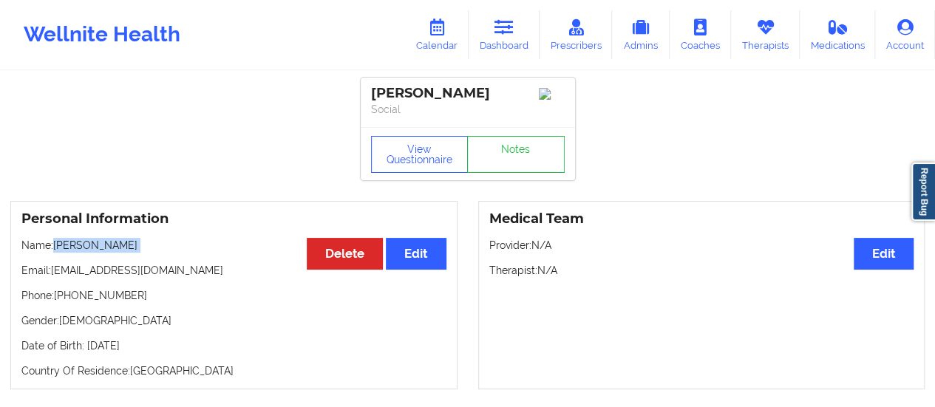
copy p "[PERSON_NAME]"
